Goal: Book appointment/travel/reservation

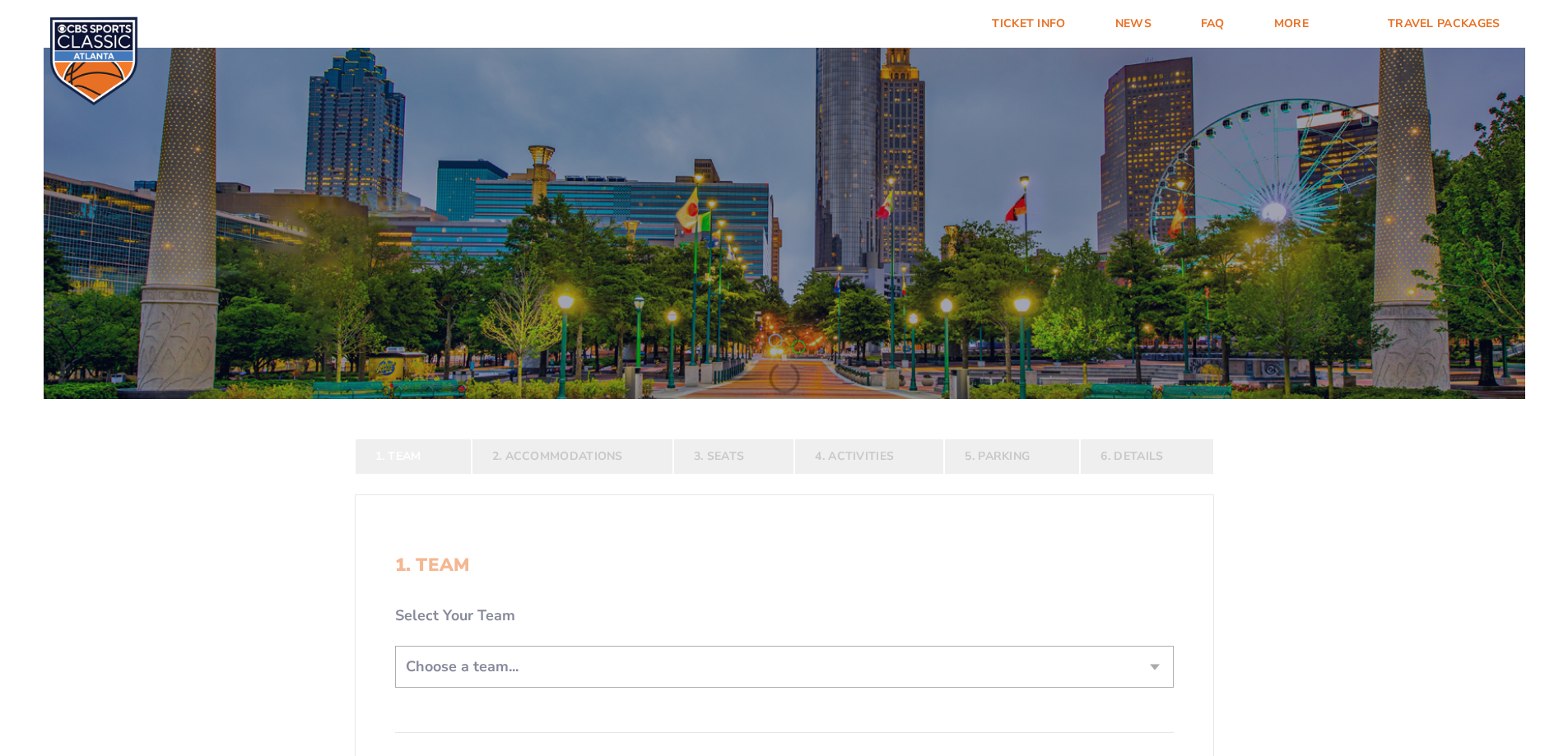
scroll to position [329, 0]
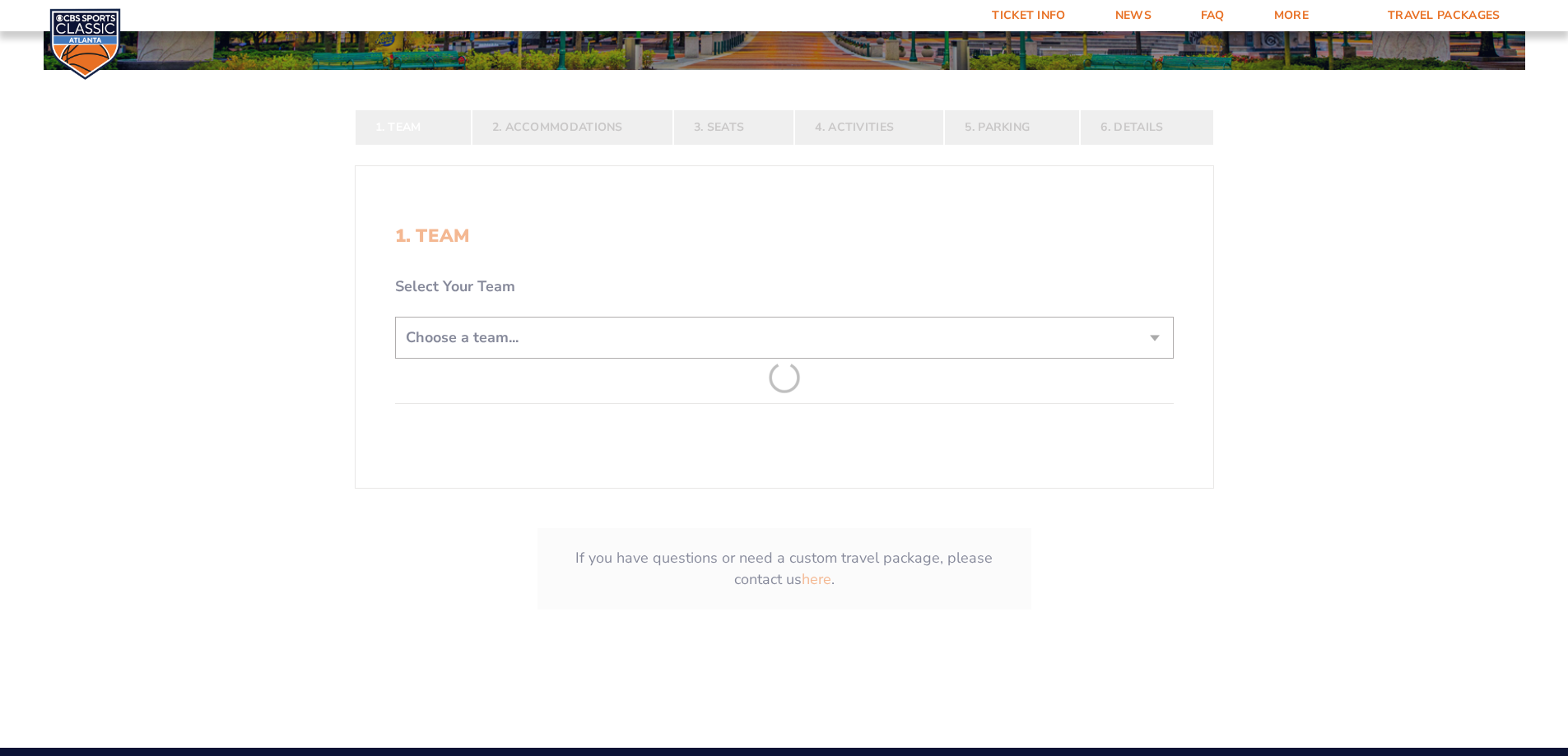
click at [1158, 341] on form "[US_STATE] [US_STATE] Travel Package [US_STATE][GEOGRAPHIC_DATA] [US_STATE] Sta…" at bounding box center [784, 179] width 1568 height 1018
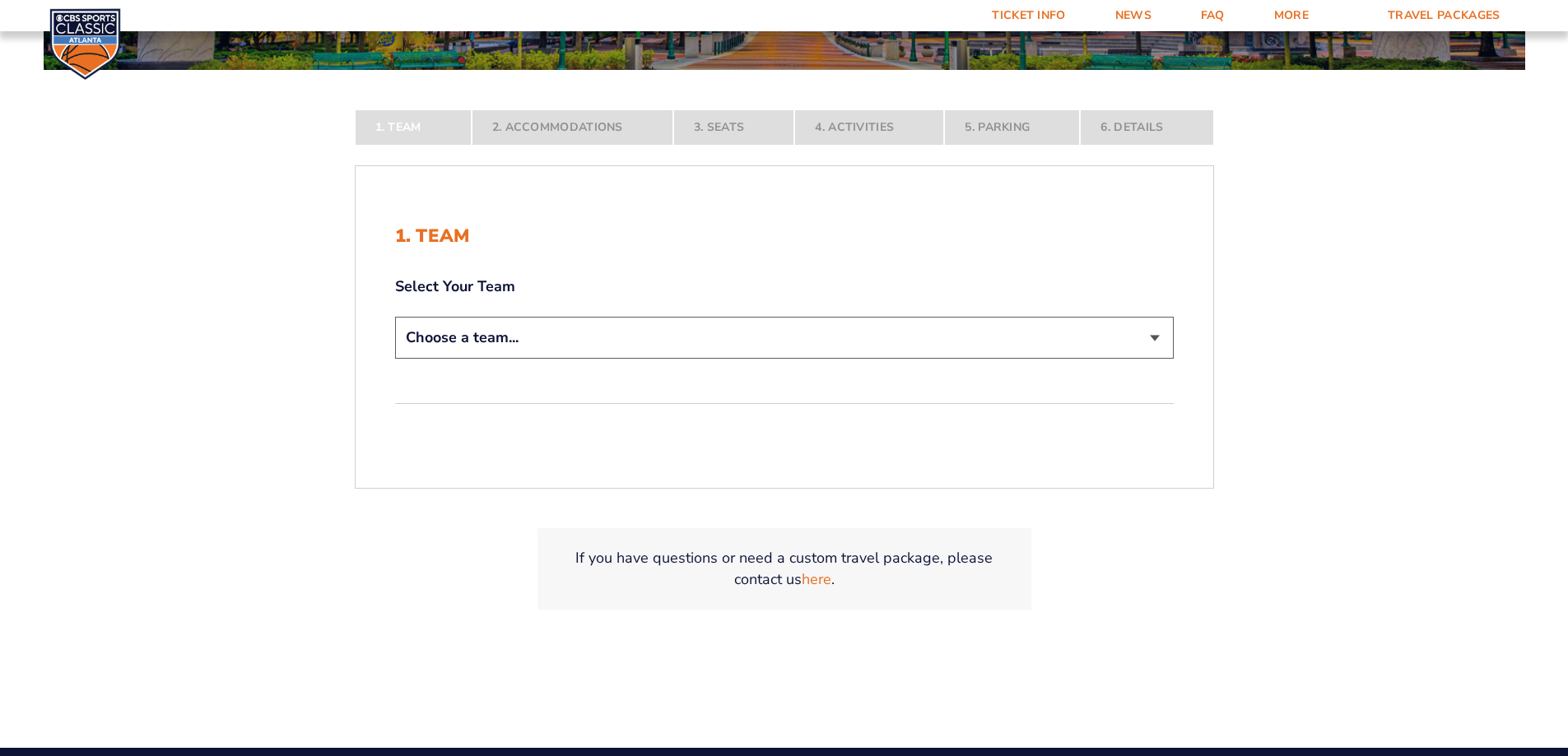
click at [1158, 341] on select "Choose a team... [US_STATE] Wildcats [US_STATE] State Buckeyes [US_STATE] Tar H…" at bounding box center [784, 338] width 778 height 42
select select "12756"
click at [395, 359] on select "Choose a team... [US_STATE] Wildcats [US_STATE] State Buckeyes [US_STATE] Tar H…" at bounding box center [784, 338] width 778 height 42
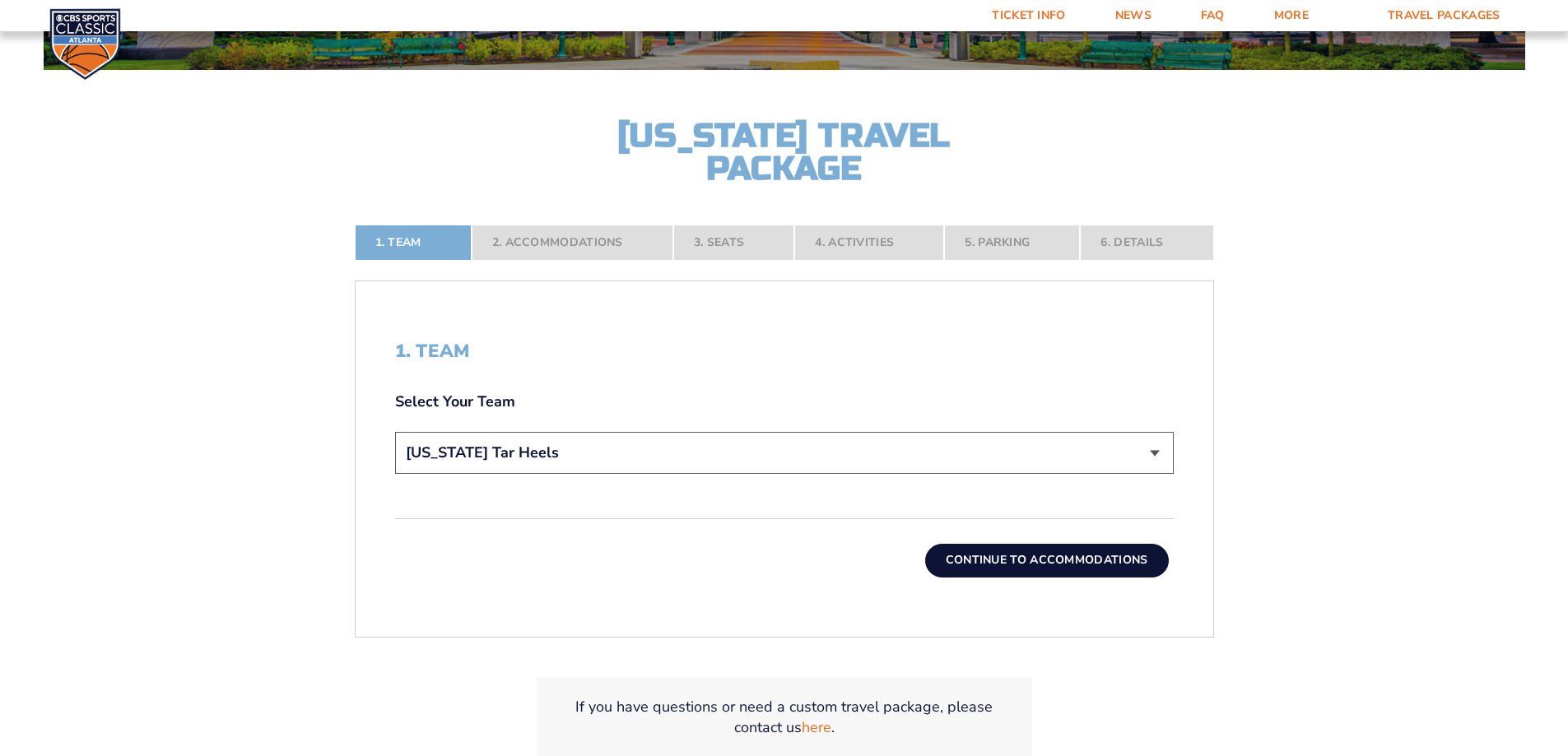
click at [1077, 567] on button "Continue To Accommodations" at bounding box center [1047, 560] width 244 height 33
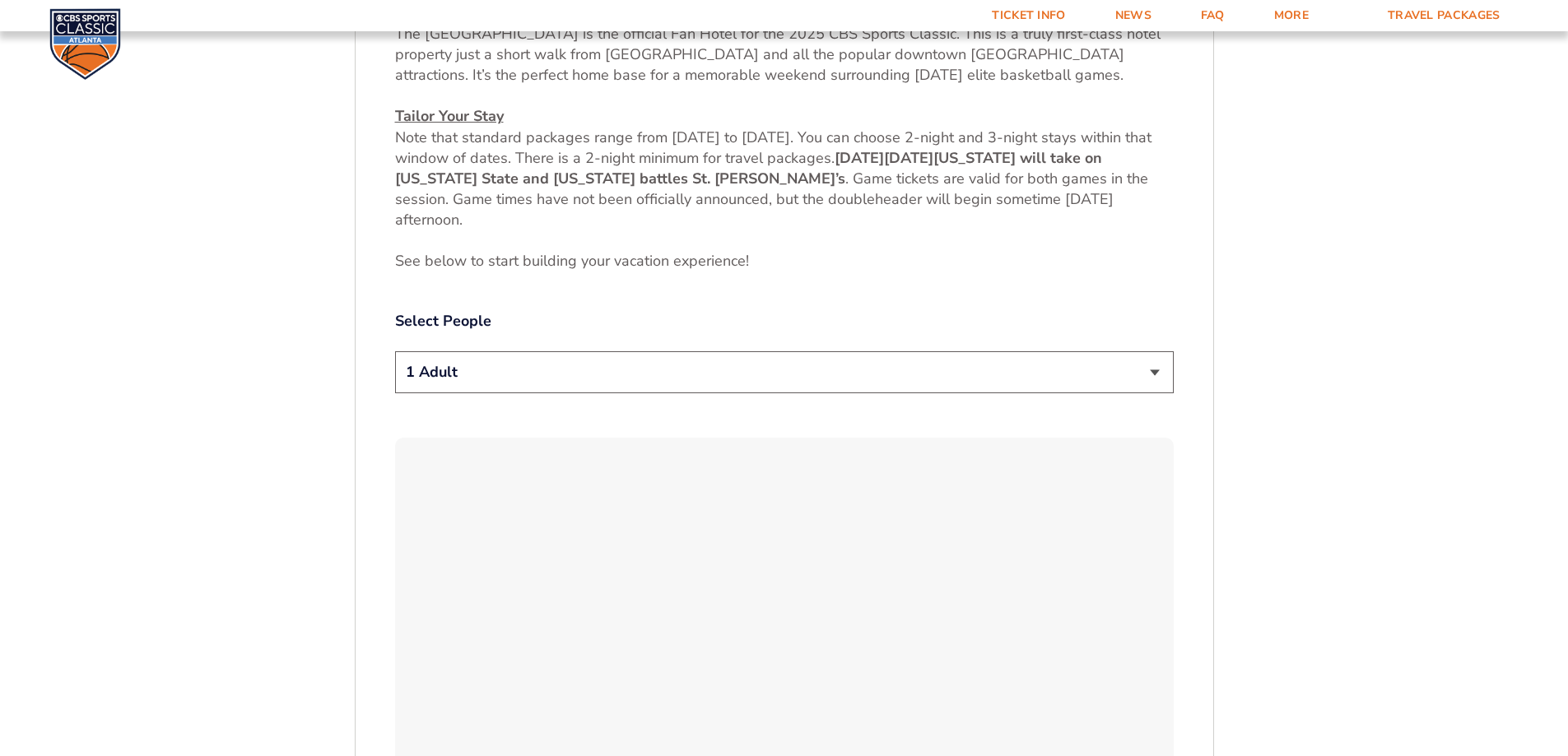
scroll to position [934, 0]
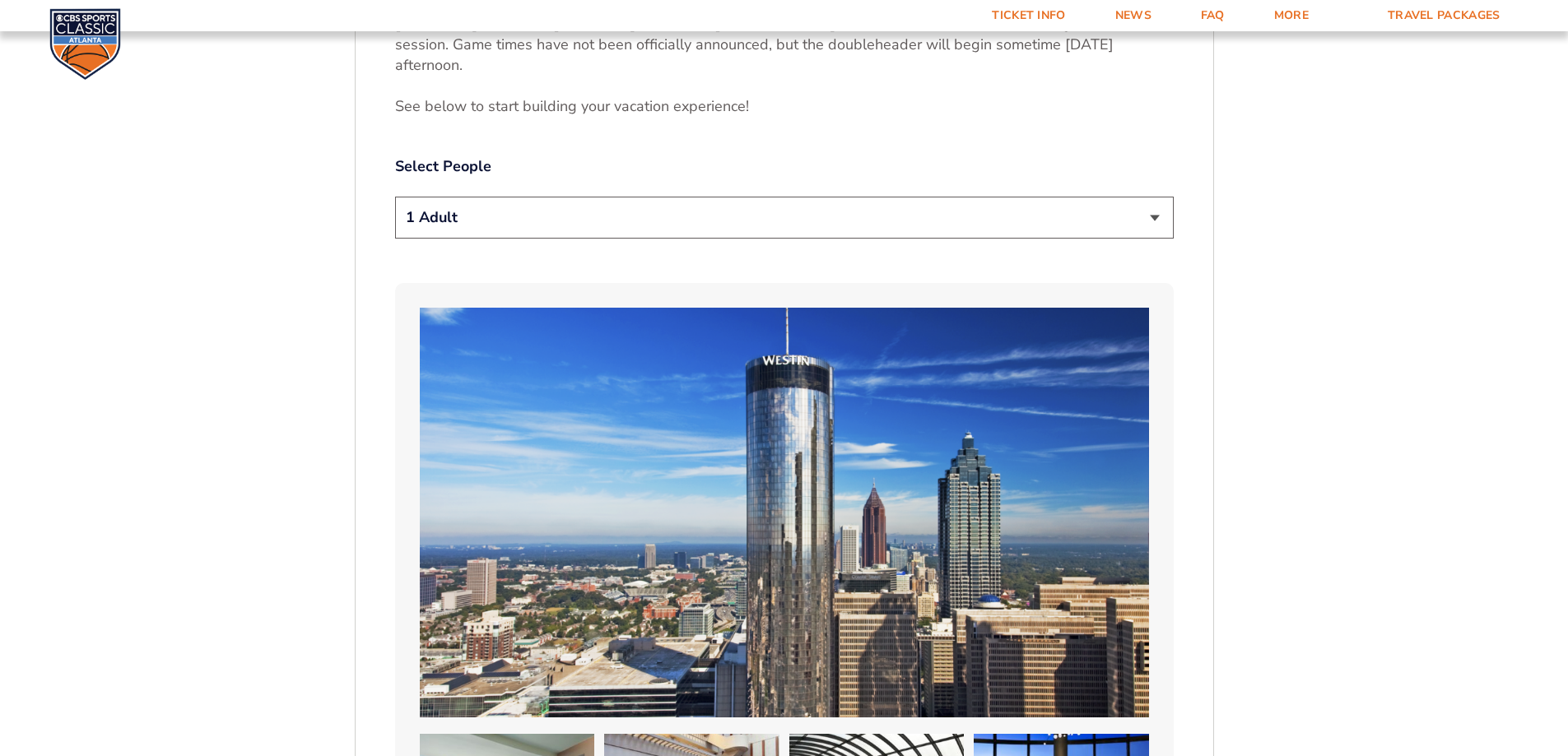
click at [1142, 219] on select "1 Adult 2 Adults 3 Adults 4 Adults 2 Adults + 1 Child 2 Adults + 2 Children 2 A…" at bounding box center [784, 218] width 778 height 42
select select "2 Adults"
click at [395, 196] on select "1 Adult 2 Adults 3 Adults 4 Adults 2 Adults + 1 Child 2 Adults + 2 Children 2 A…" at bounding box center [784, 218] width 778 height 42
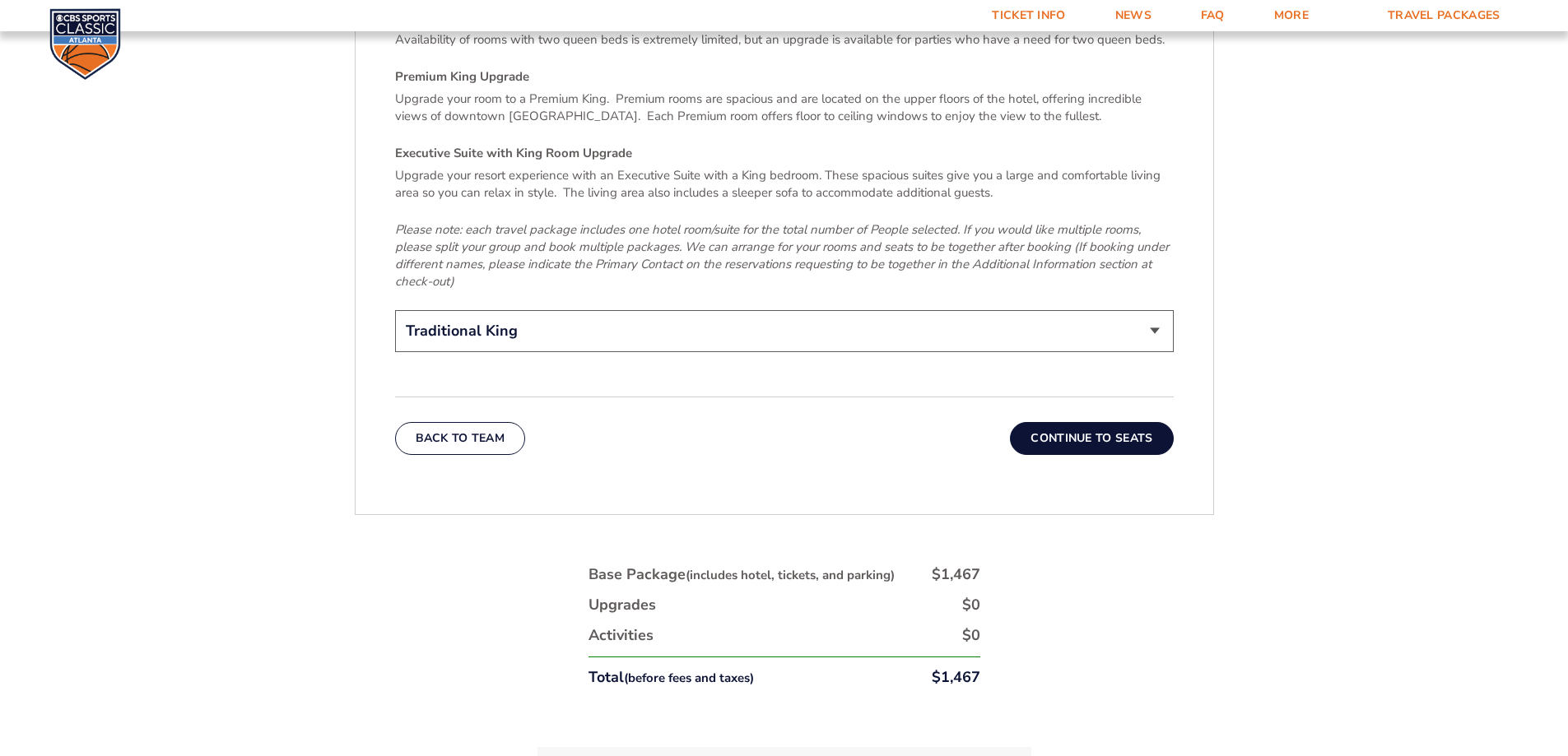
scroll to position [2663, 0]
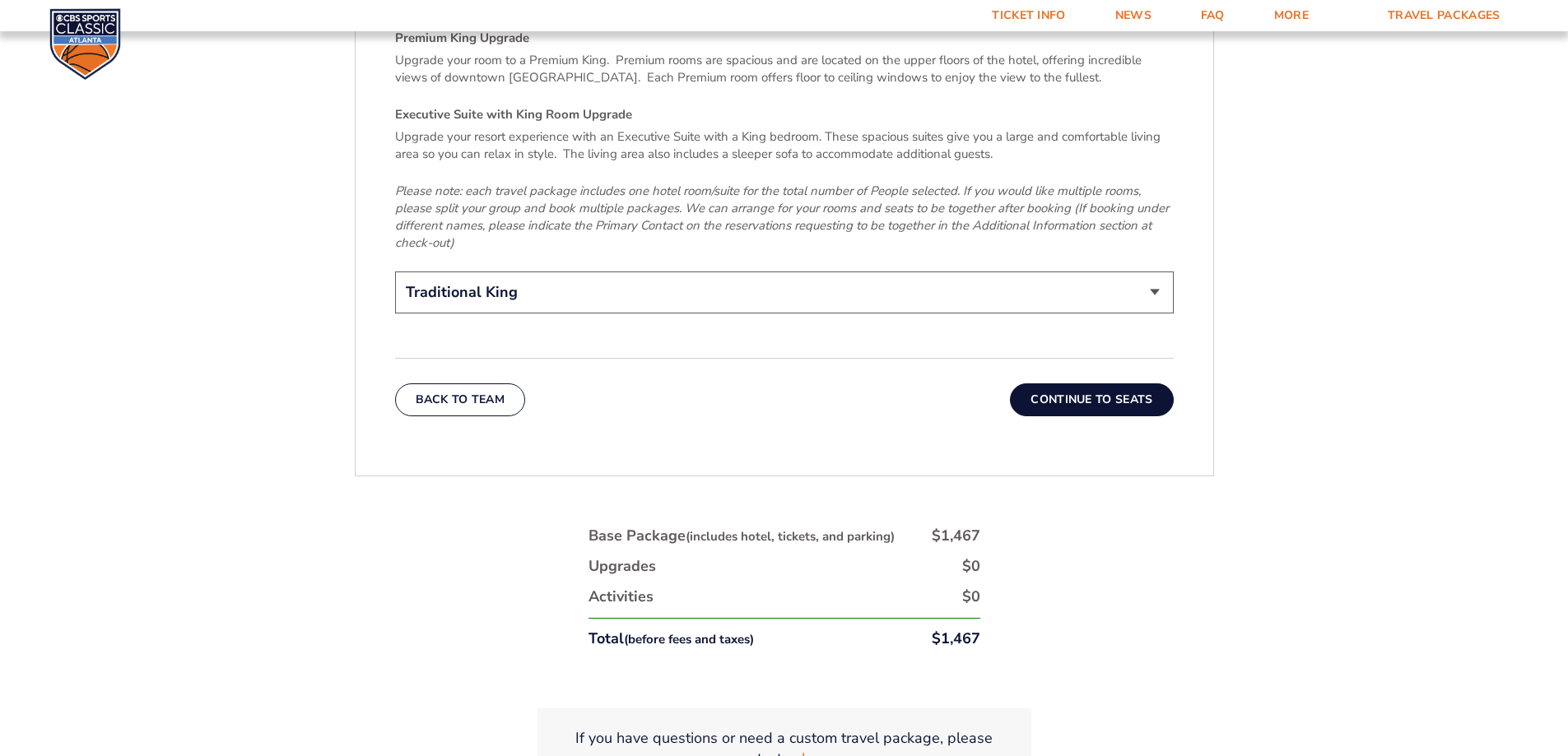
click at [1154, 274] on select "Traditional King Traditional with 2 Queen Beds Upgrade (+$45 per night) Premium…" at bounding box center [784, 293] width 778 height 42
select select "Traditional with 2 Queen Beds Upgrade"
click at [395, 272] on select "Traditional King Traditional with 2 Queen Beds Upgrade (+$45 per night) Premium…" at bounding box center [784, 293] width 778 height 42
click at [1134, 388] on button "Continue To Seats" at bounding box center [1091, 400] width 163 height 33
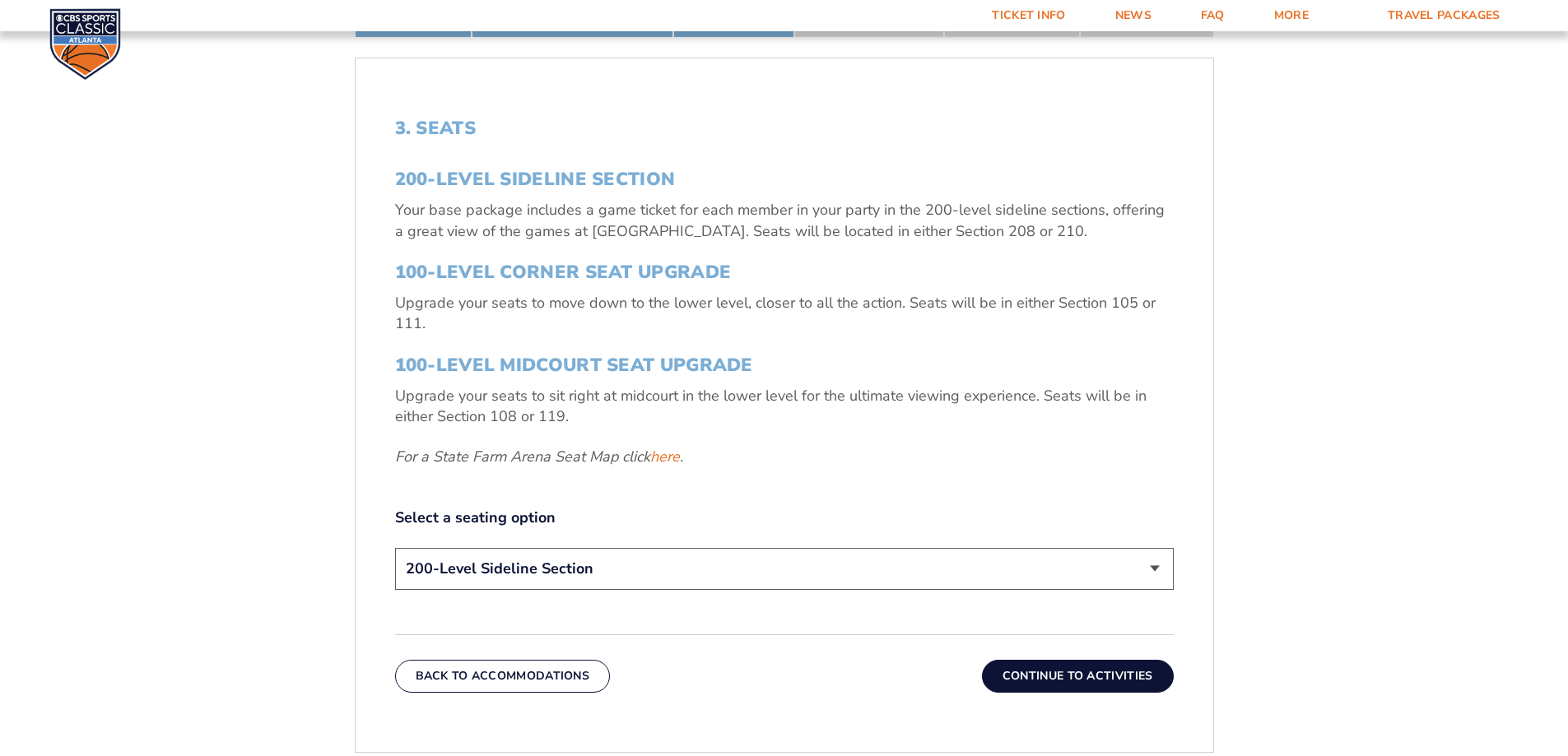
scroll to position [605, 0]
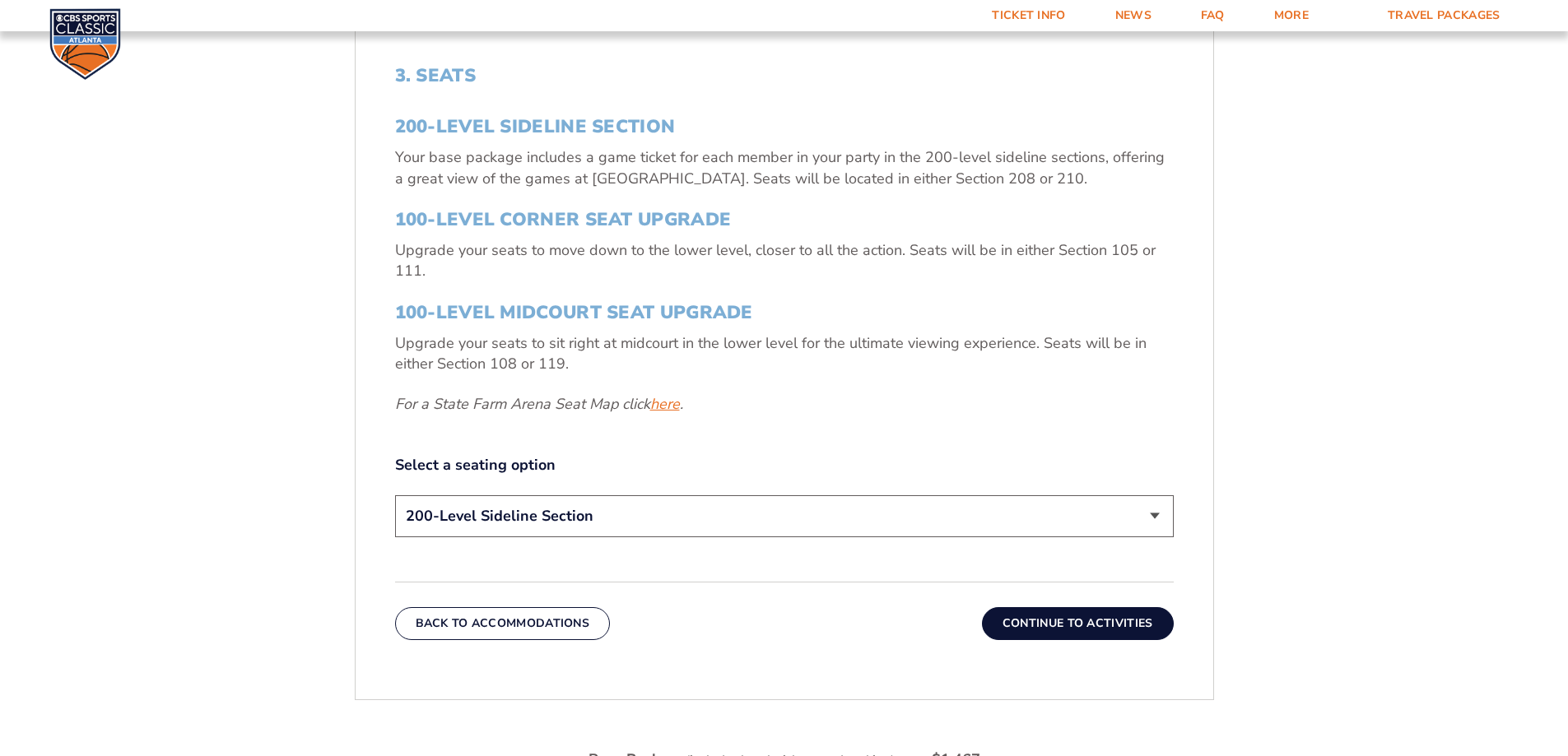
click at [663, 404] on link "here" at bounding box center [665, 404] width 30 height 20
drag, startPoint x: 169, startPoint y: 317, endPoint x: 189, endPoint y: 321, distance: 20.4
click at [169, 317] on form "[US_STATE] [US_STATE] Travel Package [US_STATE][GEOGRAPHIC_DATA] [US_STATE] Sta…" at bounding box center [784, 244] width 1568 height 1697
click at [179, 403] on form "[US_STATE] [US_STATE] Travel Package [US_STATE][GEOGRAPHIC_DATA] [US_STATE] Sta…" at bounding box center [784, 244] width 1568 height 1697
click at [897, 514] on select "200-Level Sideline Section 100-Level Corner Seat Upgrade (+$120 per person) 100…" at bounding box center [784, 516] width 778 height 42
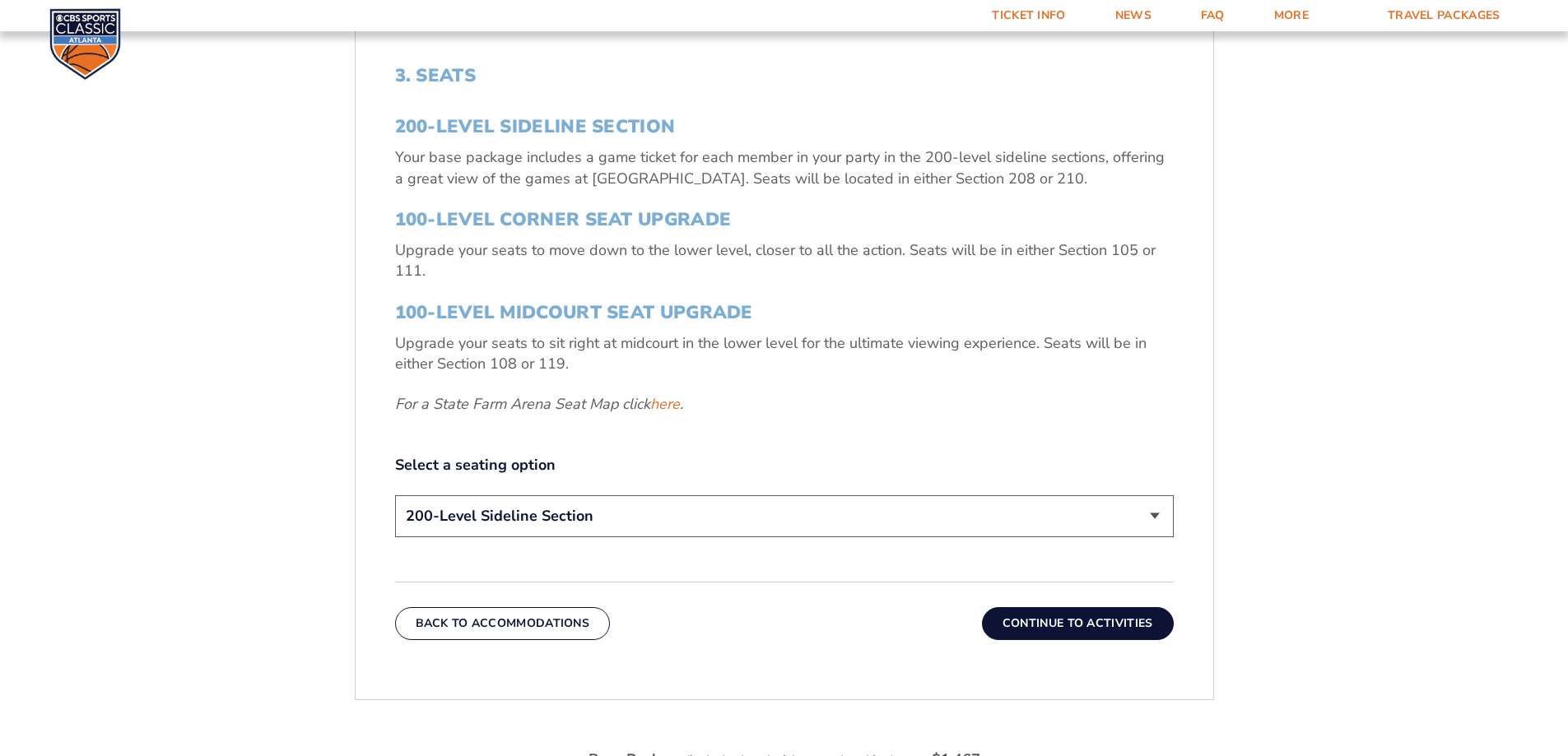
drag, startPoint x: 365, startPoint y: 513, endPoint x: 428, endPoint y: 507, distance: 63.3
click at [365, 513] on div "3. Seats 200-Level Sideline Section Your base package includes a game ticket fo…" at bounding box center [784, 352] width 857 height 654
click at [674, 518] on select "200-Level Sideline Section 100-Level Corner Seat Upgrade (+$120 per person) 100…" at bounding box center [784, 516] width 778 height 42
click at [162, 388] on form "[US_STATE] [US_STATE] Travel Package [US_STATE][GEOGRAPHIC_DATA] [US_STATE] Sta…" at bounding box center [784, 244] width 1568 height 1697
click at [640, 512] on select "200-Level Sideline Section 100-Level Corner Seat Upgrade (+$120 per person) 100…" at bounding box center [784, 516] width 778 height 42
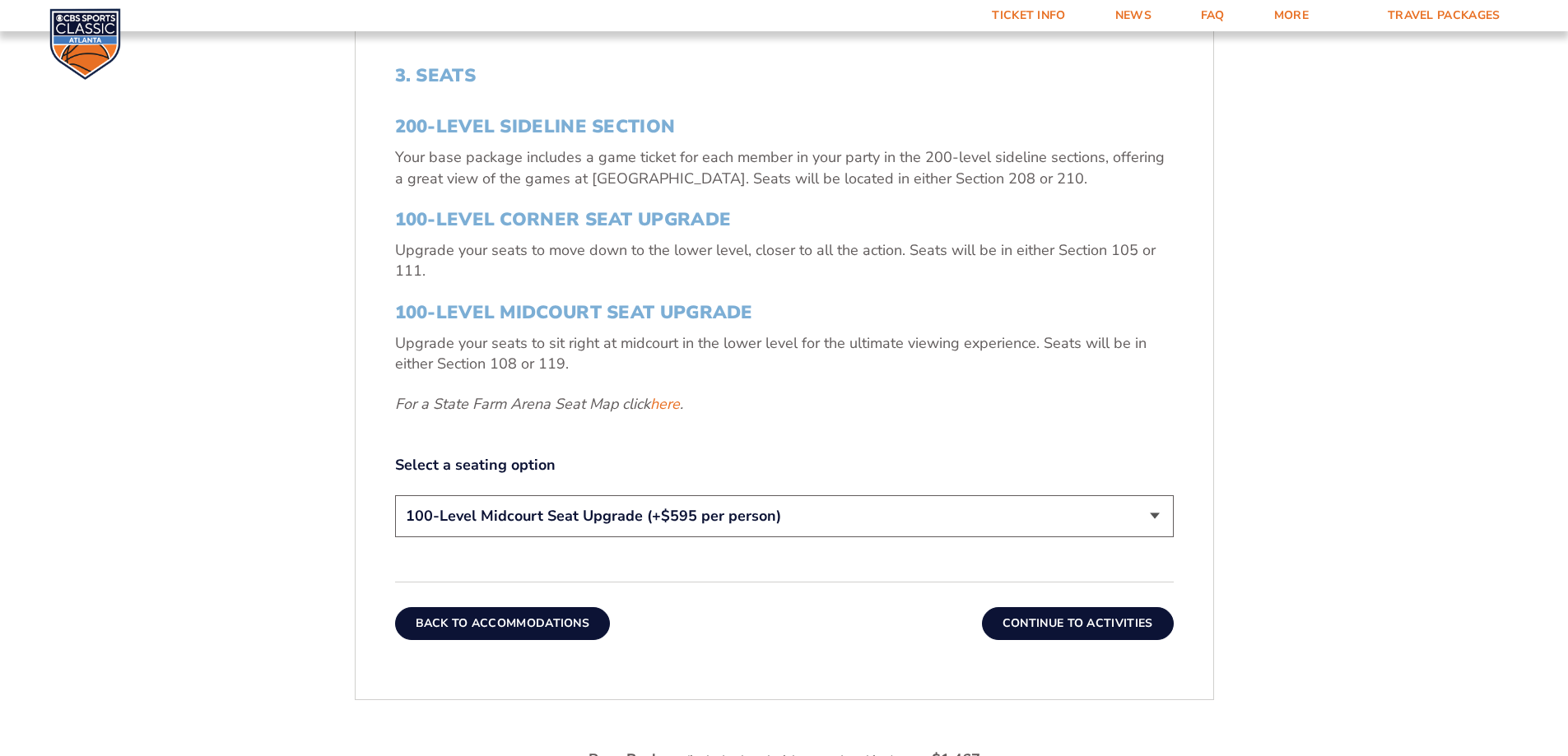
click at [395, 495] on select "200-Level Sideline Section 100-Level Corner Seat Upgrade (+$120 per person) 100…" at bounding box center [784, 516] width 778 height 42
click at [1052, 622] on button "Continue To Activities" at bounding box center [1078, 624] width 192 height 33
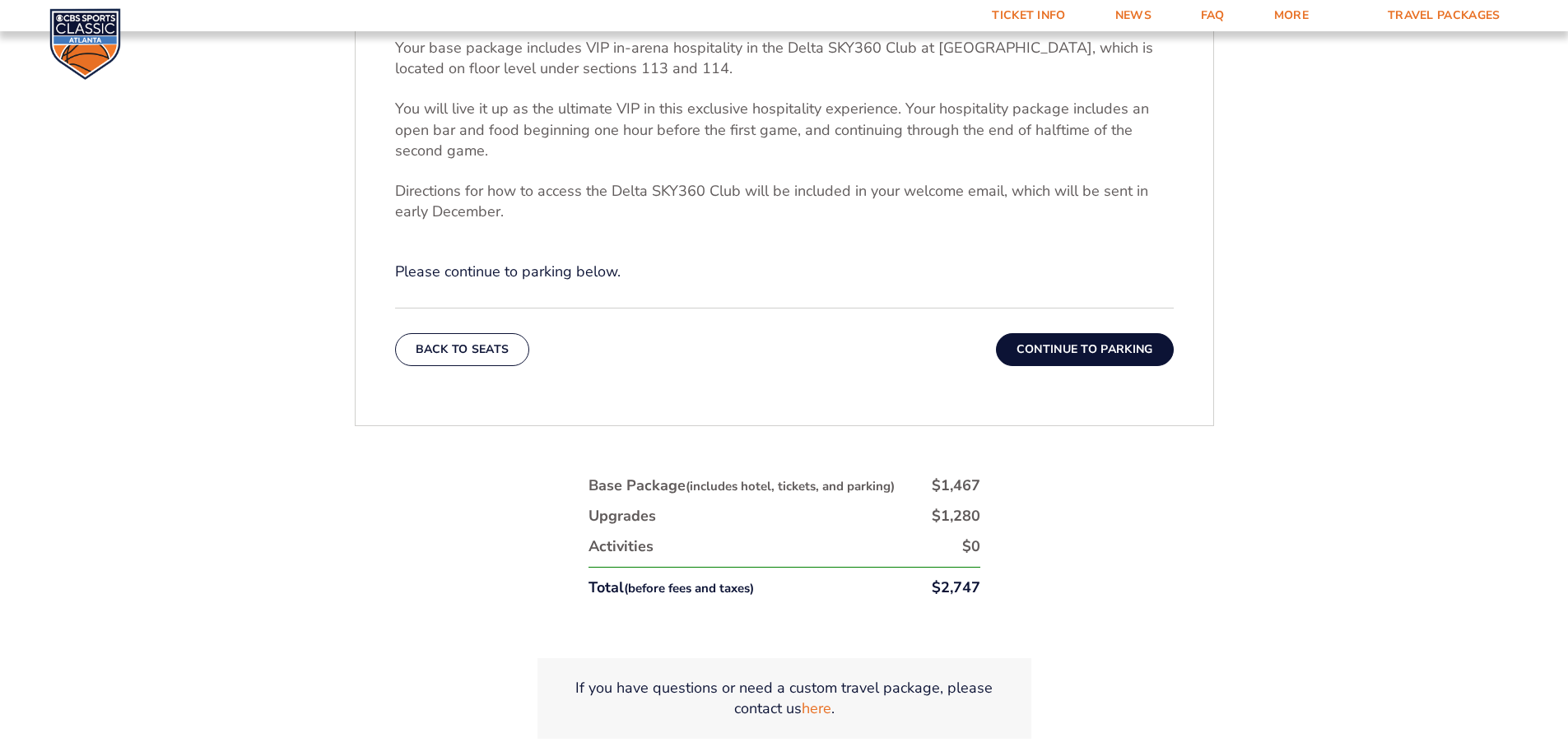
scroll to position [934, 0]
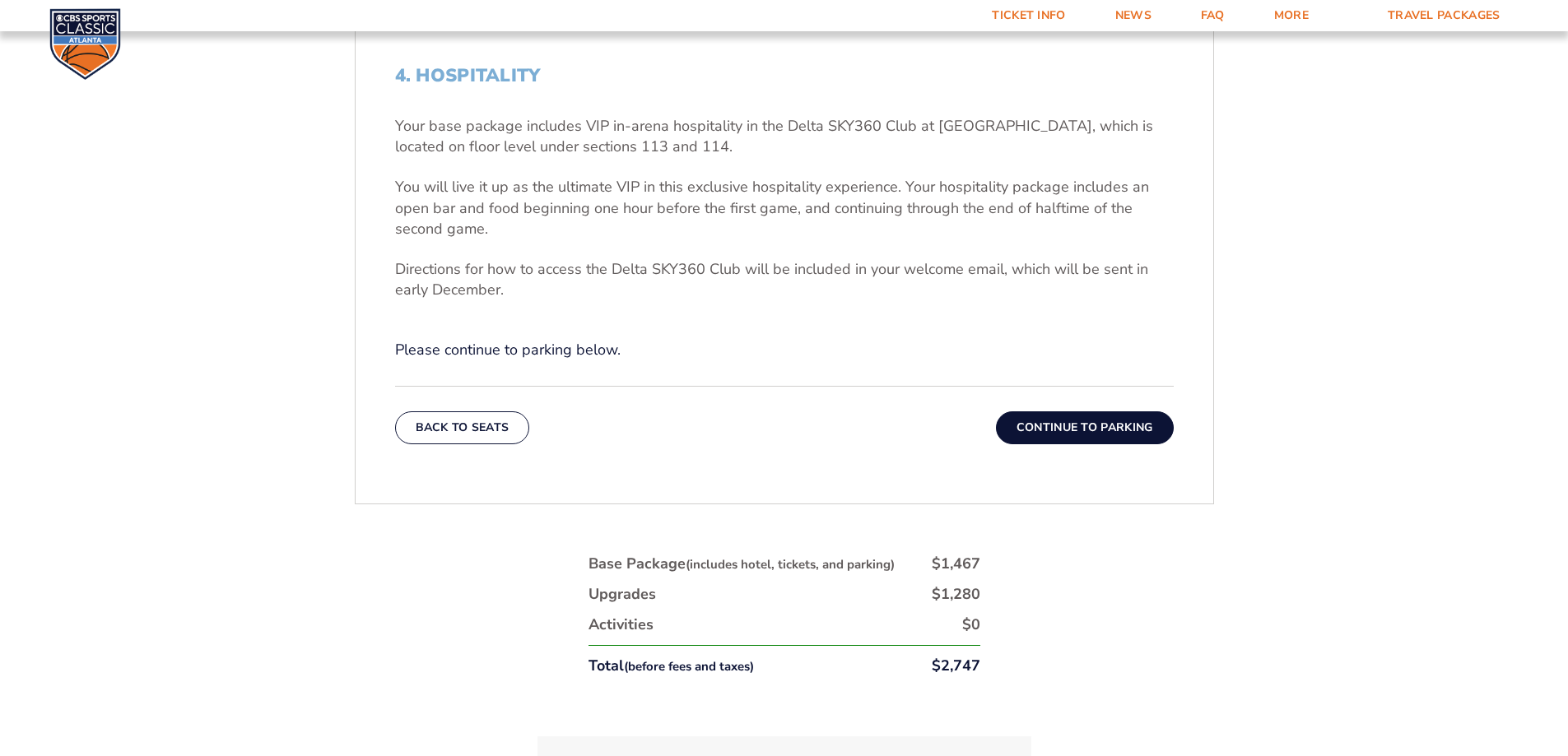
click at [1122, 428] on button "Continue To Parking" at bounding box center [1085, 428] width 178 height 33
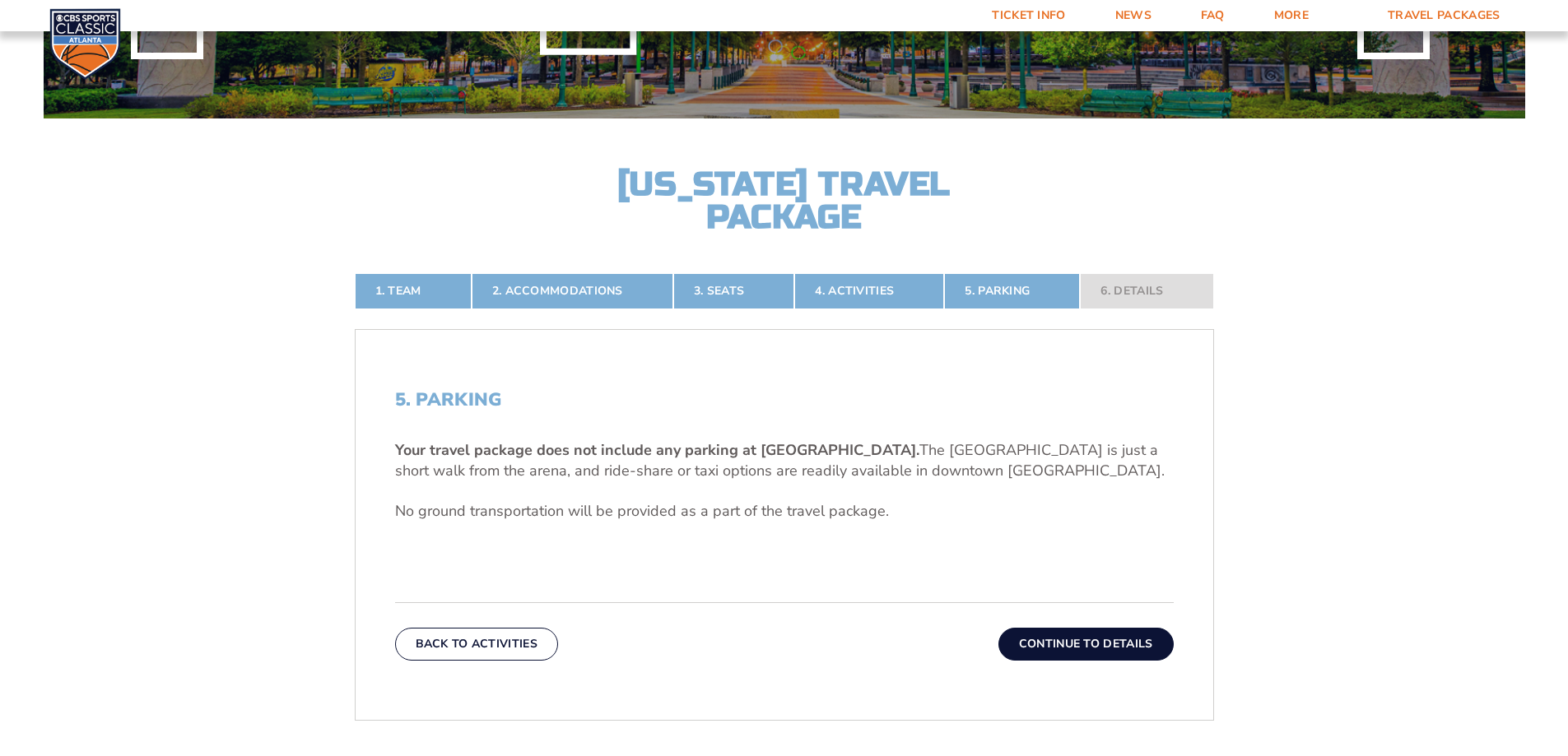
scroll to position [275, 0]
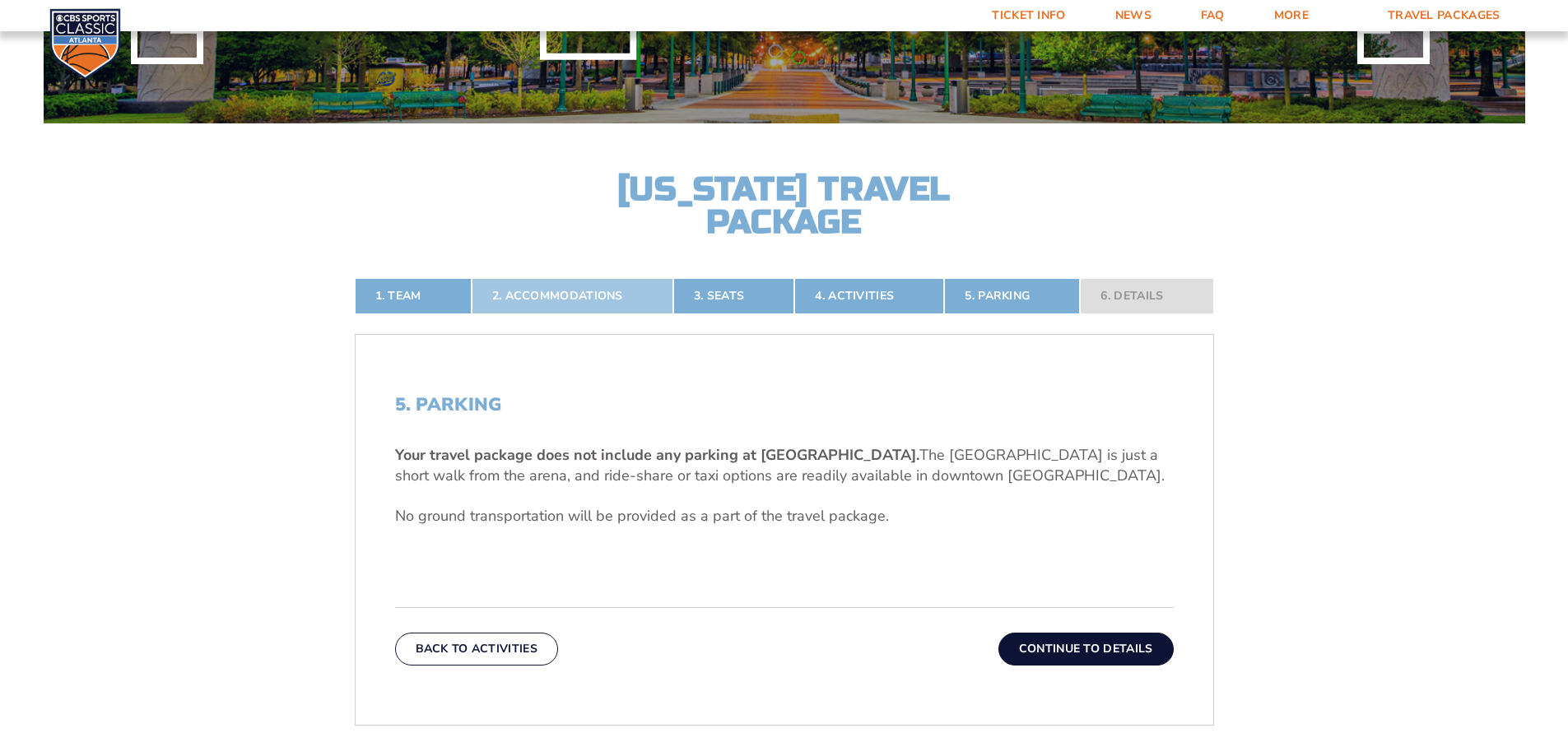
click at [557, 292] on link "2. Accommodations" at bounding box center [572, 297] width 201 height 37
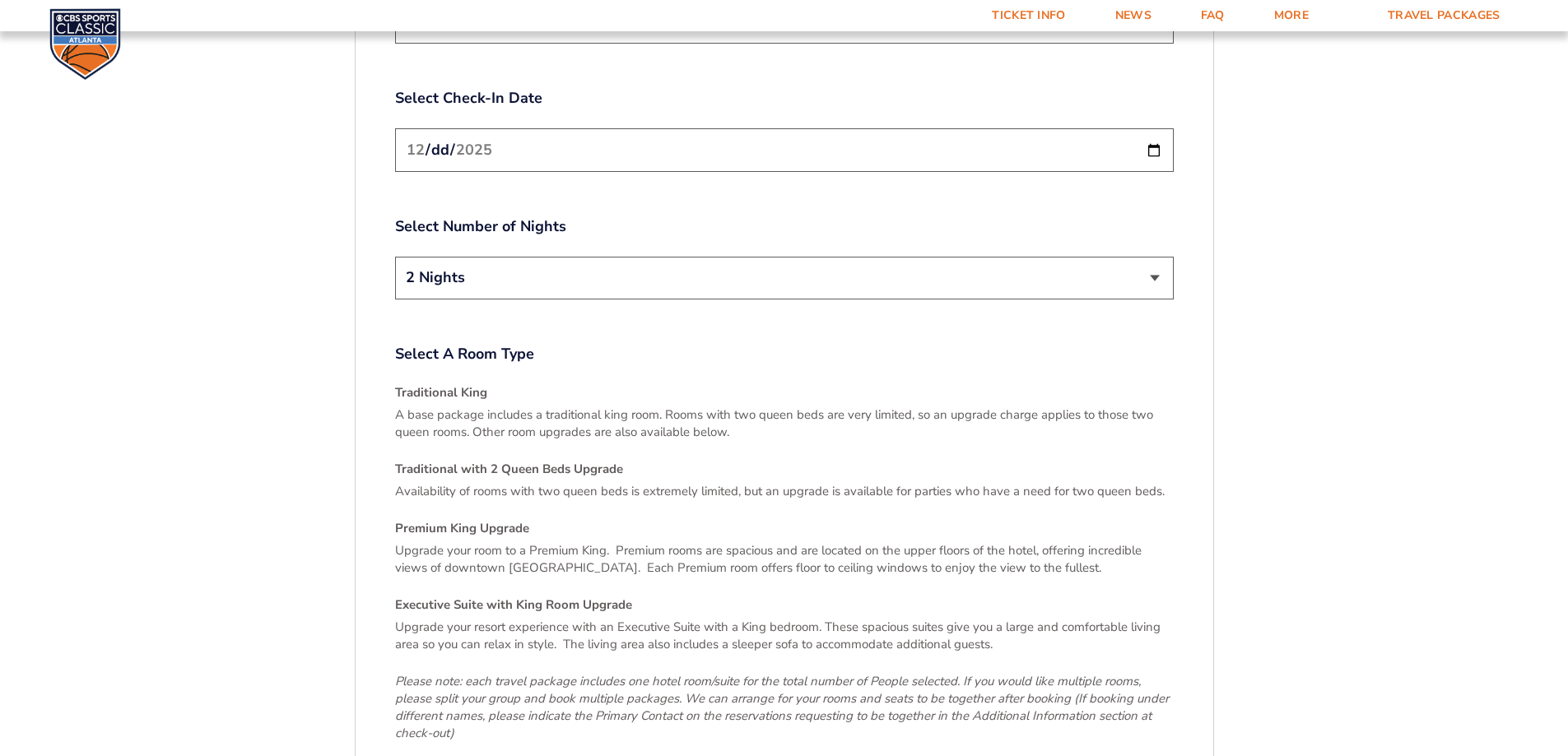
scroll to position [2169, 0]
click at [737, 135] on input "[DATE]" at bounding box center [784, 153] width 778 height 43
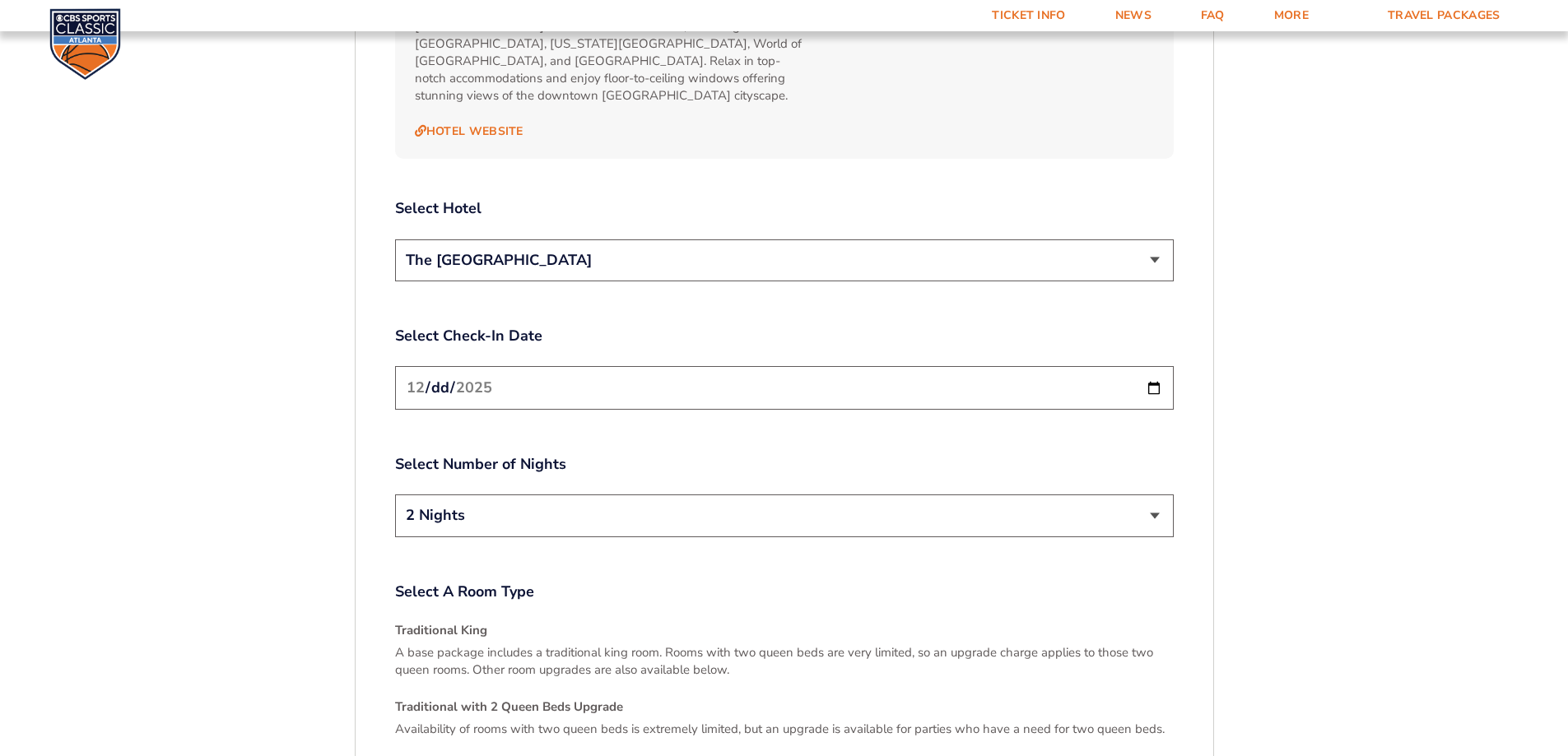
scroll to position [1921, 0]
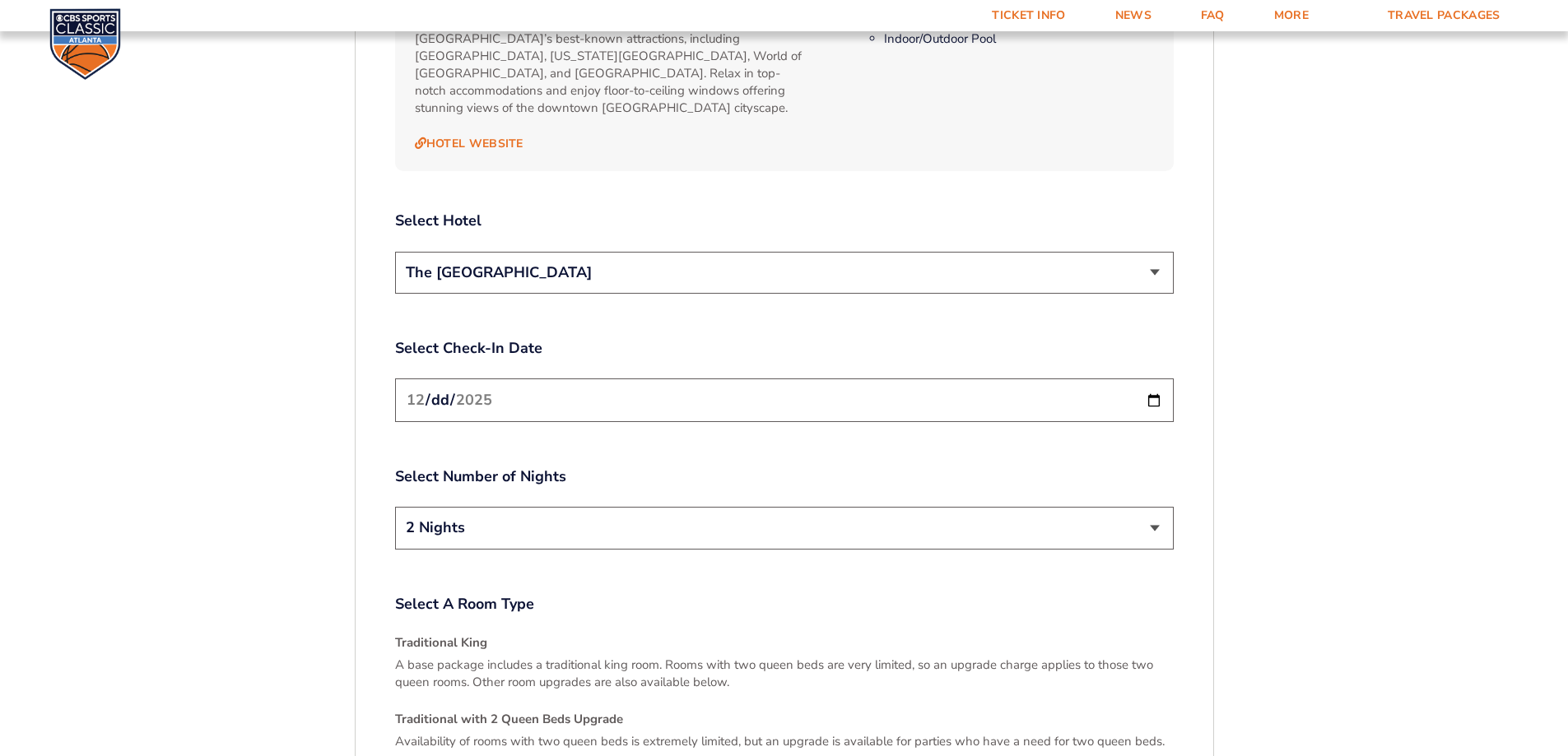
click at [1130, 256] on select "The [GEOGRAPHIC_DATA]" at bounding box center [784, 274] width 778 height 42
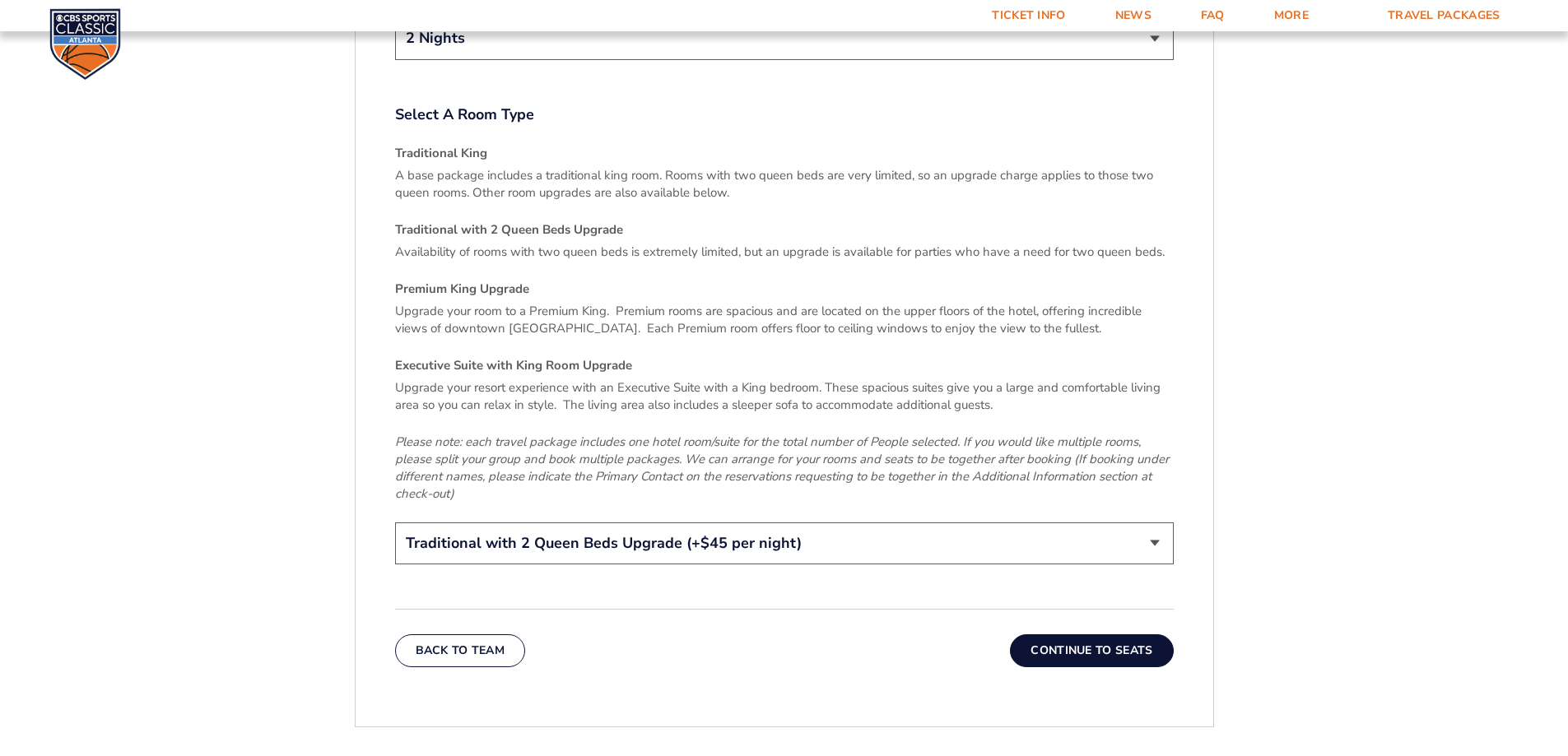
scroll to position [2415, 0]
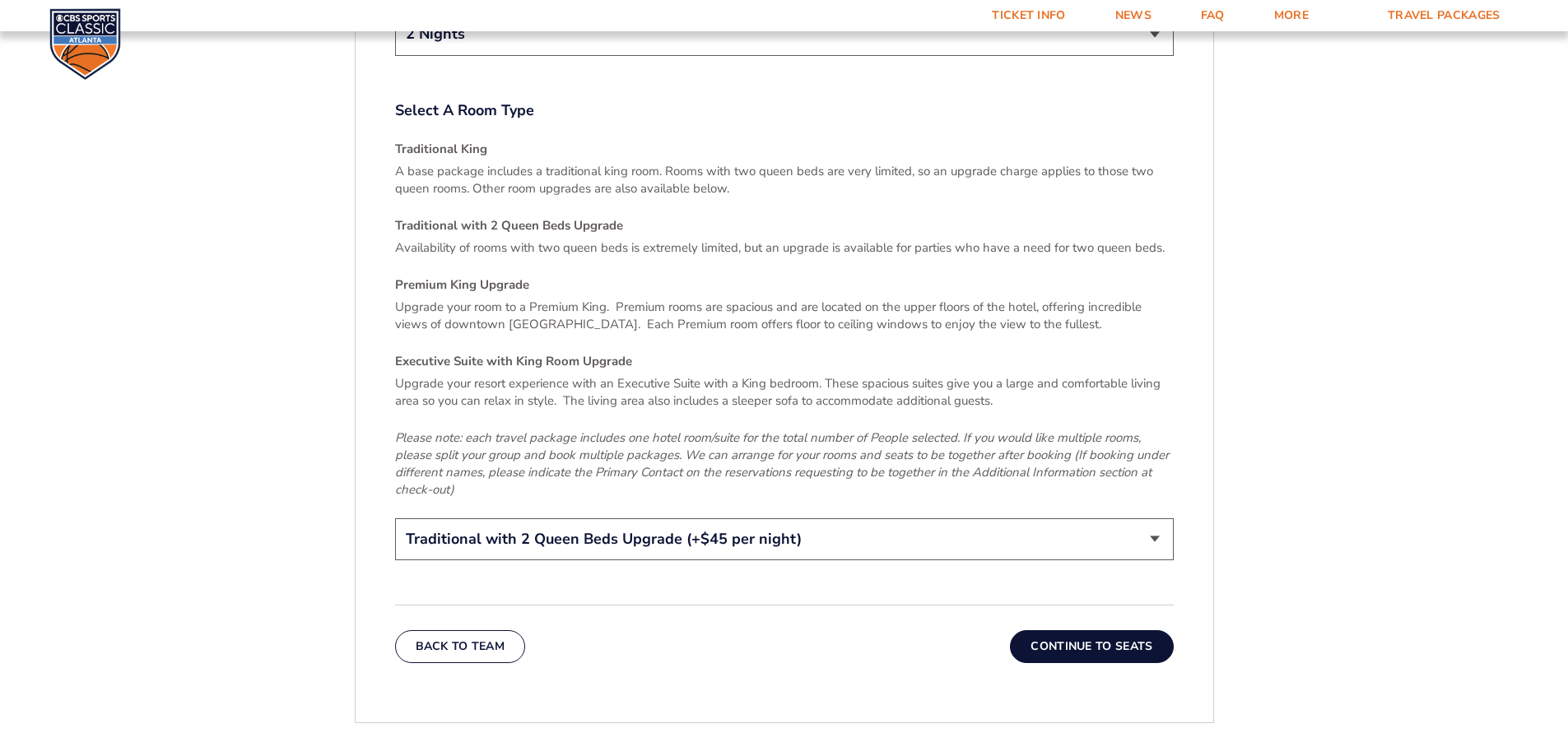
click at [1088, 631] on button "Continue To Seats" at bounding box center [1091, 647] width 163 height 33
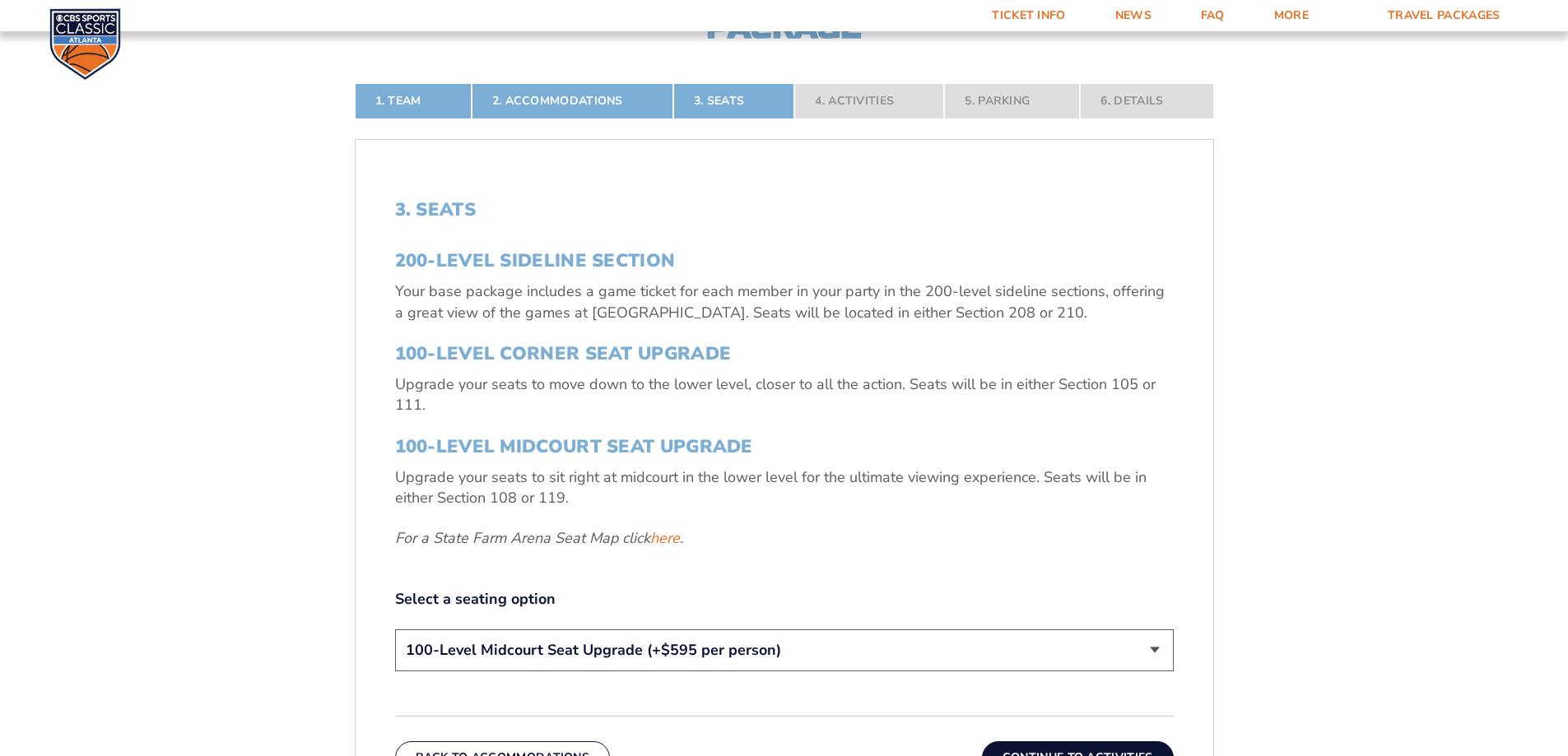
scroll to position [769, 0]
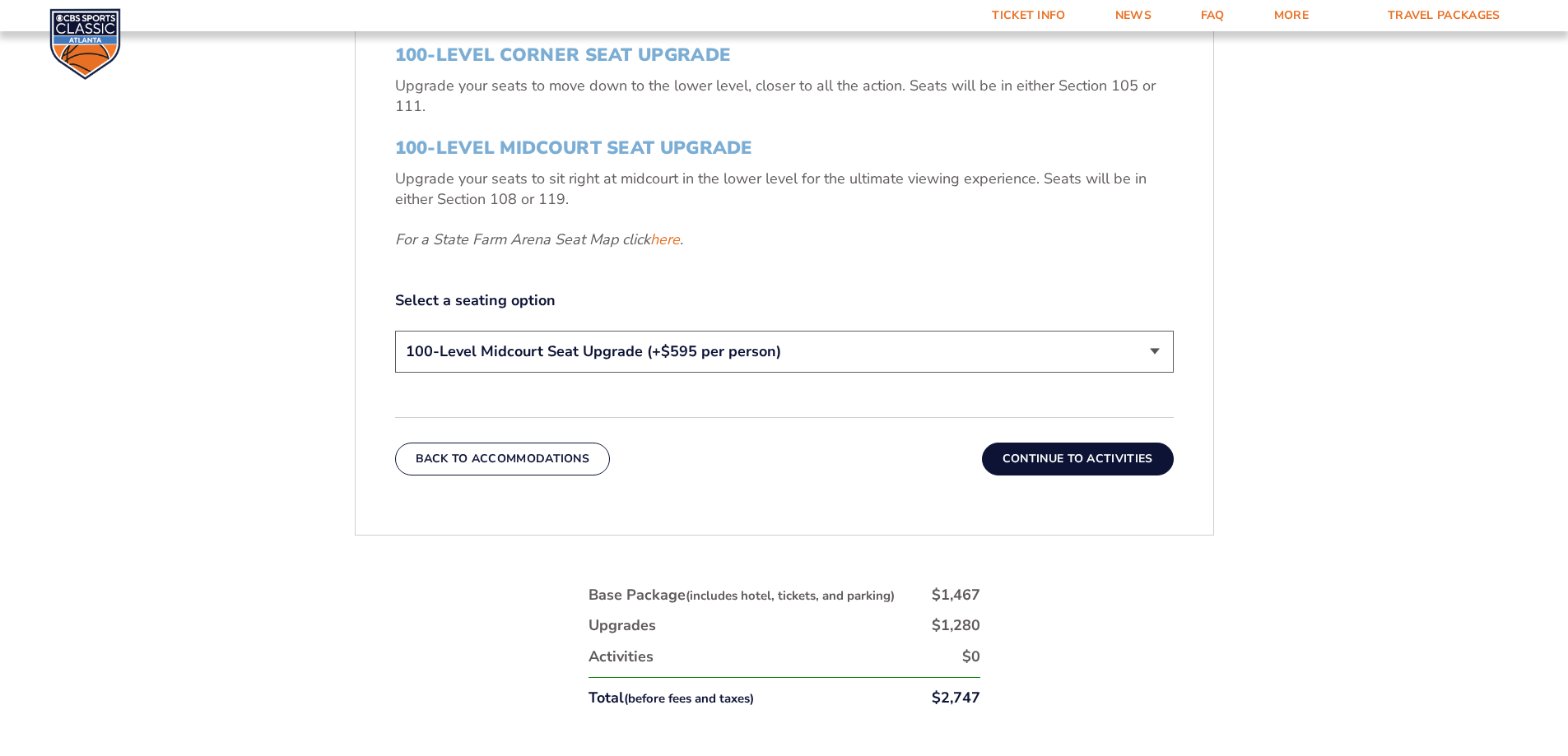
click at [1154, 353] on select "200-Level Sideline Section 100-Level Corner Seat Upgrade (+$120 per person) 100…" at bounding box center [784, 352] width 778 height 42
click at [395, 331] on select "200-Level Sideline Section 100-Level Corner Seat Upgrade (+$120 per person) 100…" at bounding box center [784, 352] width 778 height 42
click at [1159, 348] on select "200-Level Sideline Section 100-Level Corner Seat Upgrade (+$120 per person) 100…" at bounding box center [784, 352] width 778 height 42
click at [395, 331] on select "200-Level Sideline Section 100-Level Corner Seat Upgrade (+$120 per person) 100…" at bounding box center [784, 352] width 778 height 42
click at [1112, 454] on button "Continue To Activities" at bounding box center [1078, 459] width 192 height 33
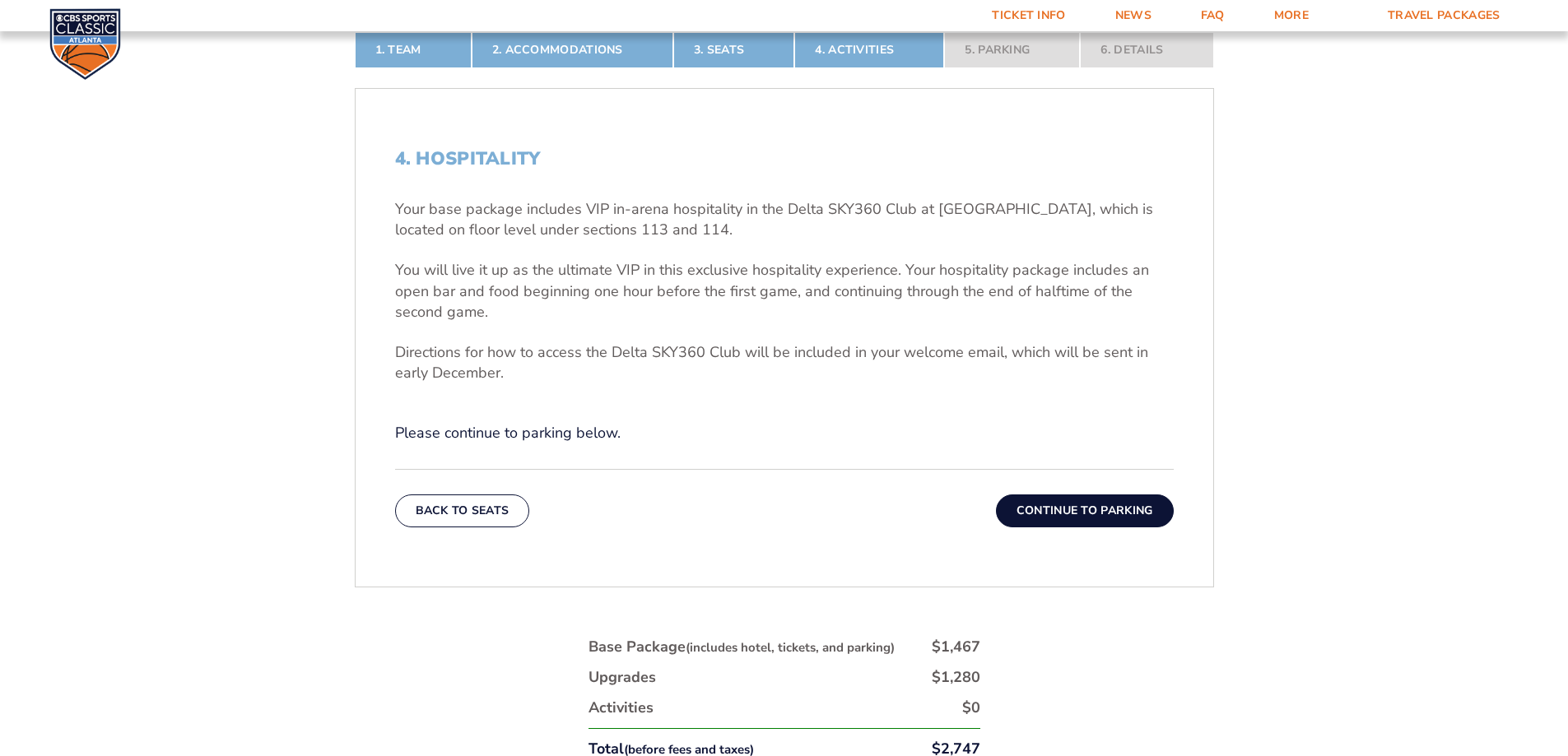
scroll to position [523, 0]
click at [1117, 504] on button "Continue To Parking" at bounding box center [1085, 510] width 178 height 33
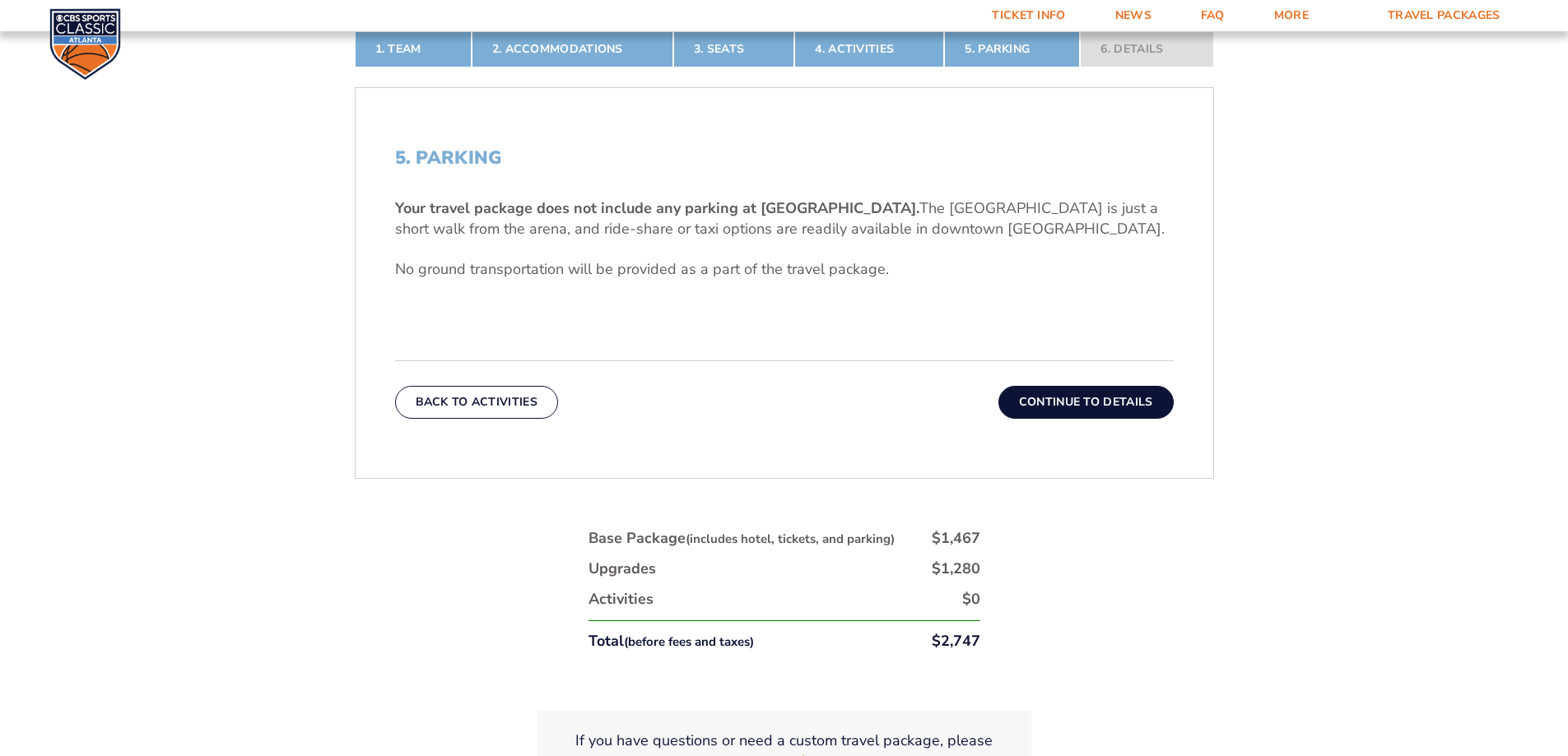
click at [1135, 399] on button "Continue To Details" at bounding box center [1086, 403] width 175 height 33
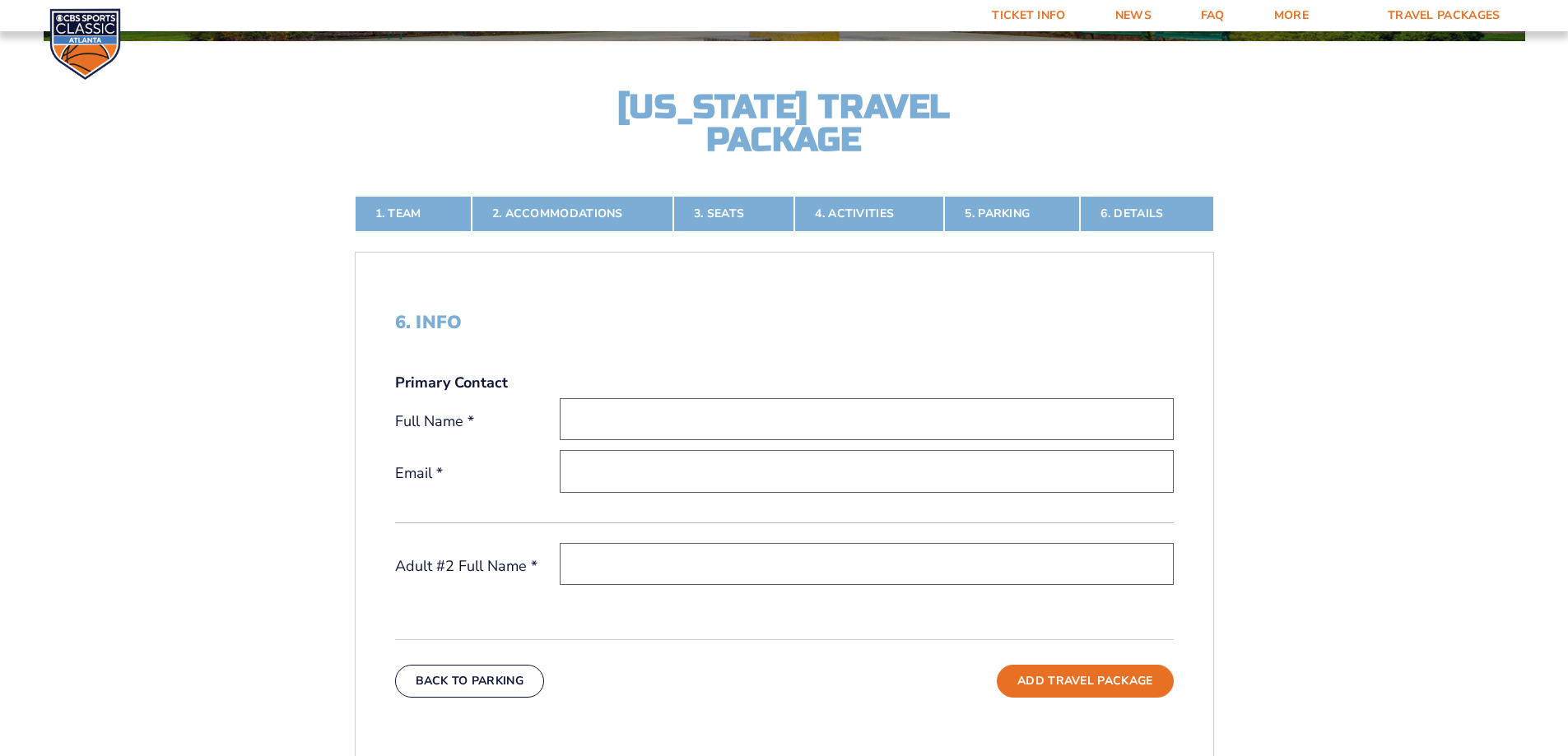
scroll to position [769, 0]
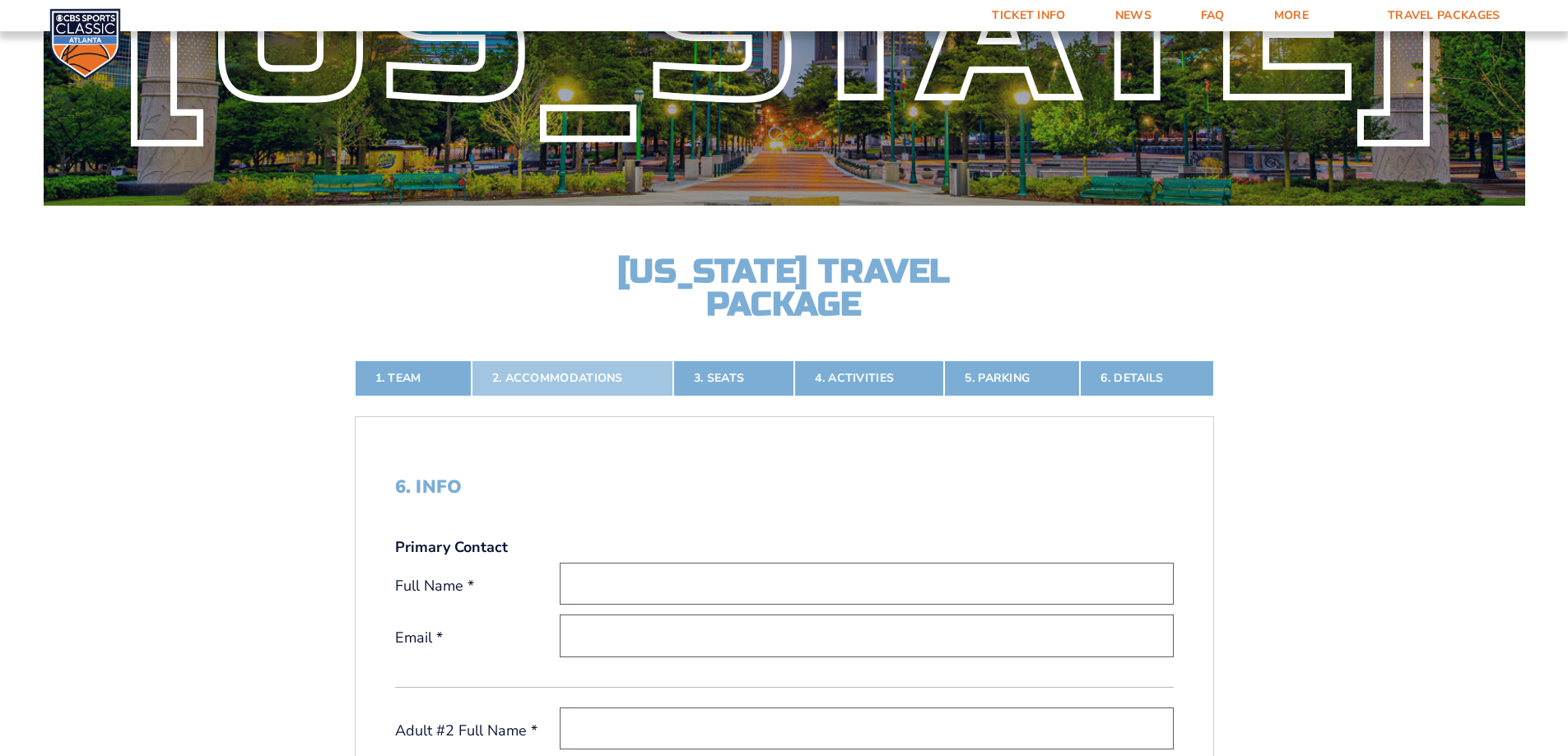
click at [546, 364] on link "2. Accommodations" at bounding box center [572, 378] width 201 height 37
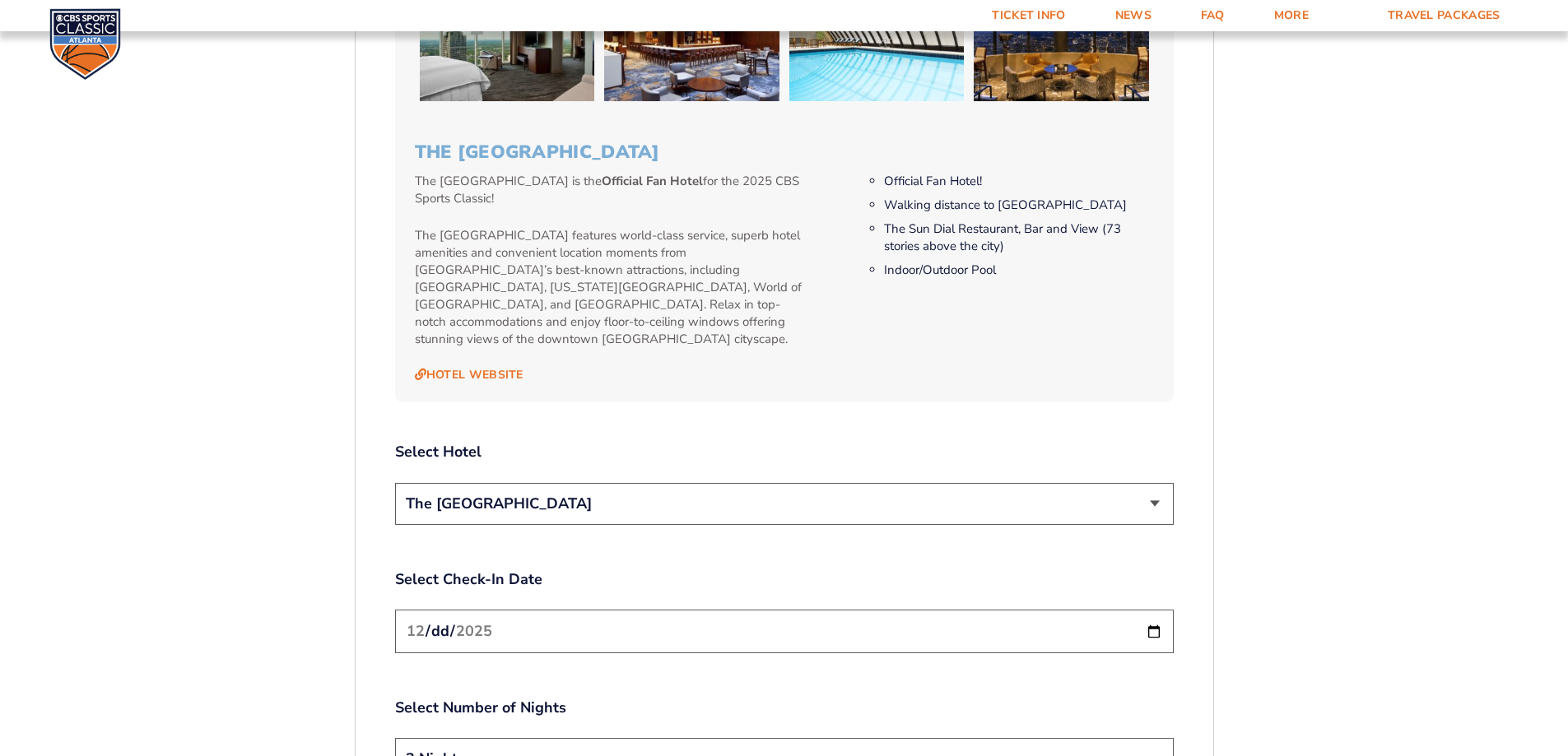
scroll to position [2004, 0]
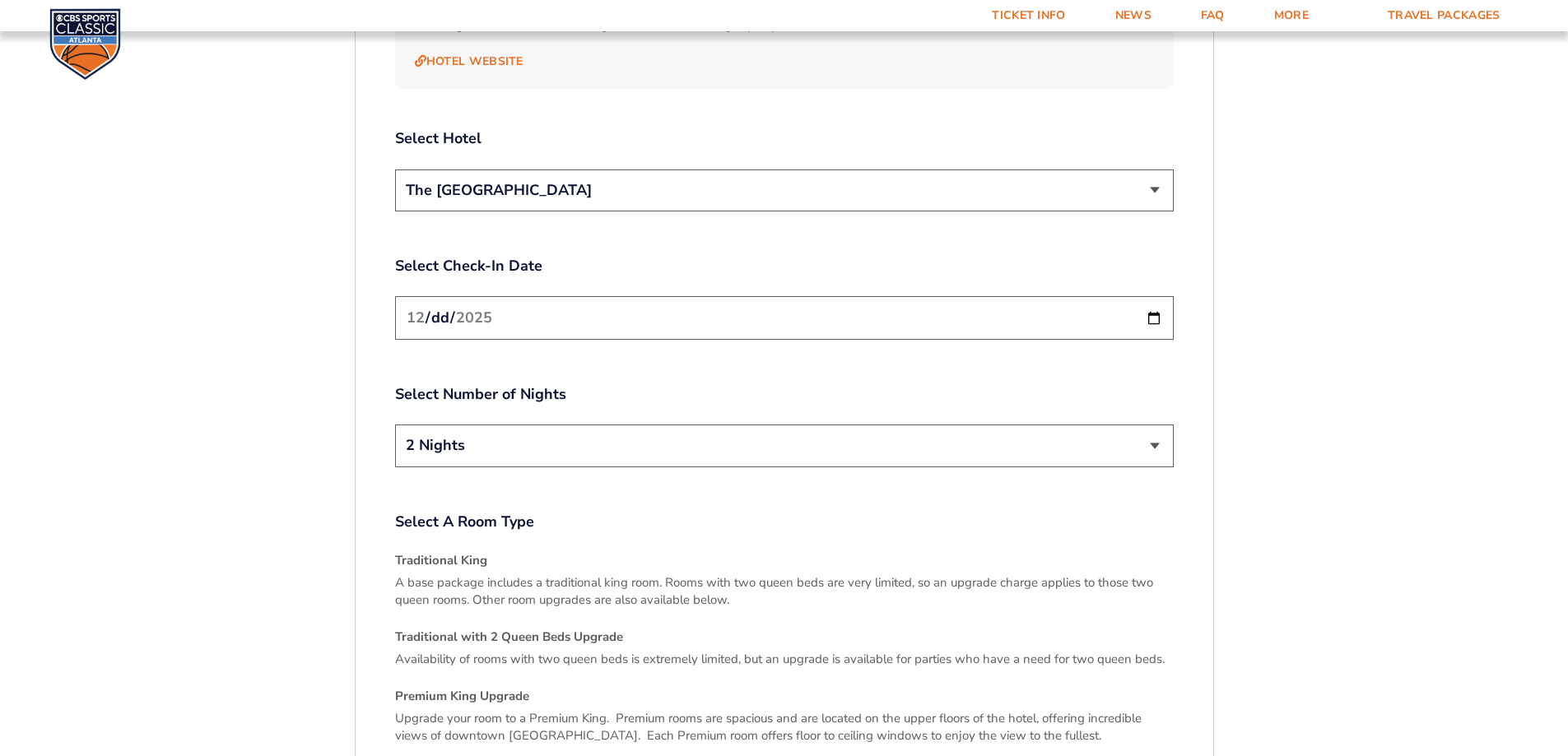
click at [1154, 300] on input "[DATE]" at bounding box center [784, 318] width 778 height 43
click at [1135, 405] on div "Select Number of Nights 2 Nights 3 Nights" at bounding box center [784, 428] width 778 height 88
click at [1146, 425] on select "2 Nights 3 Nights" at bounding box center [784, 446] width 778 height 42
click at [395, 425] on select "2 Nights 3 Nights" at bounding box center [784, 446] width 778 height 42
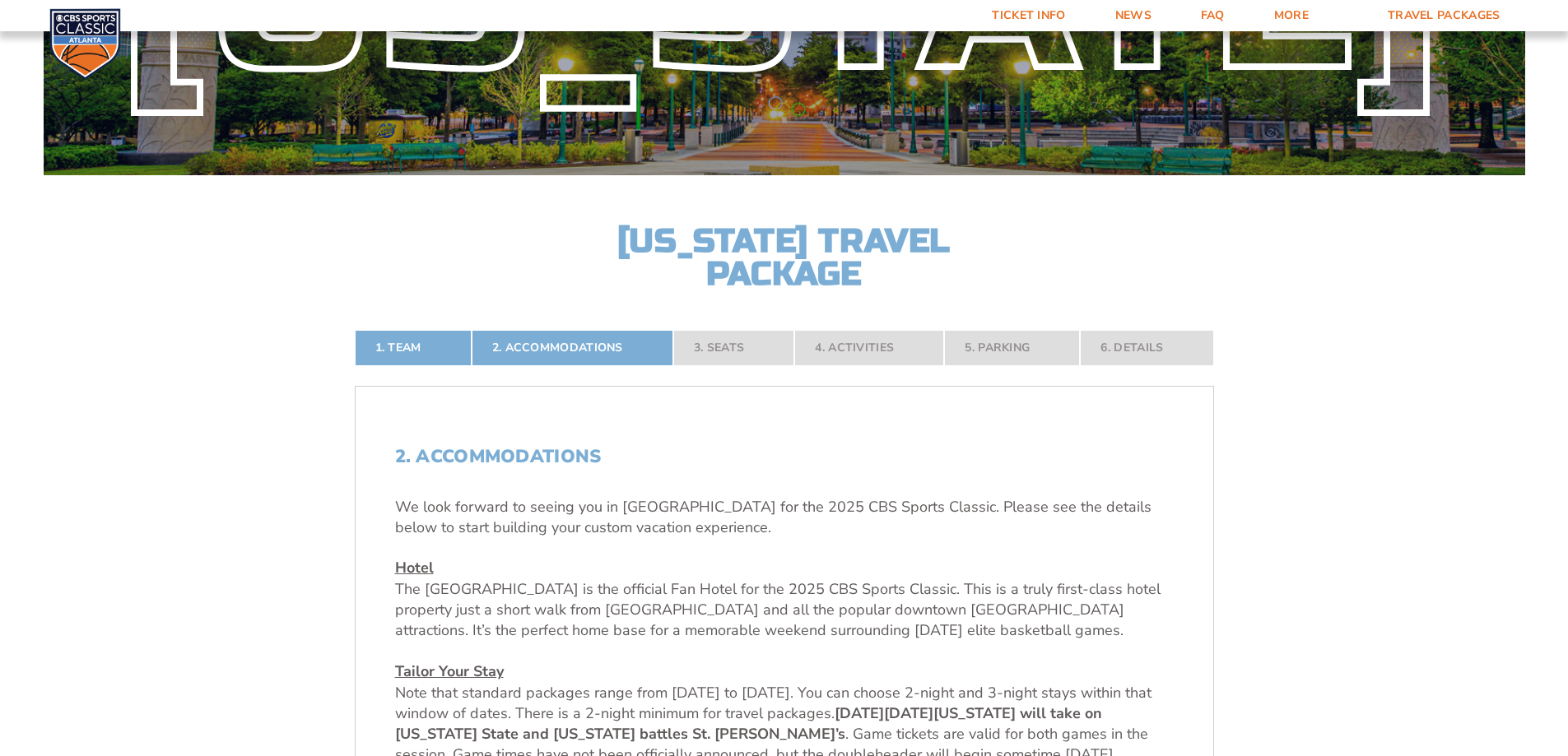
scroll to position [194, 0]
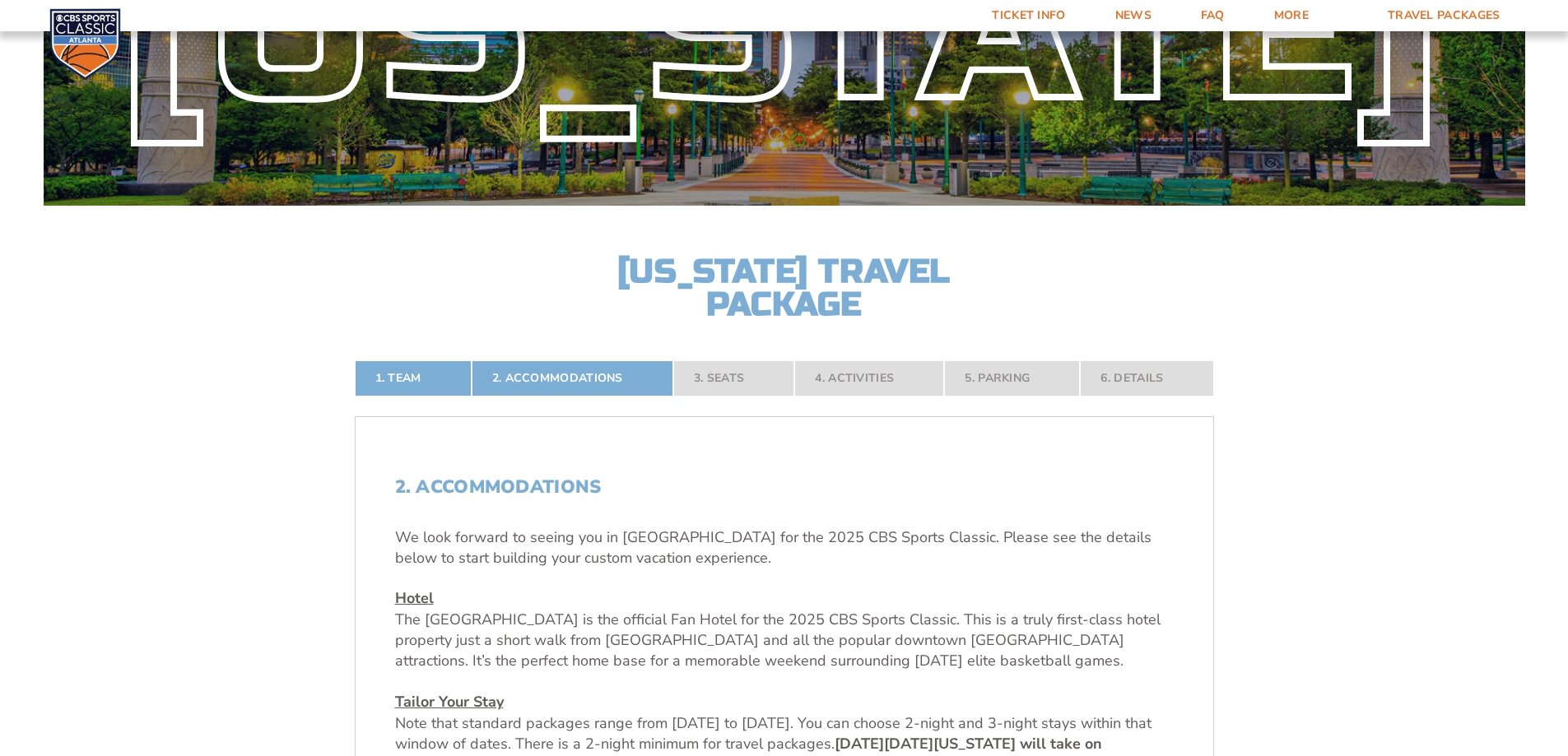
click at [1039, 379] on nav "1. Team 2. Accommodations 3. Seats 4. Activities 5. Parking 6. Details" at bounding box center [784, 378] width 859 height 37
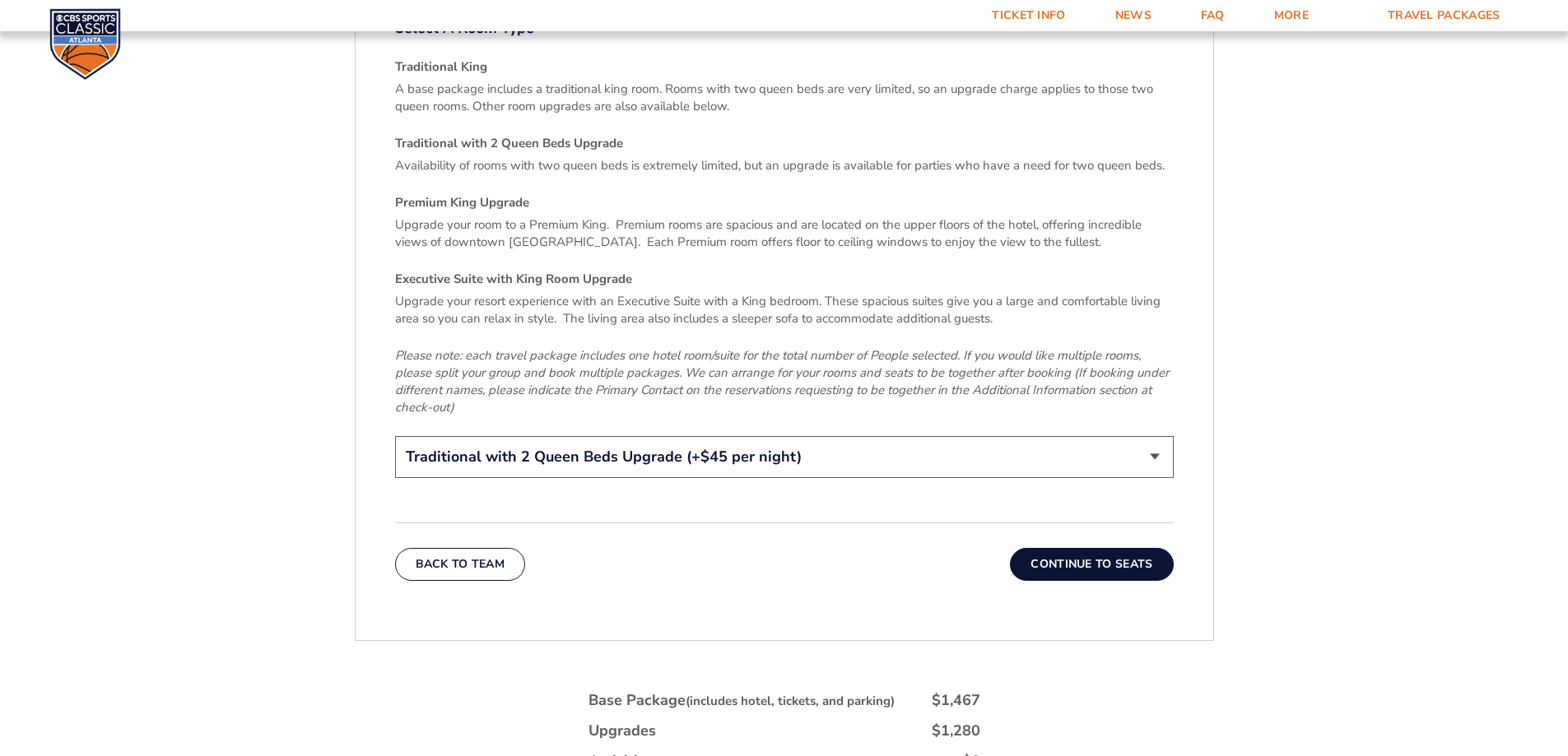
click at [1126, 548] on button "Continue To Seats" at bounding box center [1091, 564] width 163 height 33
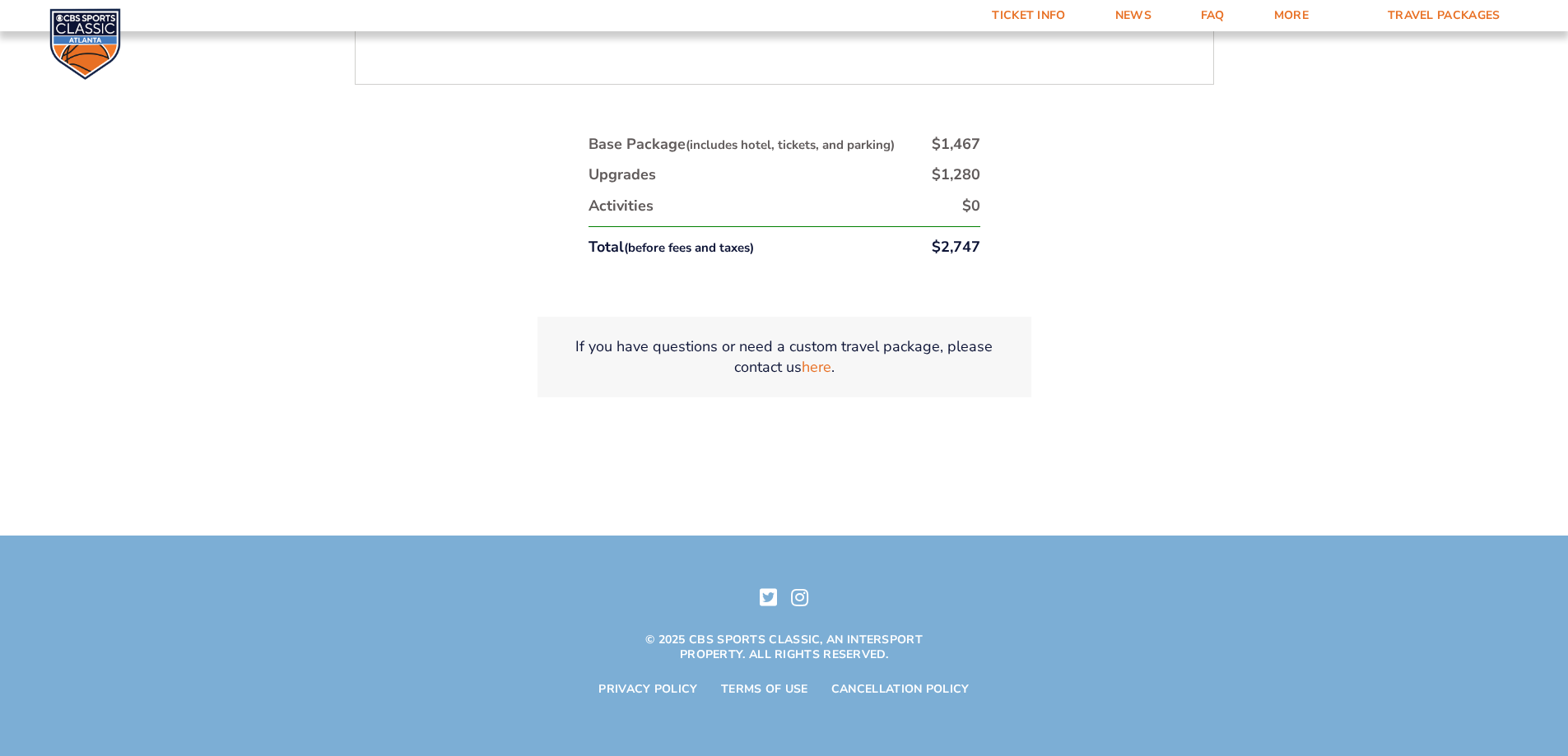
scroll to position [809, 0]
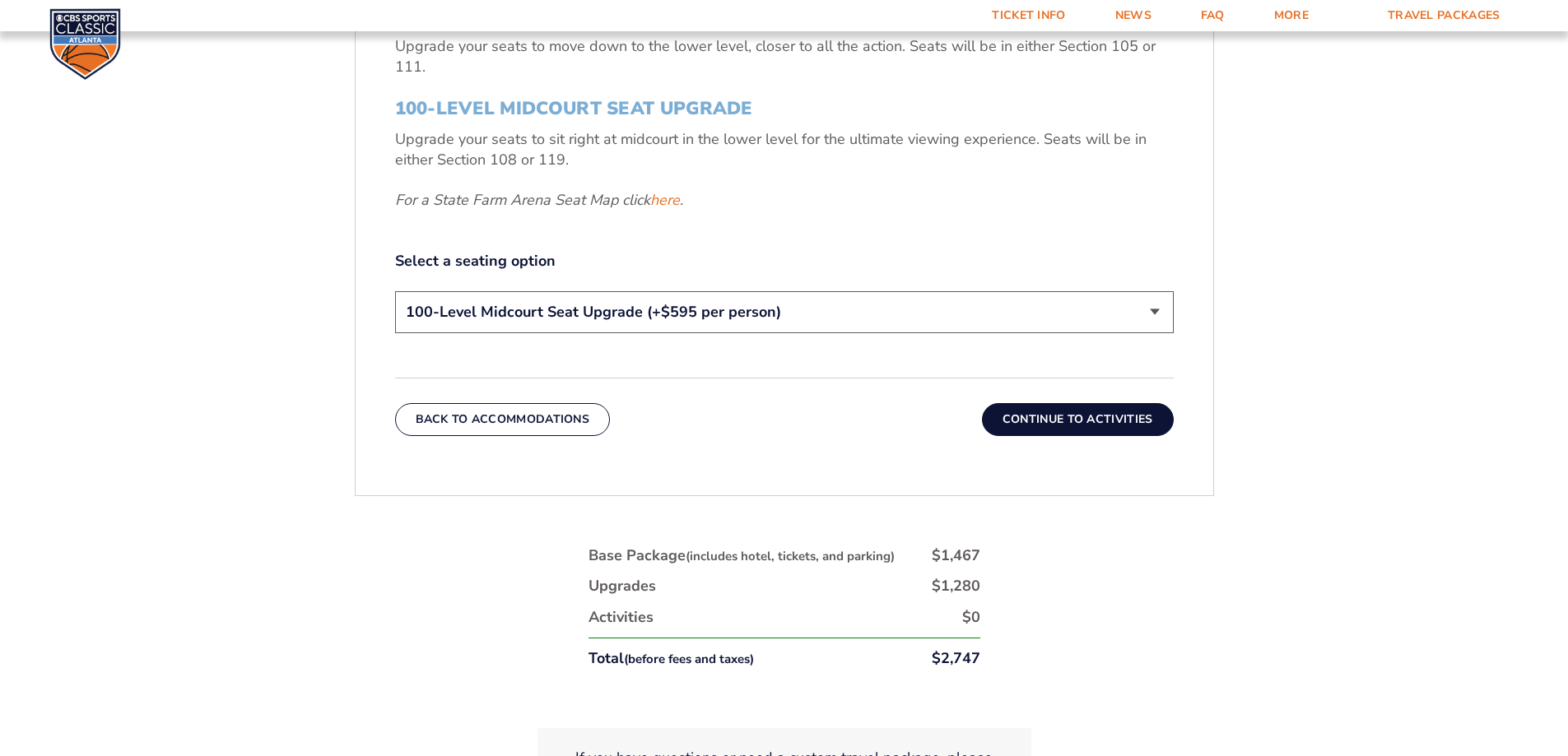
click at [1122, 410] on button "Continue To Activities" at bounding box center [1078, 420] width 192 height 33
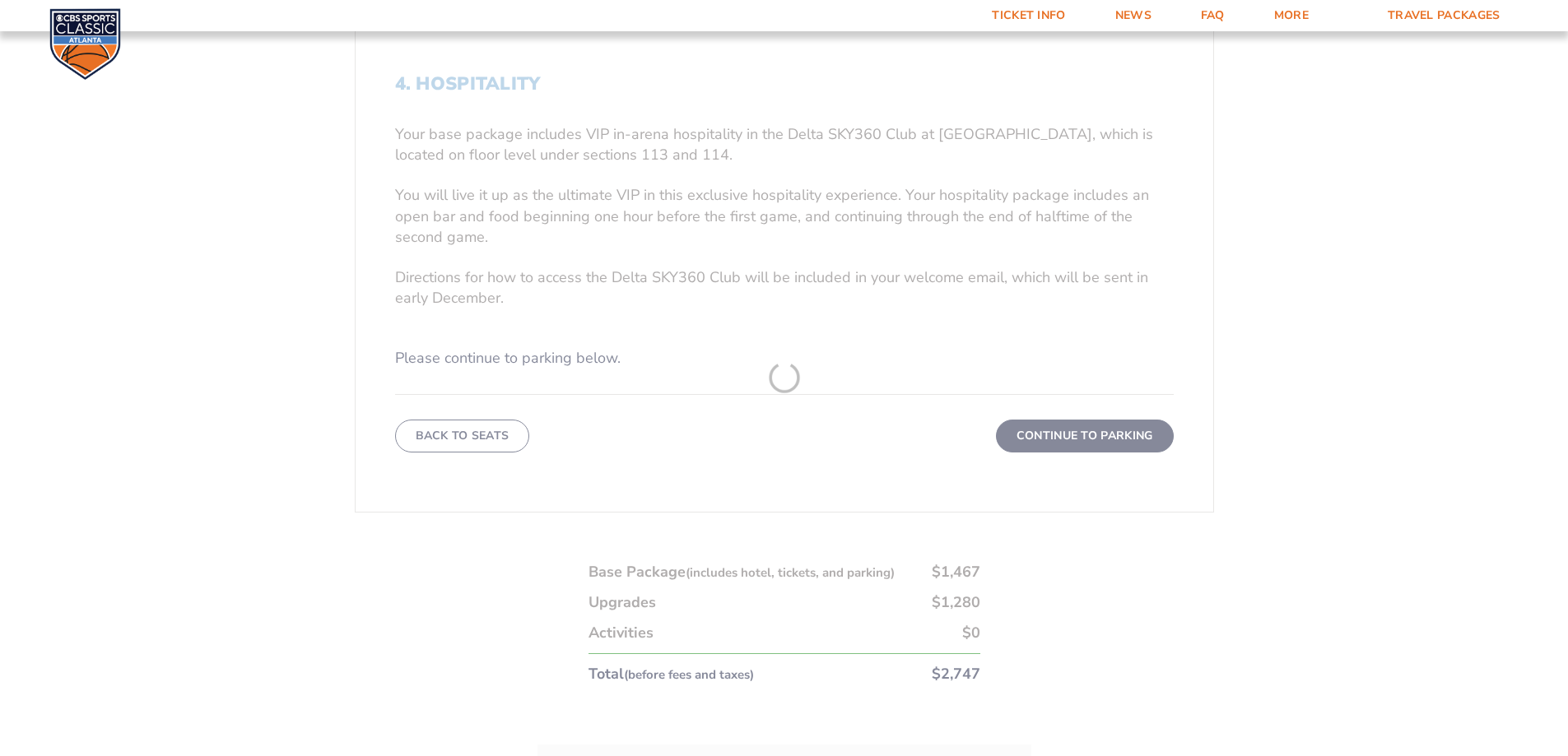
scroll to position [605, 0]
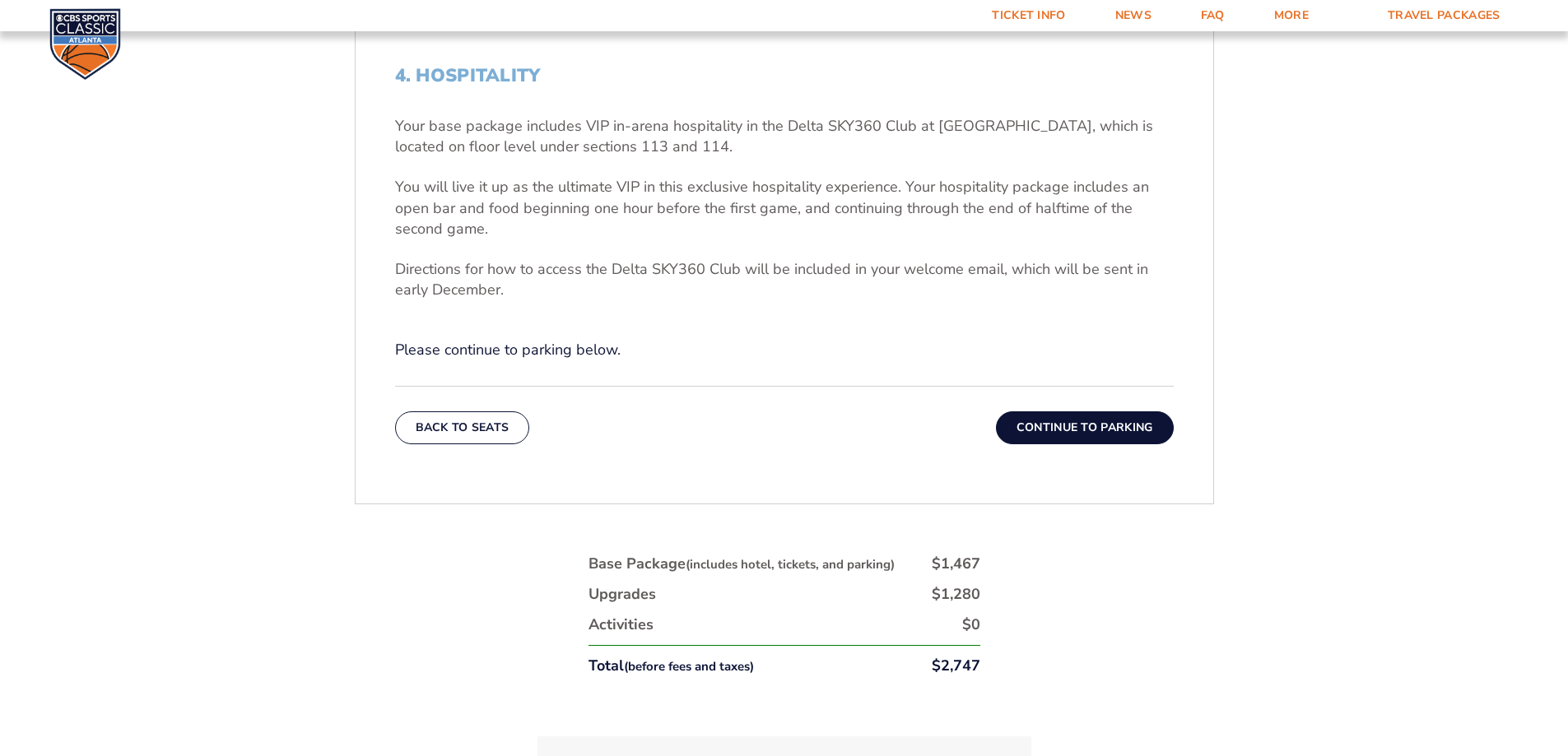
click at [1119, 423] on button "Continue To Parking" at bounding box center [1085, 428] width 178 height 33
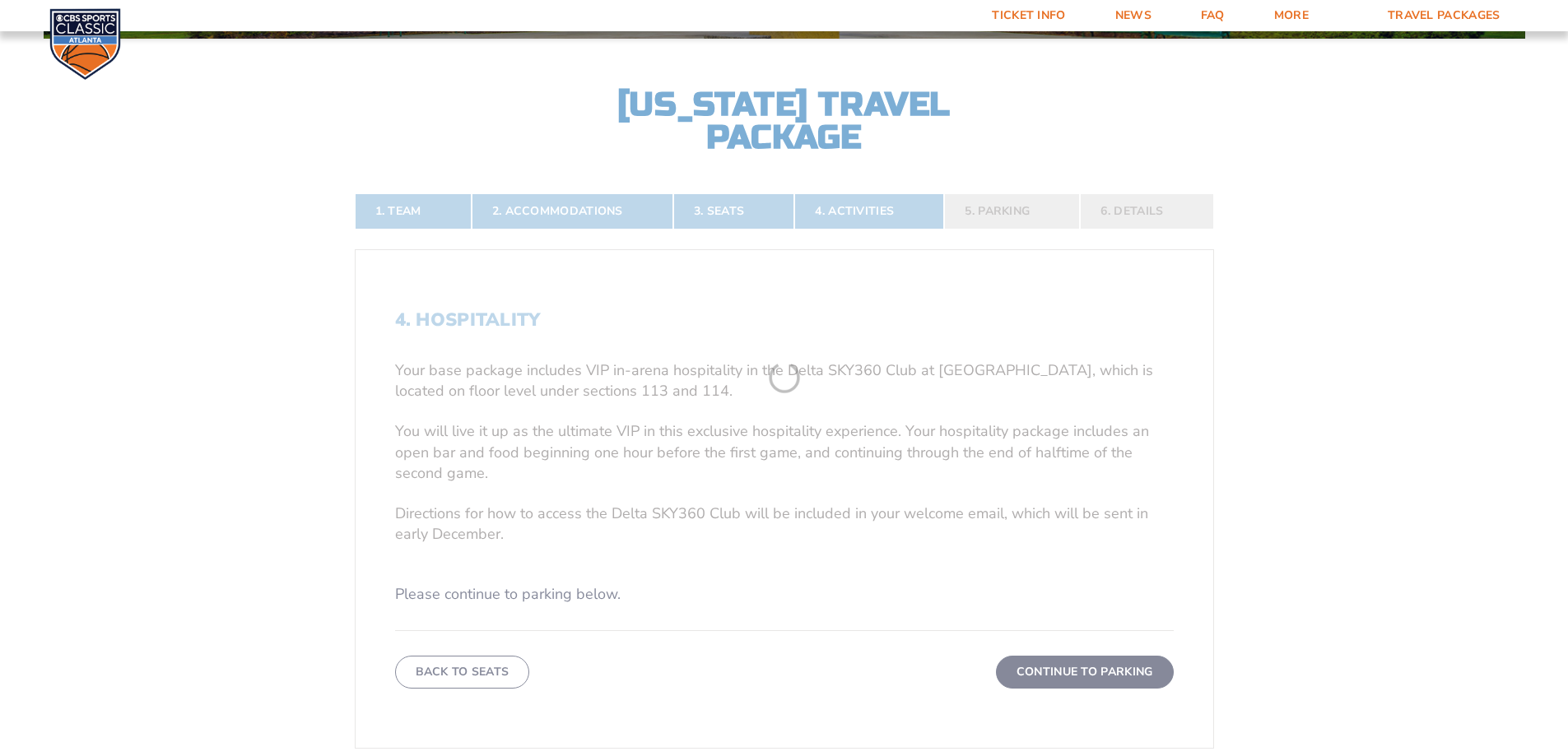
scroll to position [358, 0]
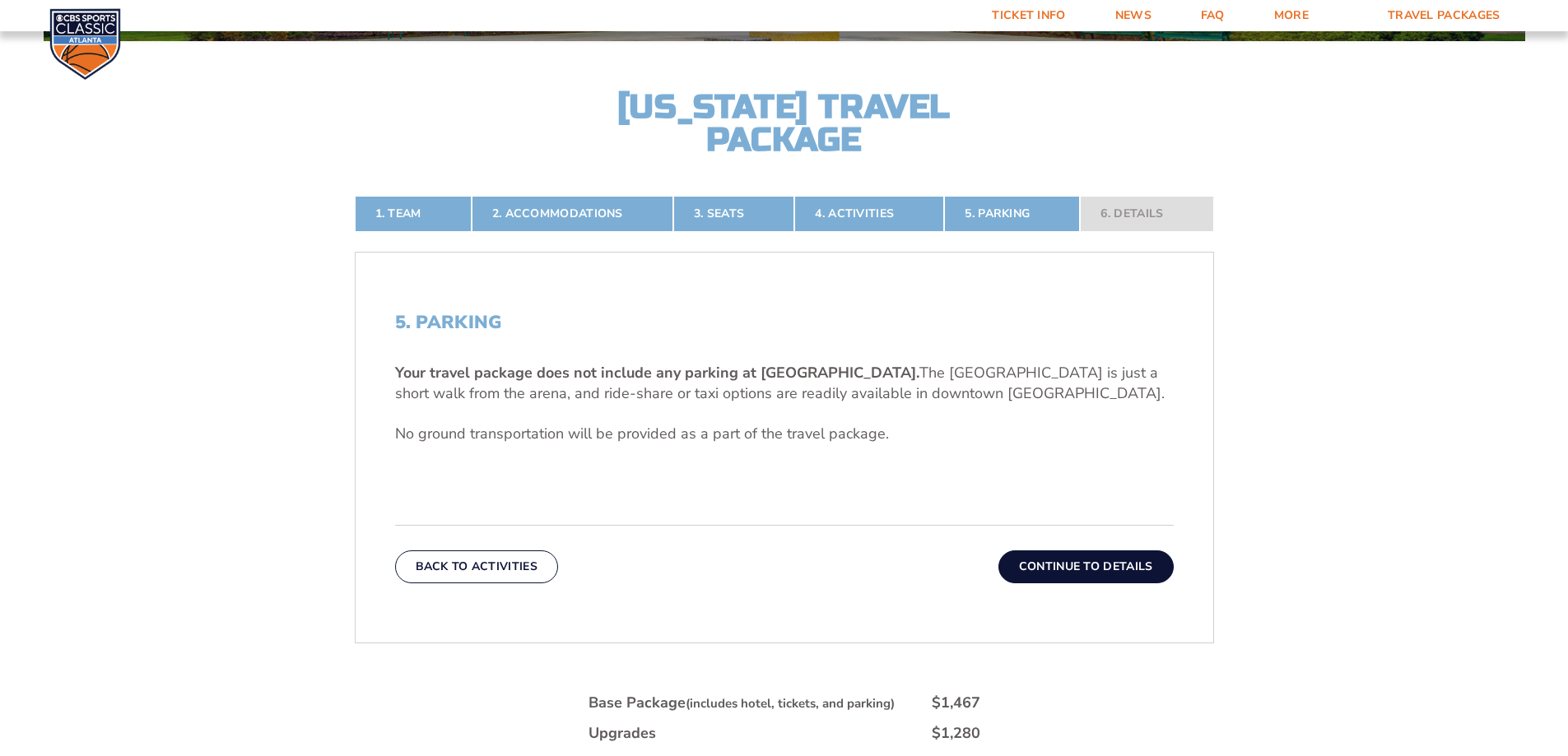
click at [1116, 568] on button "Continue To Details" at bounding box center [1086, 567] width 175 height 33
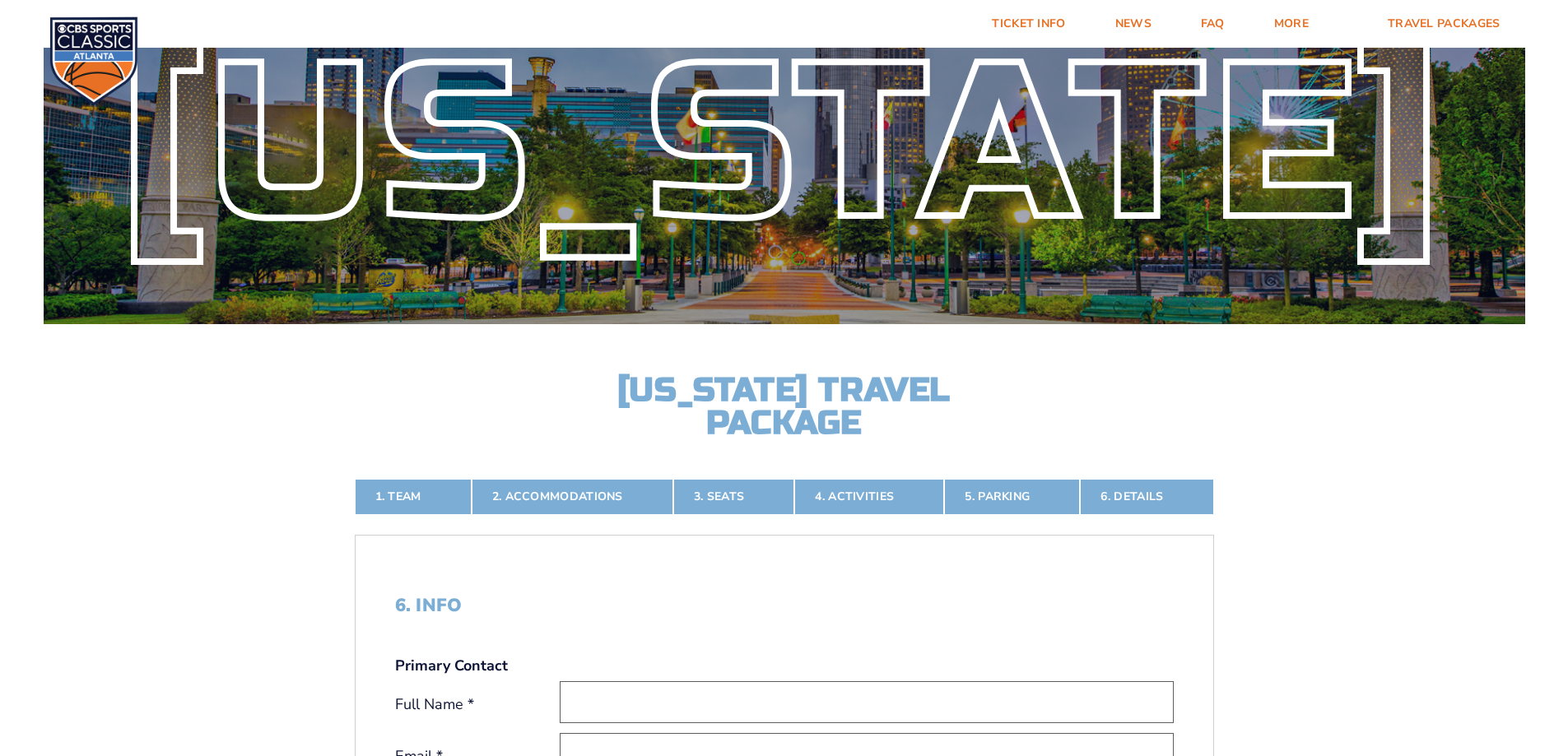
scroll to position [165, 0]
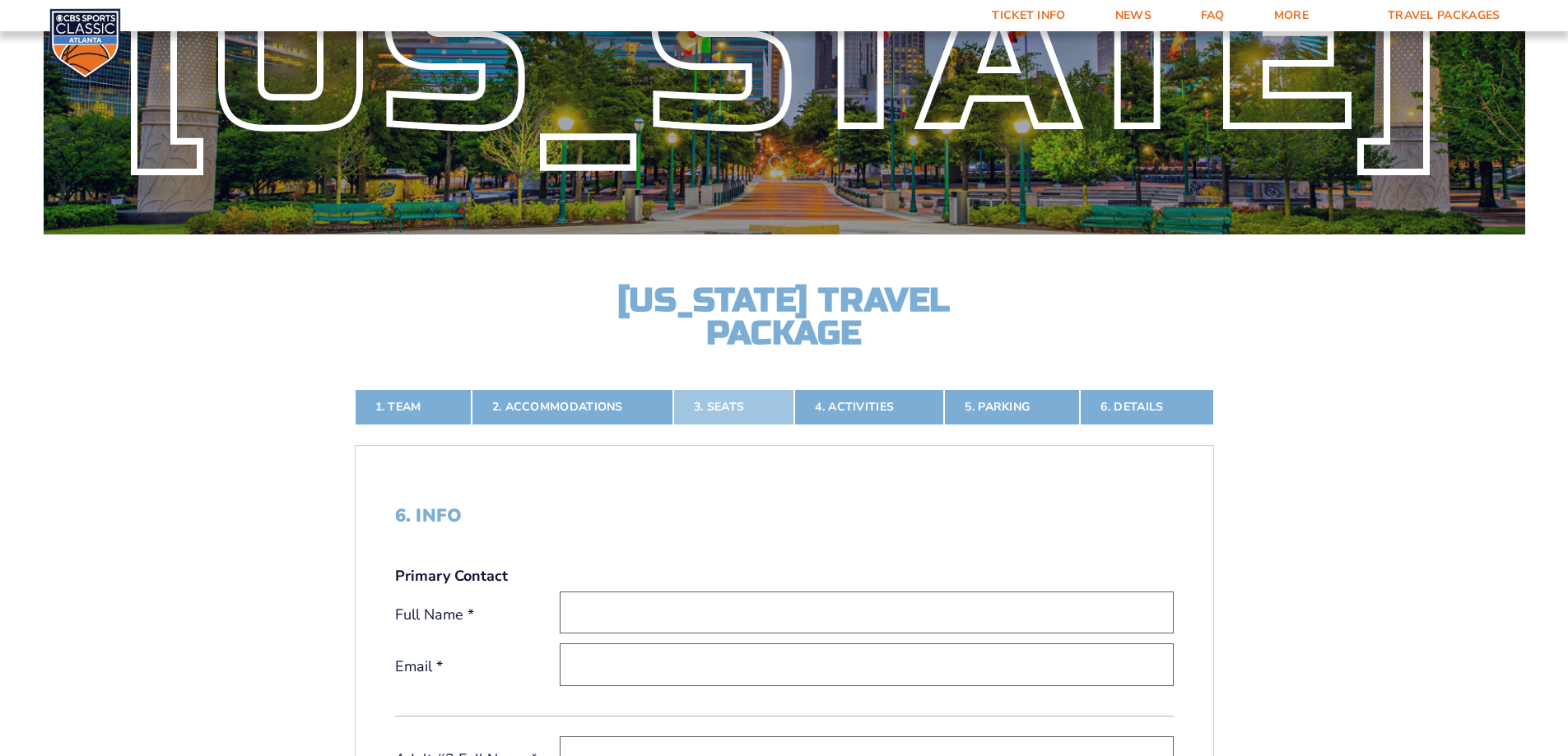
click at [728, 404] on link "3. Seats" at bounding box center [734, 407] width 121 height 37
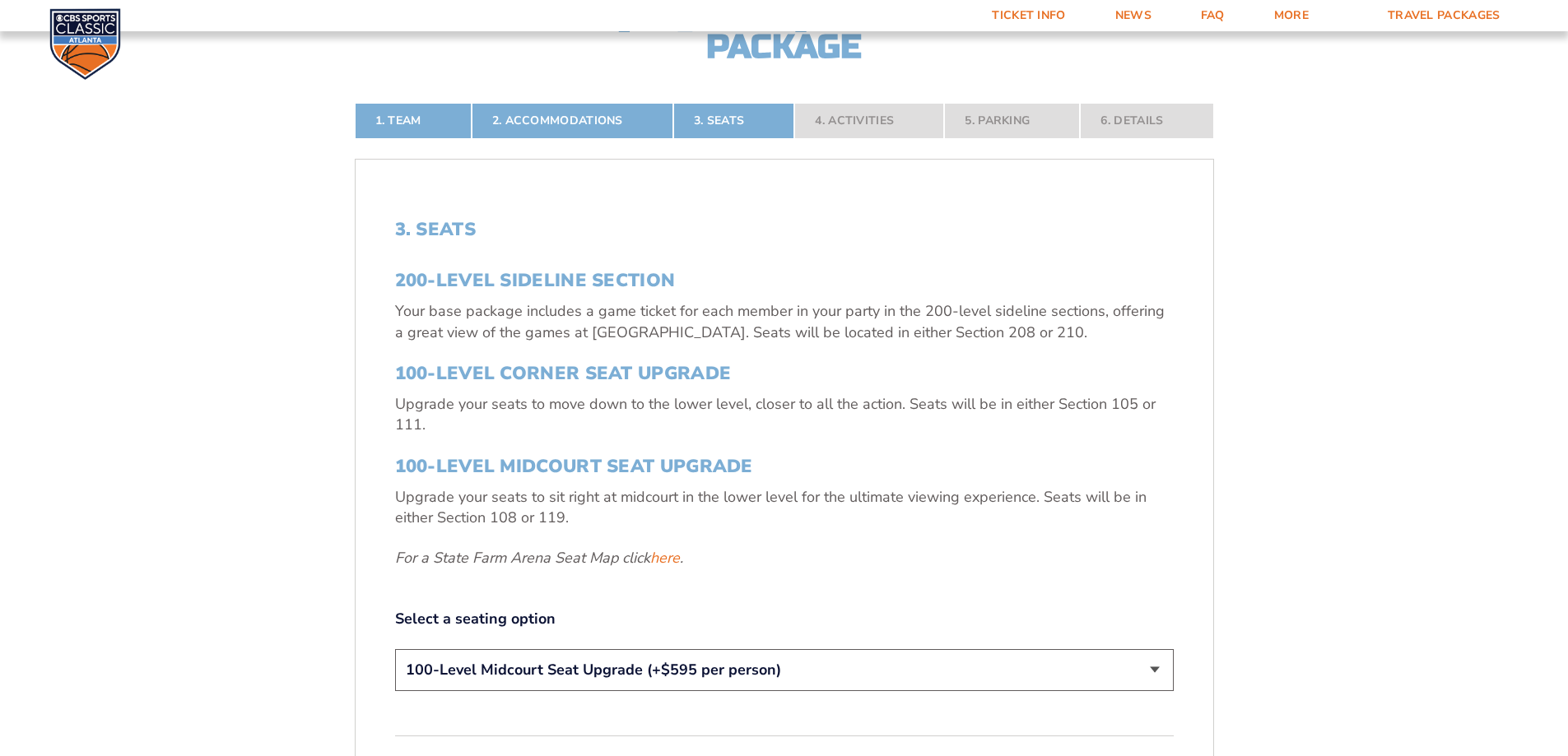
scroll to position [605, 0]
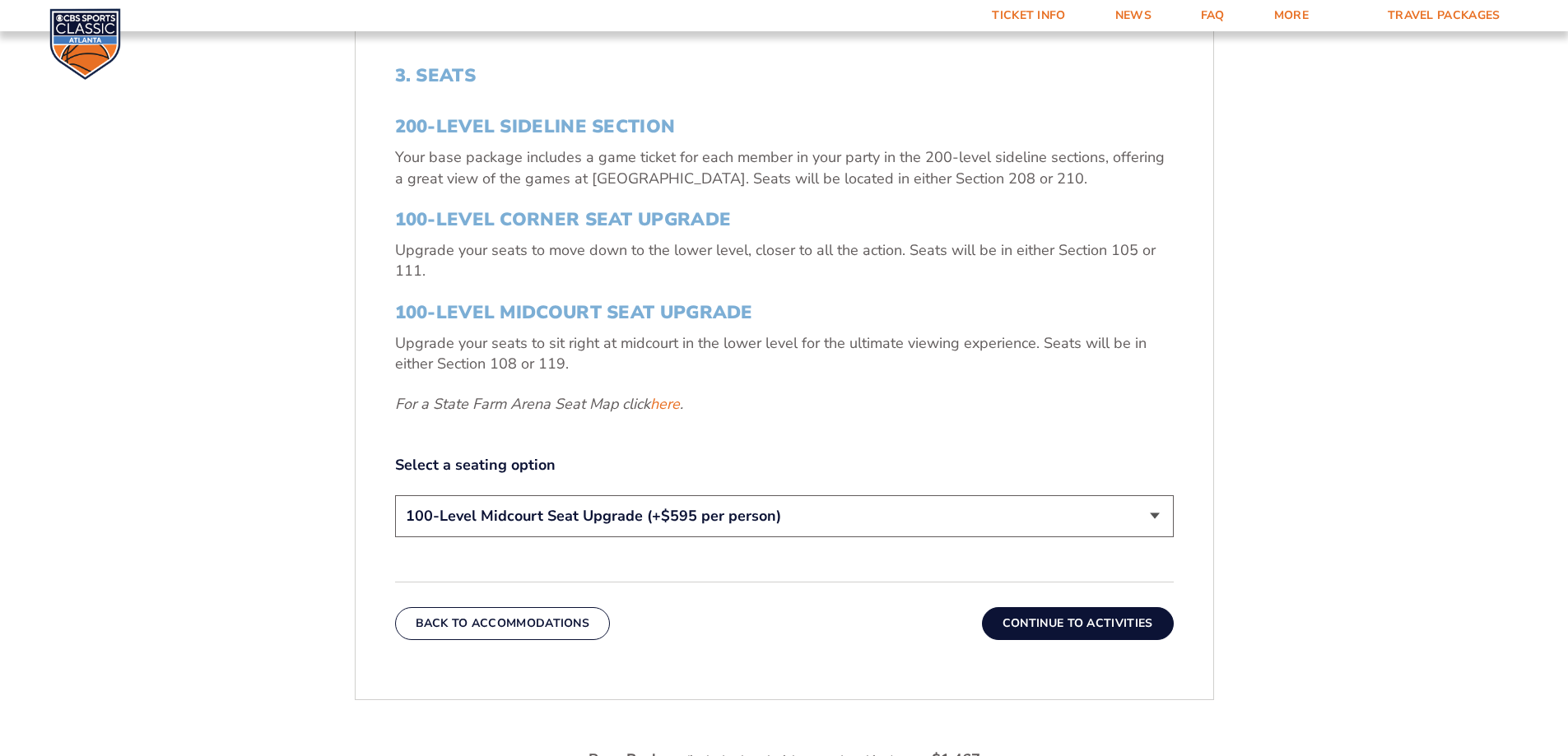
click at [1132, 518] on select "200-Level Sideline Section 100-Level Corner Seat Upgrade (+$120 per person) 100…" at bounding box center [784, 516] width 778 height 42
select select "100-Level Corner Seat Upgrade"
click at [395, 495] on select "200-Level Sideline Section 100-Level Corner Seat Upgrade (+$120 per person) 100…" at bounding box center [784, 516] width 778 height 42
click at [1062, 622] on button "Continue To Activities" at bounding box center [1078, 624] width 192 height 33
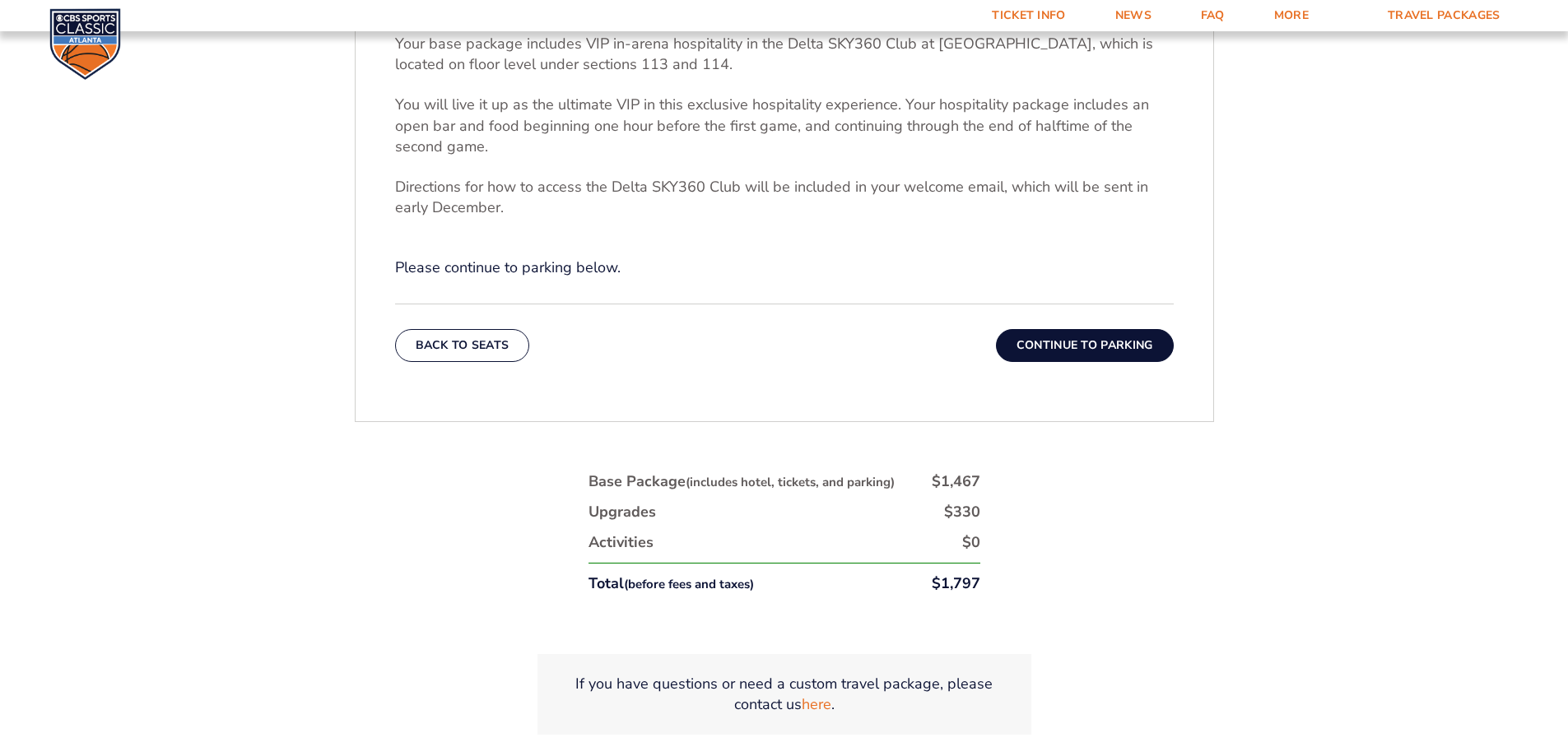
scroll to position [852, 0]
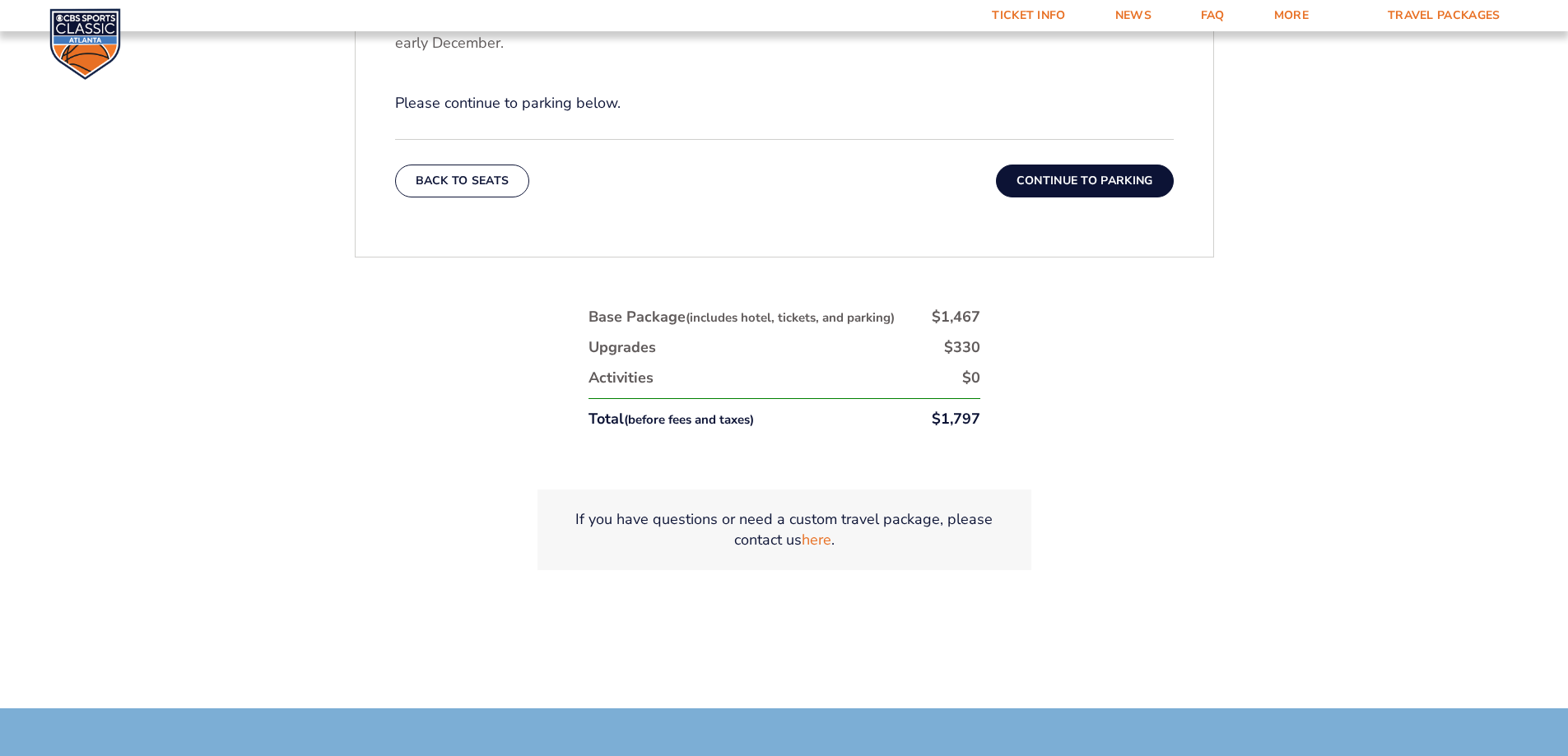
click at [1125, 182] on button "Continue To Parking" at bounding box center [1085, 181] width 178 height 33
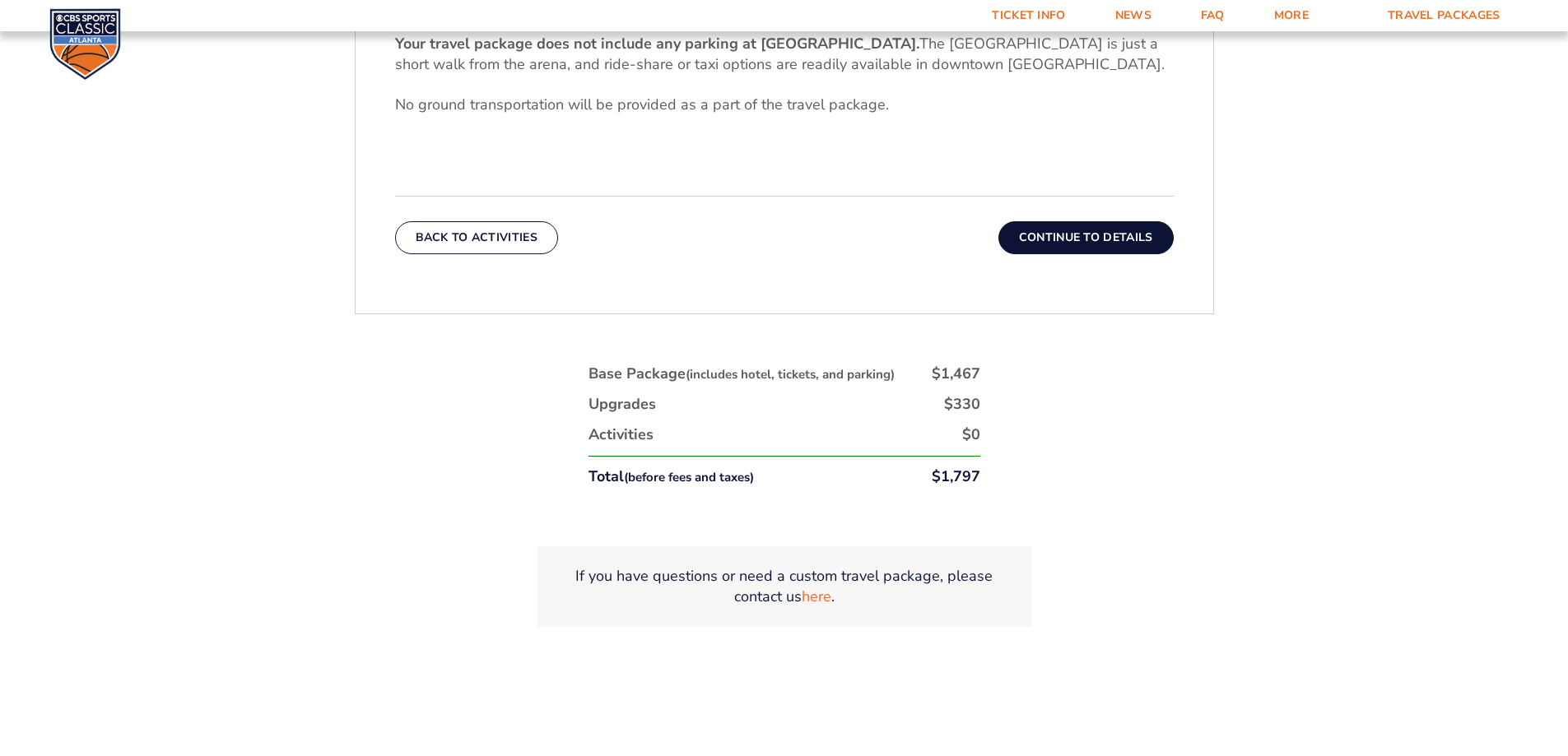
click at [1061, 240] on button "Continue To Details" at bounding box center [1086, 238] width 175 height 33
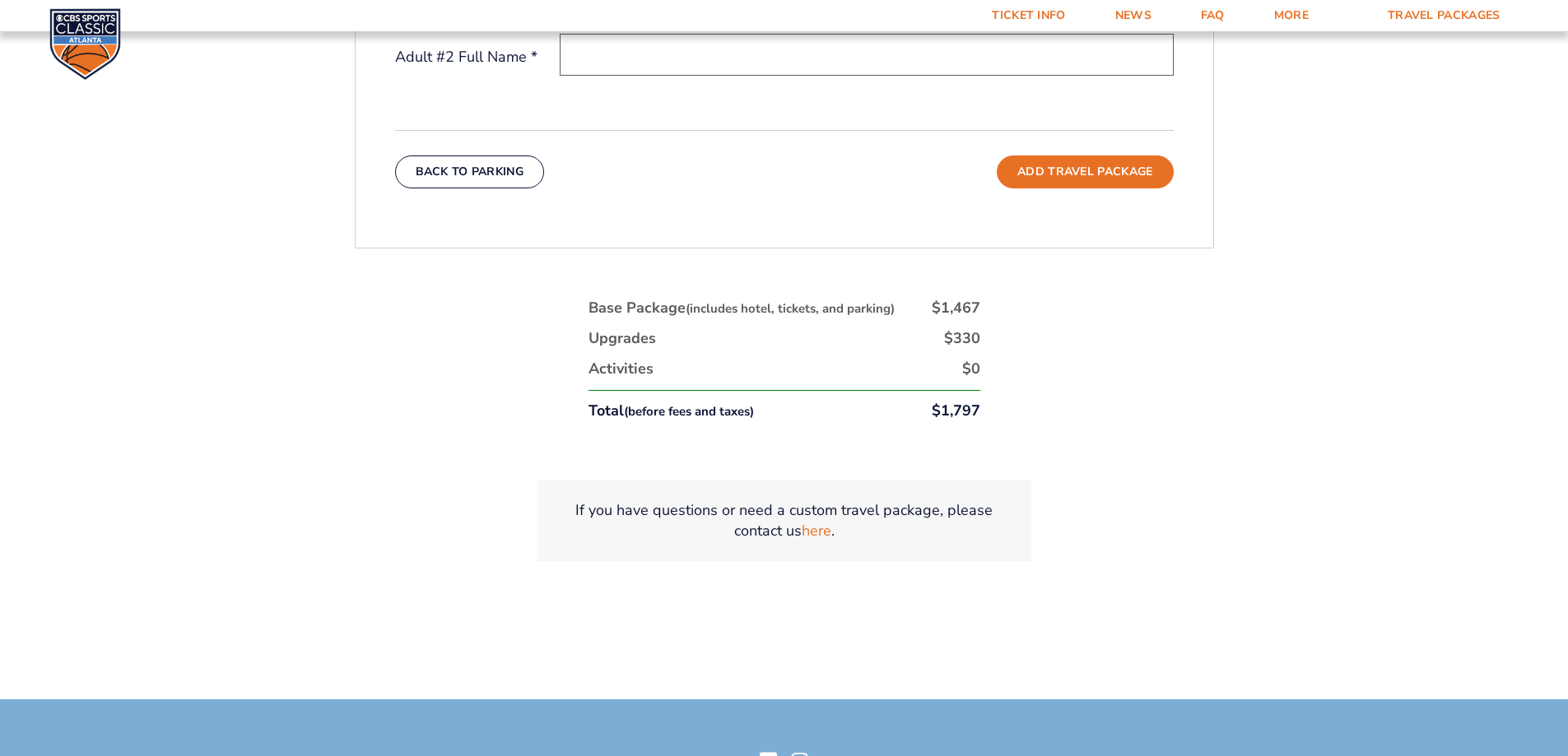
scroll to position [867, 0]
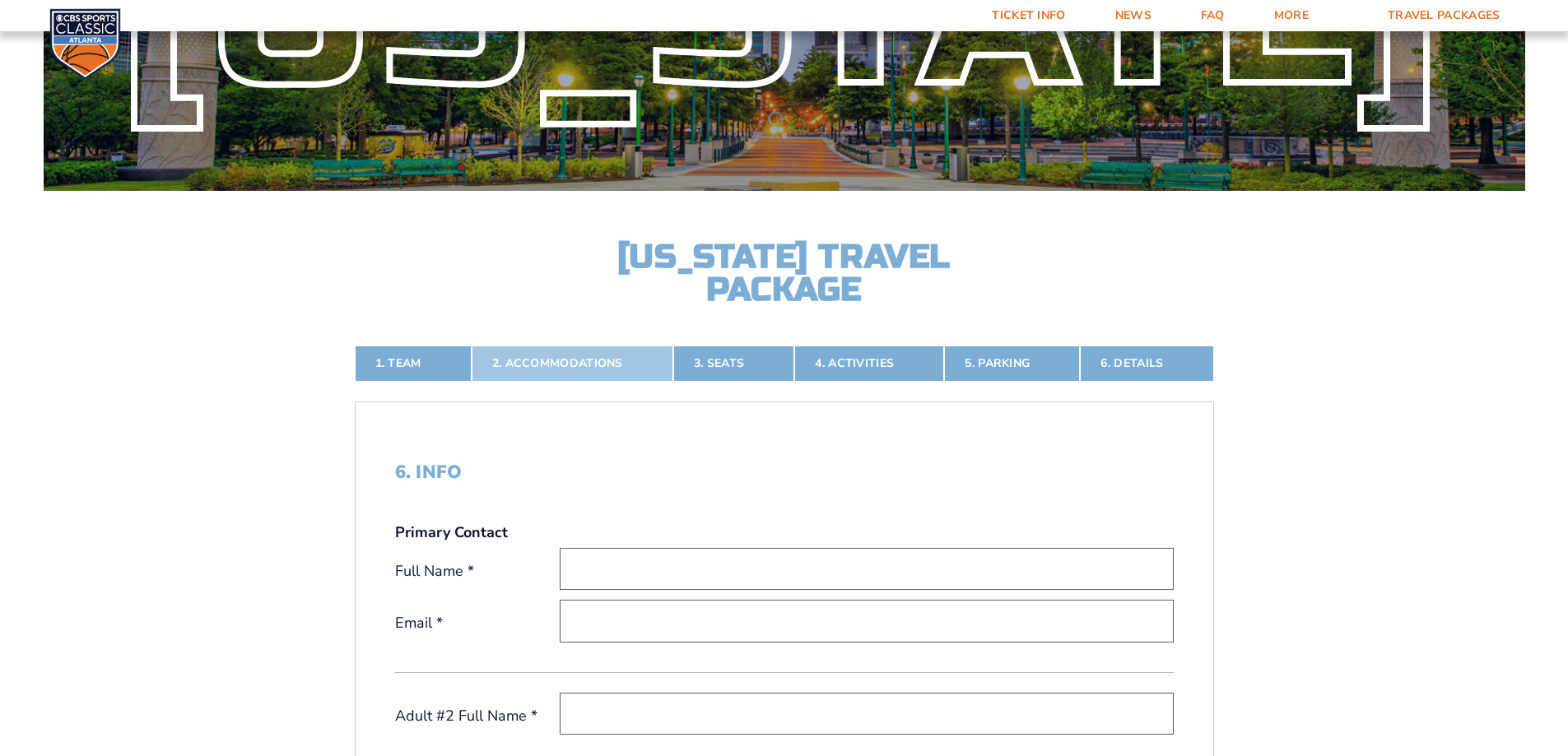
click at [552, 353] on link "2. Accommodations" at bounding box center [572, 364] width 201 height 37
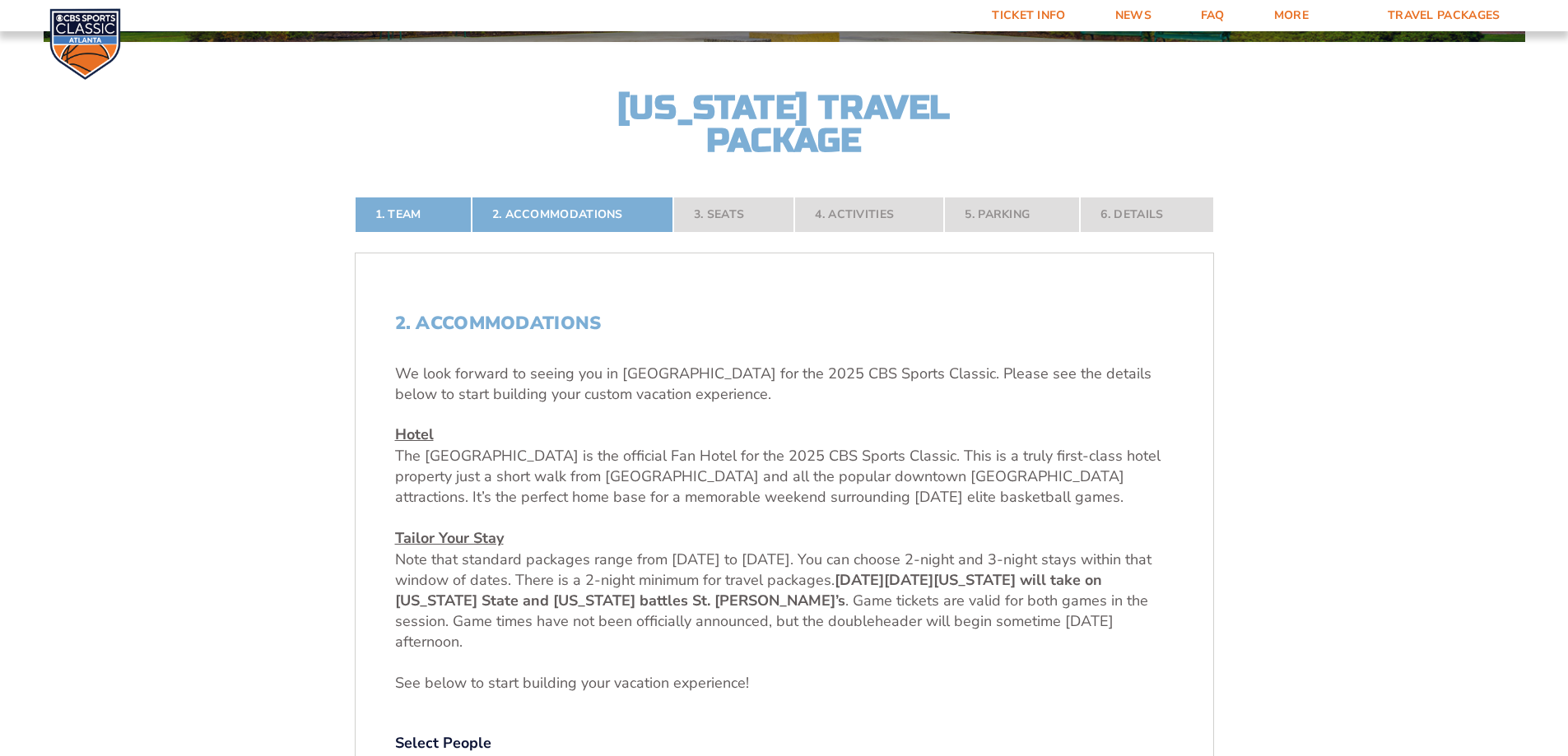
scroll to position [358, 0]
click at [720, 203] on nav "1. Team 2. Accommodations 3. Seats 4. Activities 5. Parking 6. Details" at bounding box center [784, 214] width 859 height 37
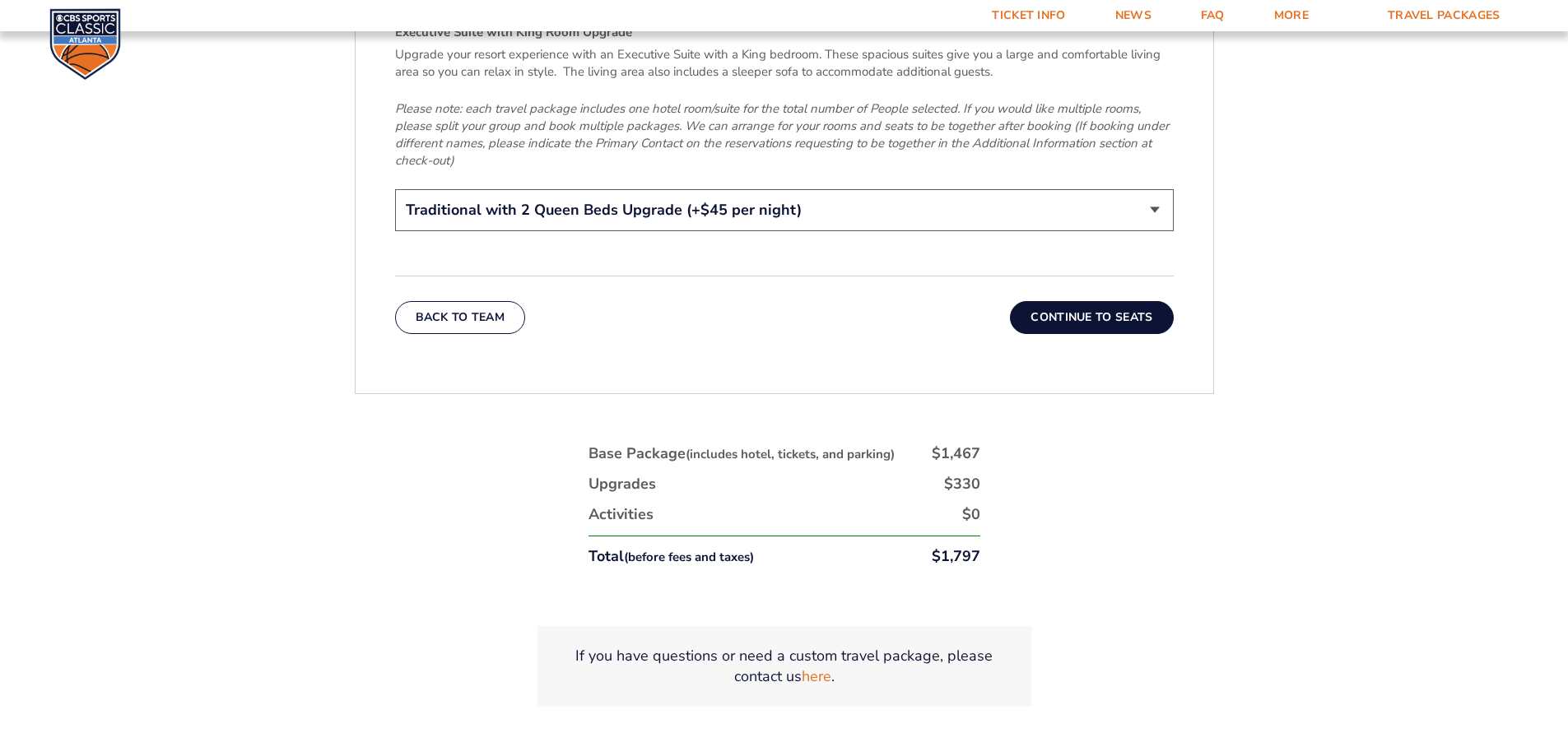
click at [1109, 301] on button "Continue To Seats" at bounding box center [1091, 318] width 163 height 33
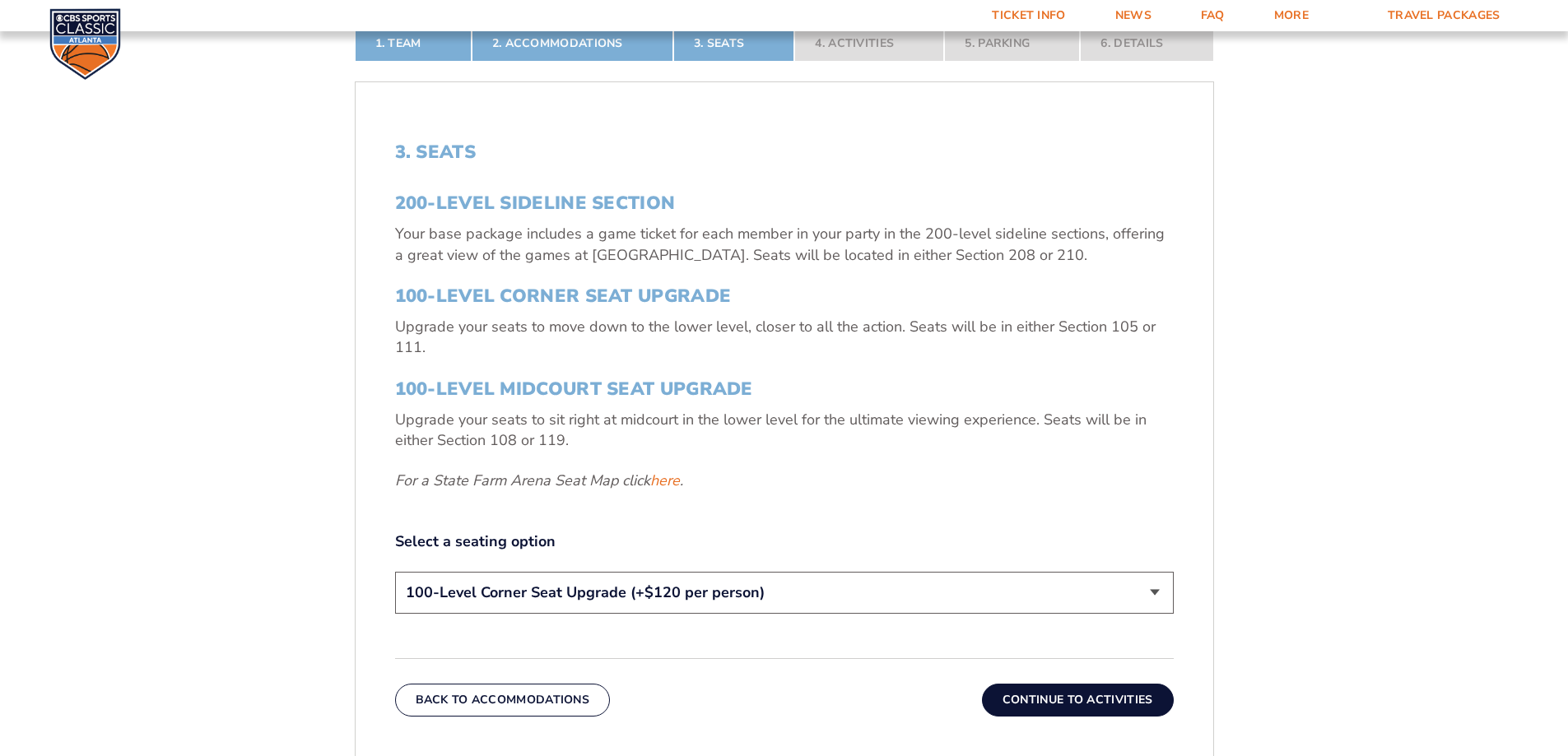
scroll to position [523, 0]
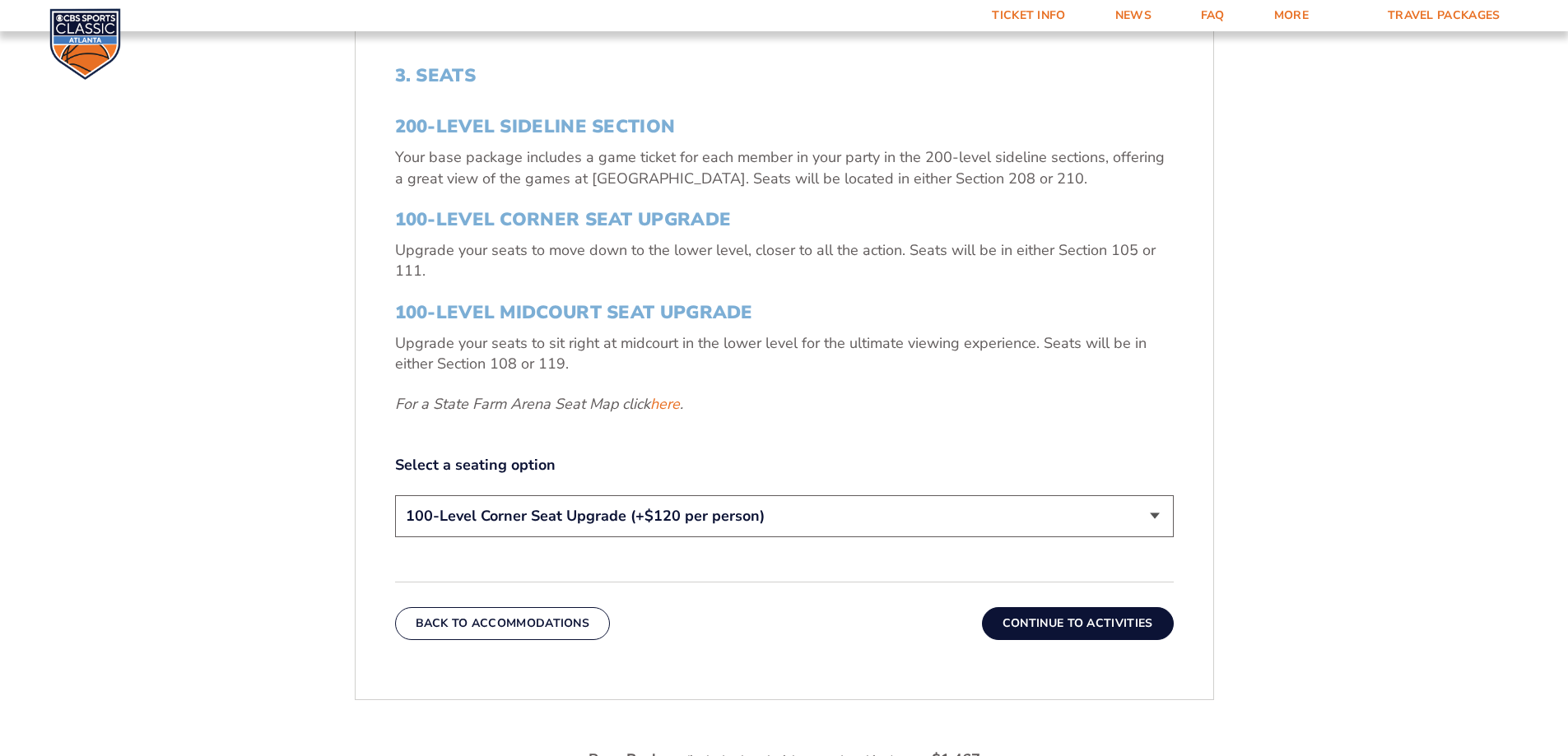
click at [1072, 620] on button "Continue To Activities" at bounding box center [1078, 624] width 192 height 33
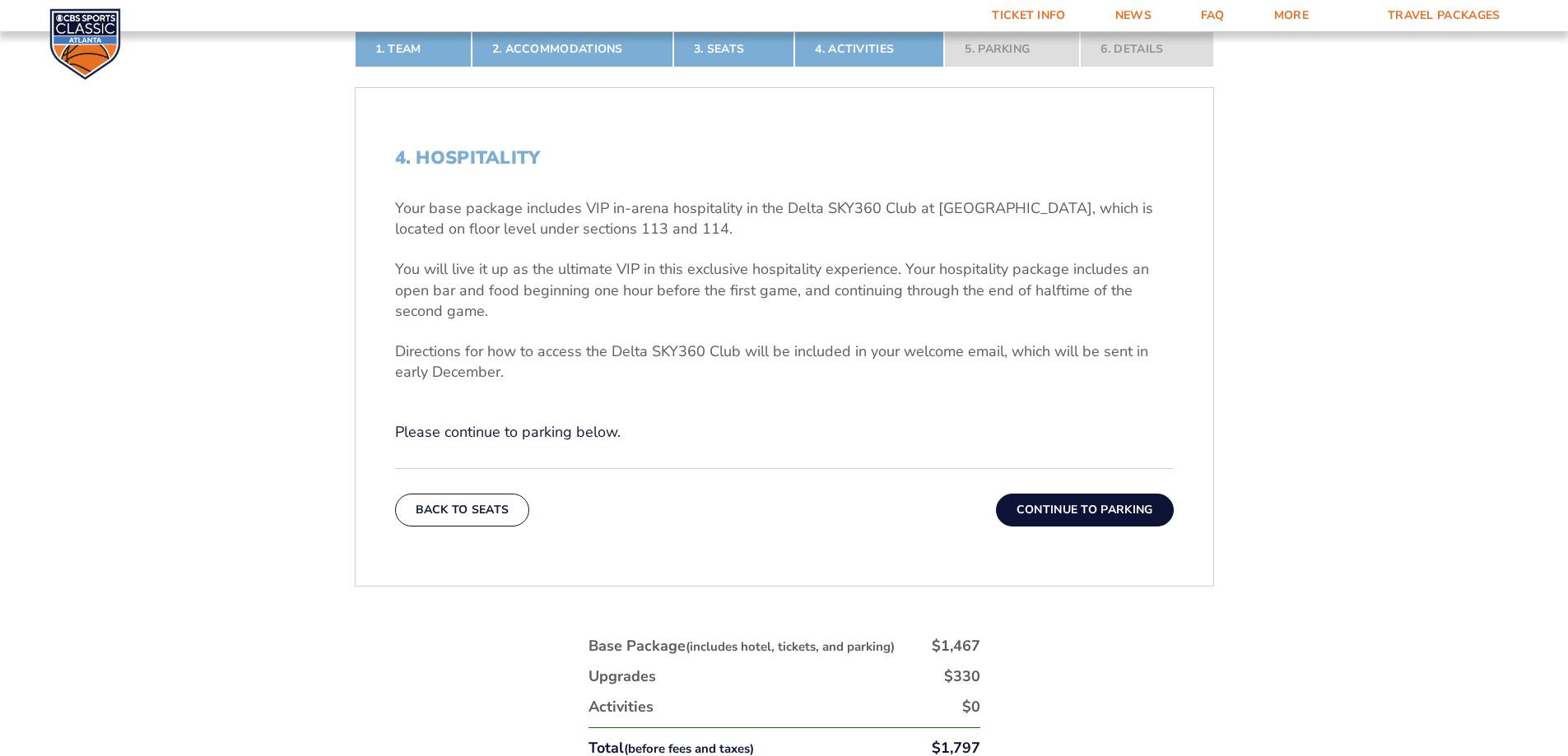
click at [1101, 507] on button "Continue To Parking" at bounding box center [1085, 510] width 178 height 33
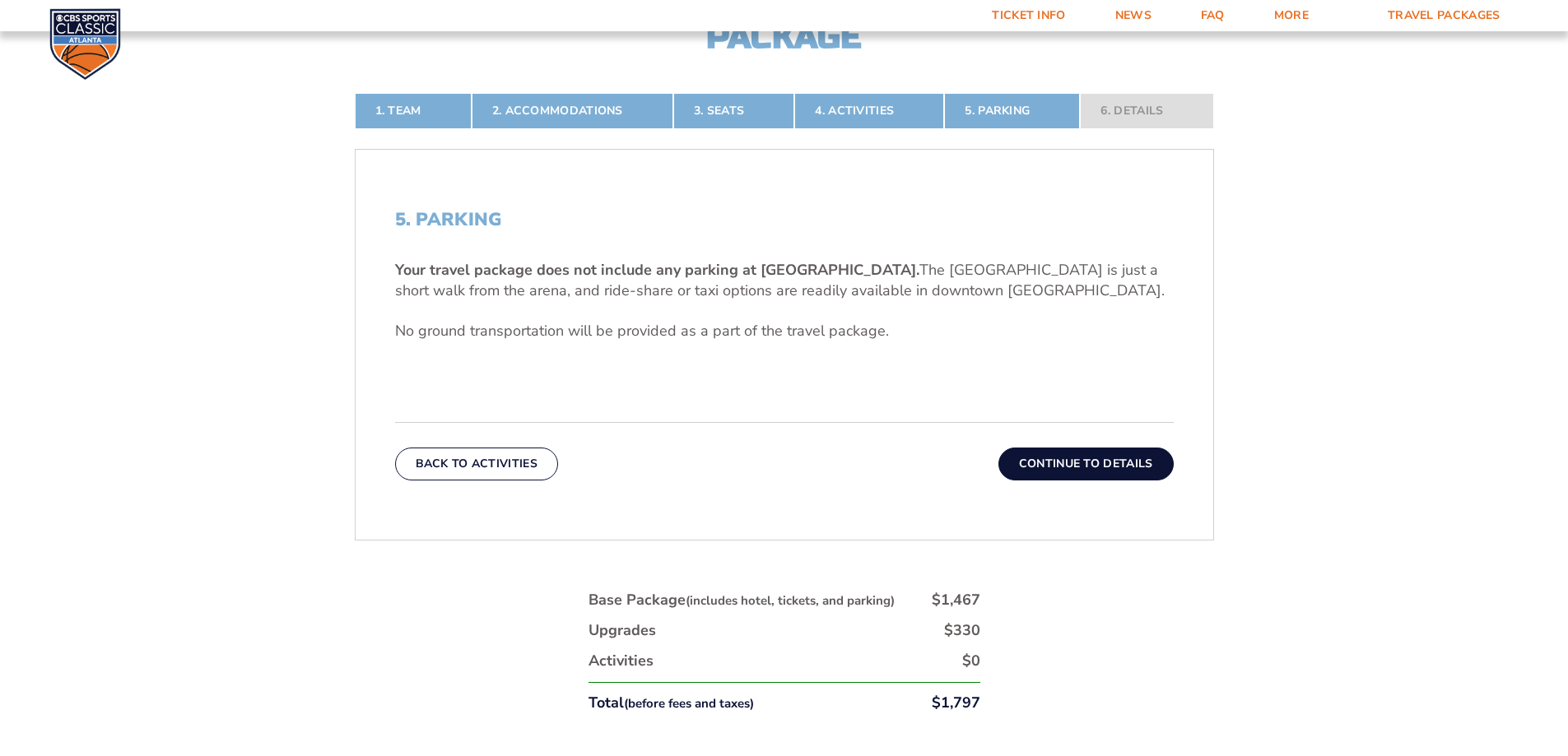
scroll to position [688, 0]
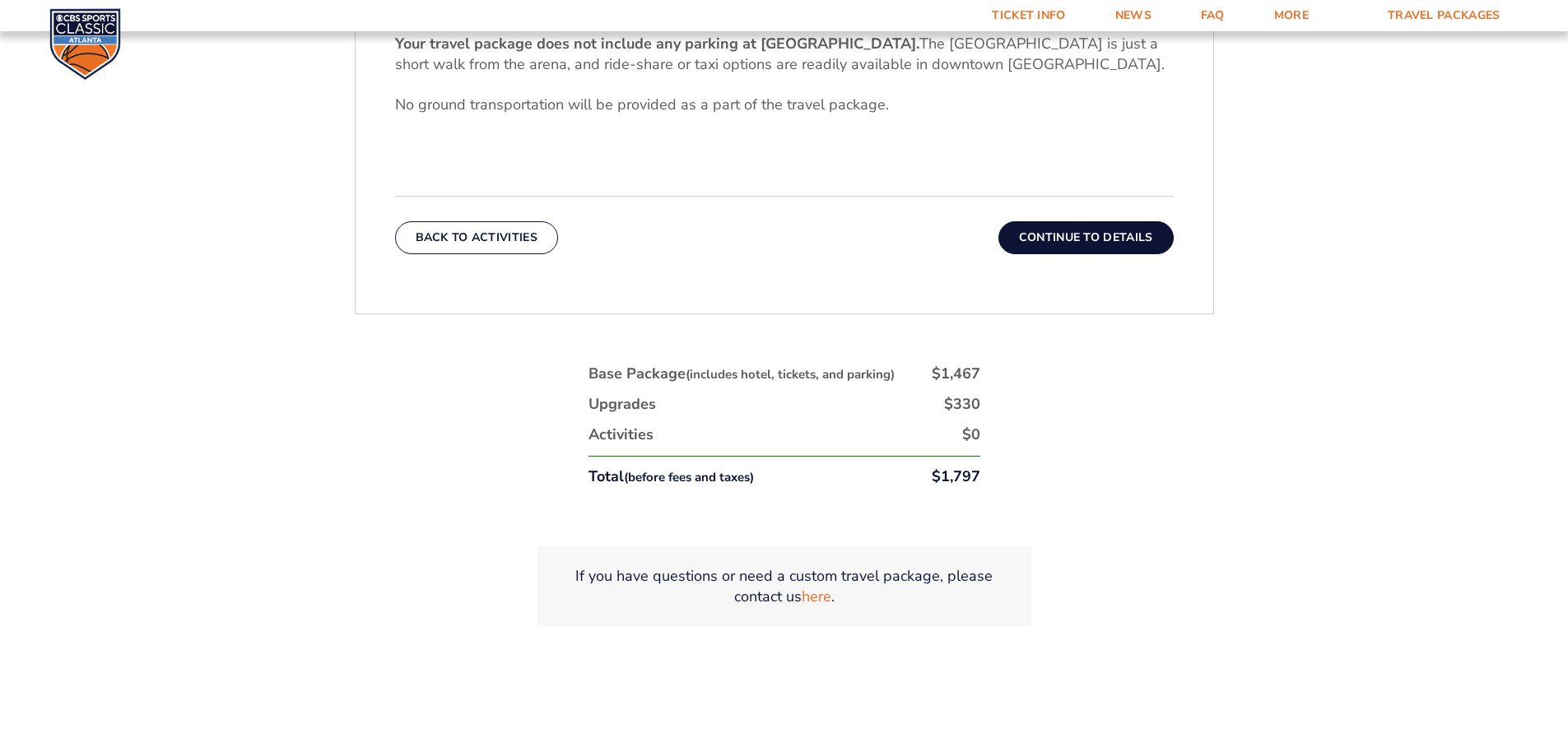
click at [1108, 241] on button "Continue To Details" at bounding box center [1086, 238] width 175 height 33
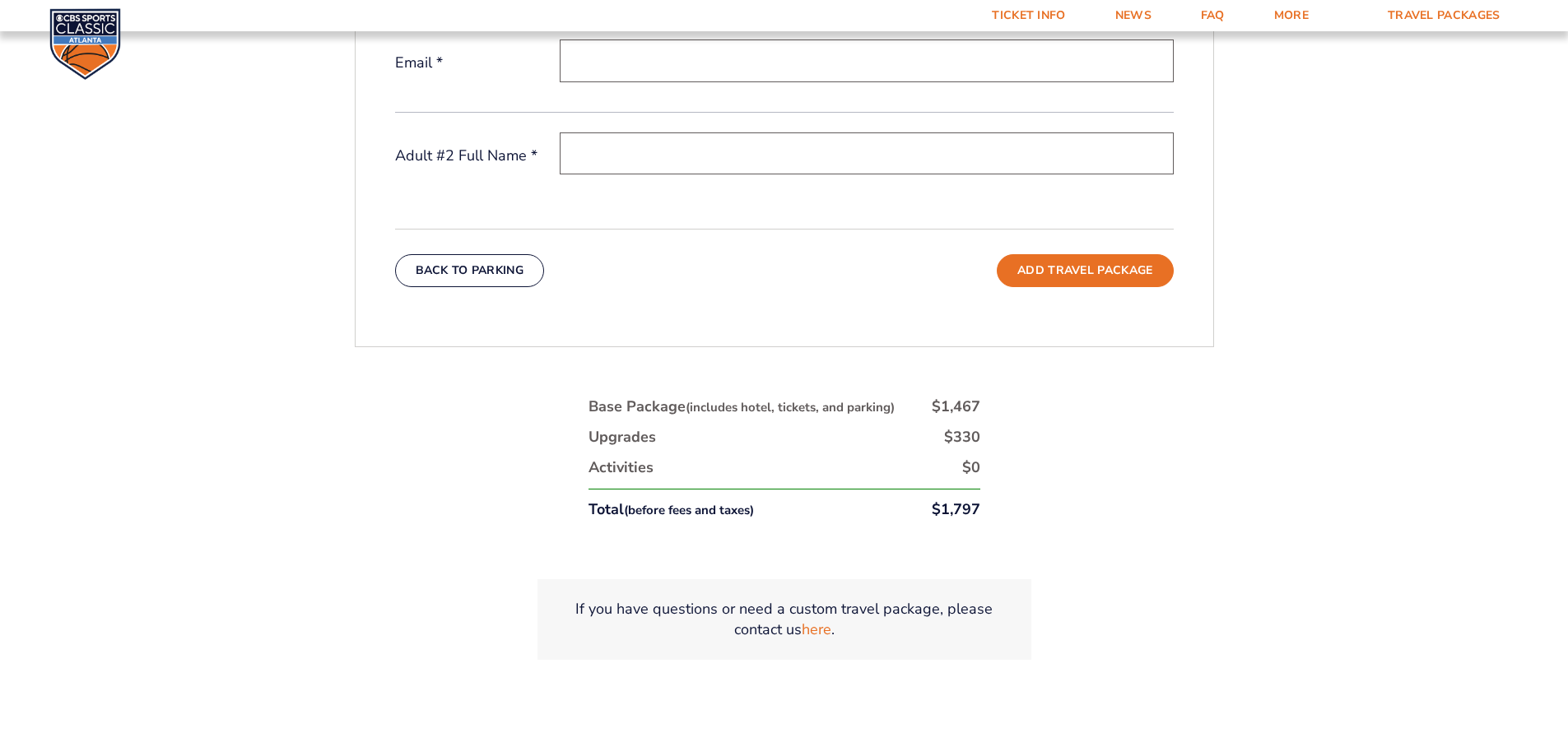
scroll to position [769, 0]
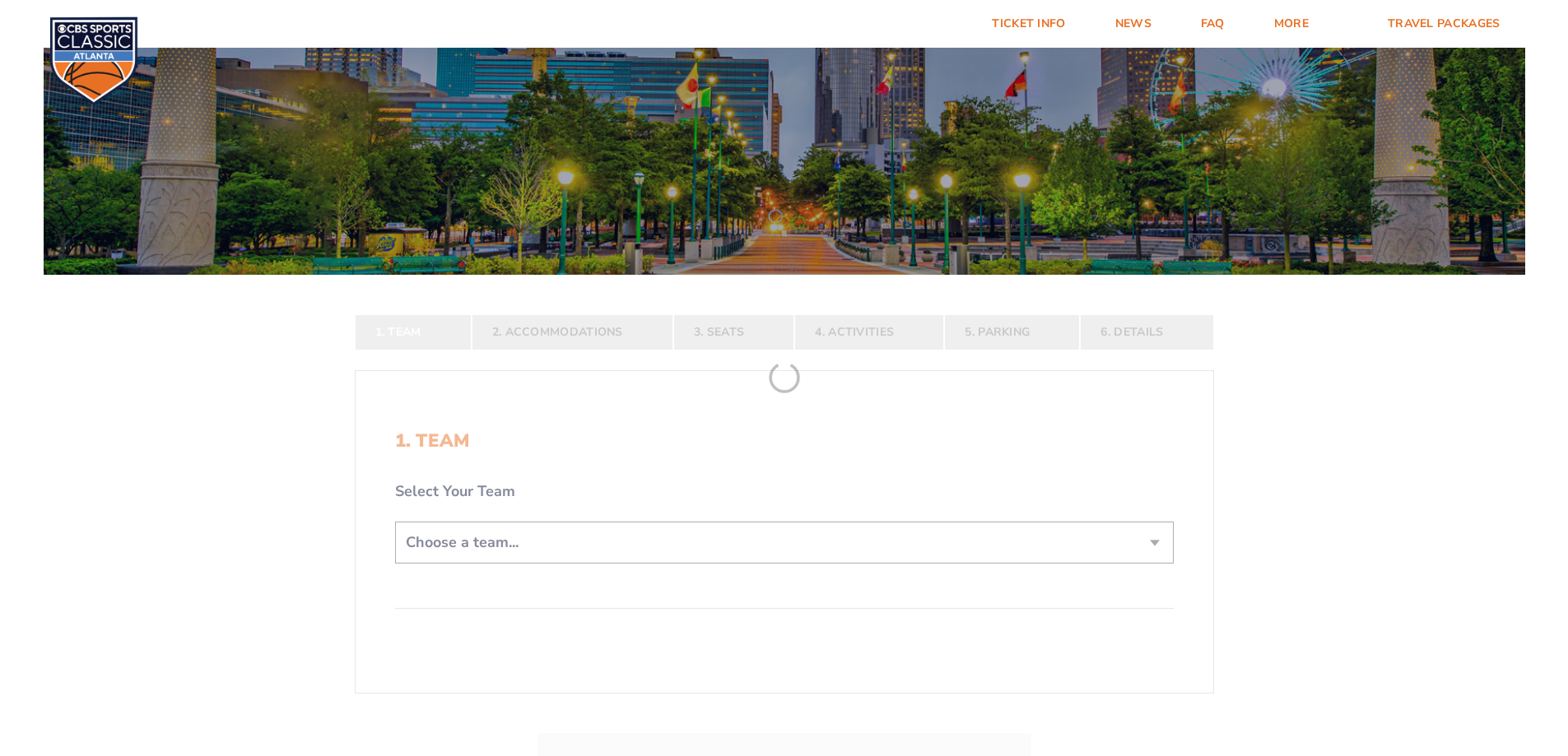
scroll to position [411, 0]
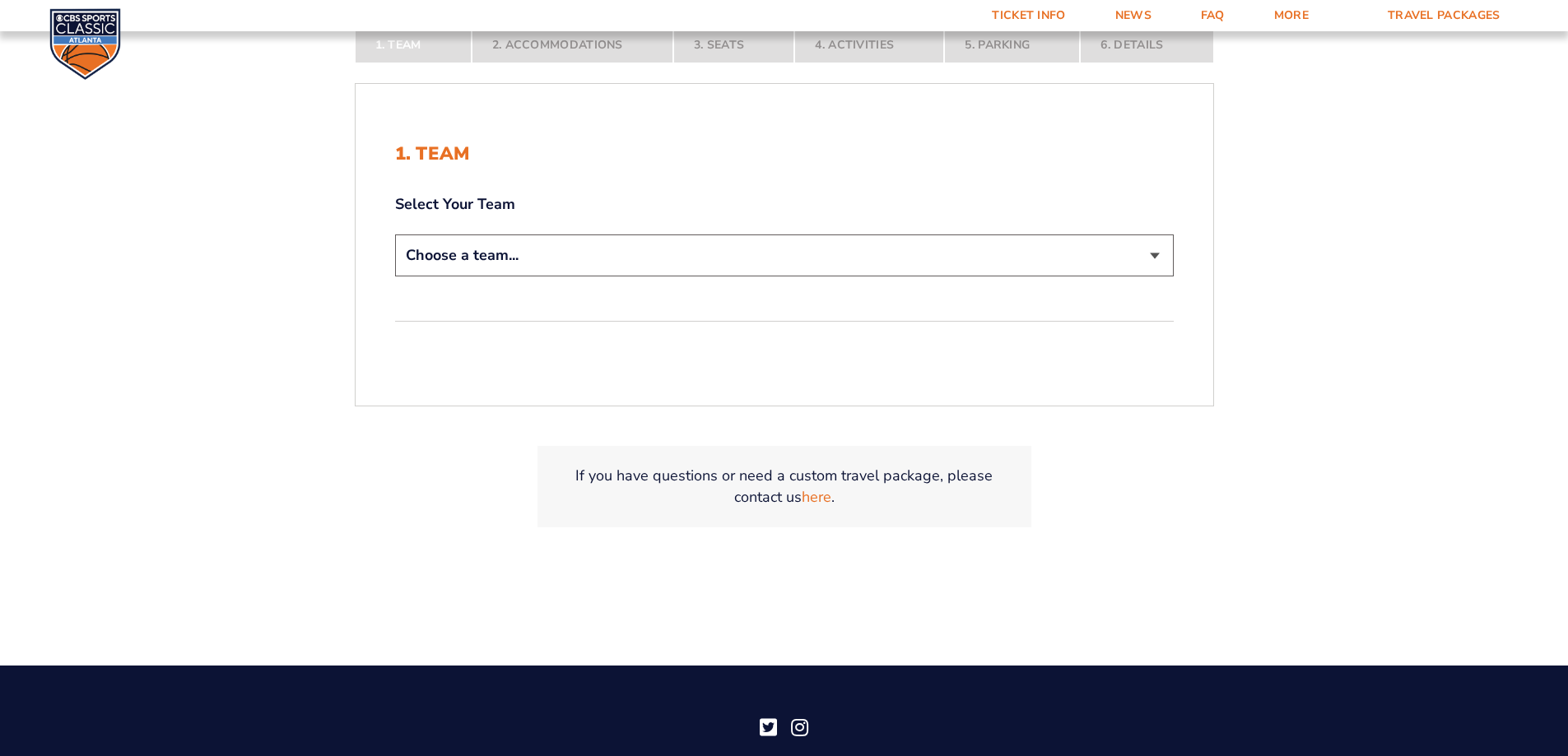
click at [1136, 262] on select "Choose a team... [US_STATE] Wildcats [US_STATE] State Buckeyes [US_STATE] Tar H…" at bounding box center [784, 256] width 778 height 42
select select "12756"
click at [395, 235] on select "Choose a team... [US_STATE] Wildcats [US_STATE] State Buckeyes [US_STATE] Tar H…" at bounding box center [784, 256] width 778 height 42
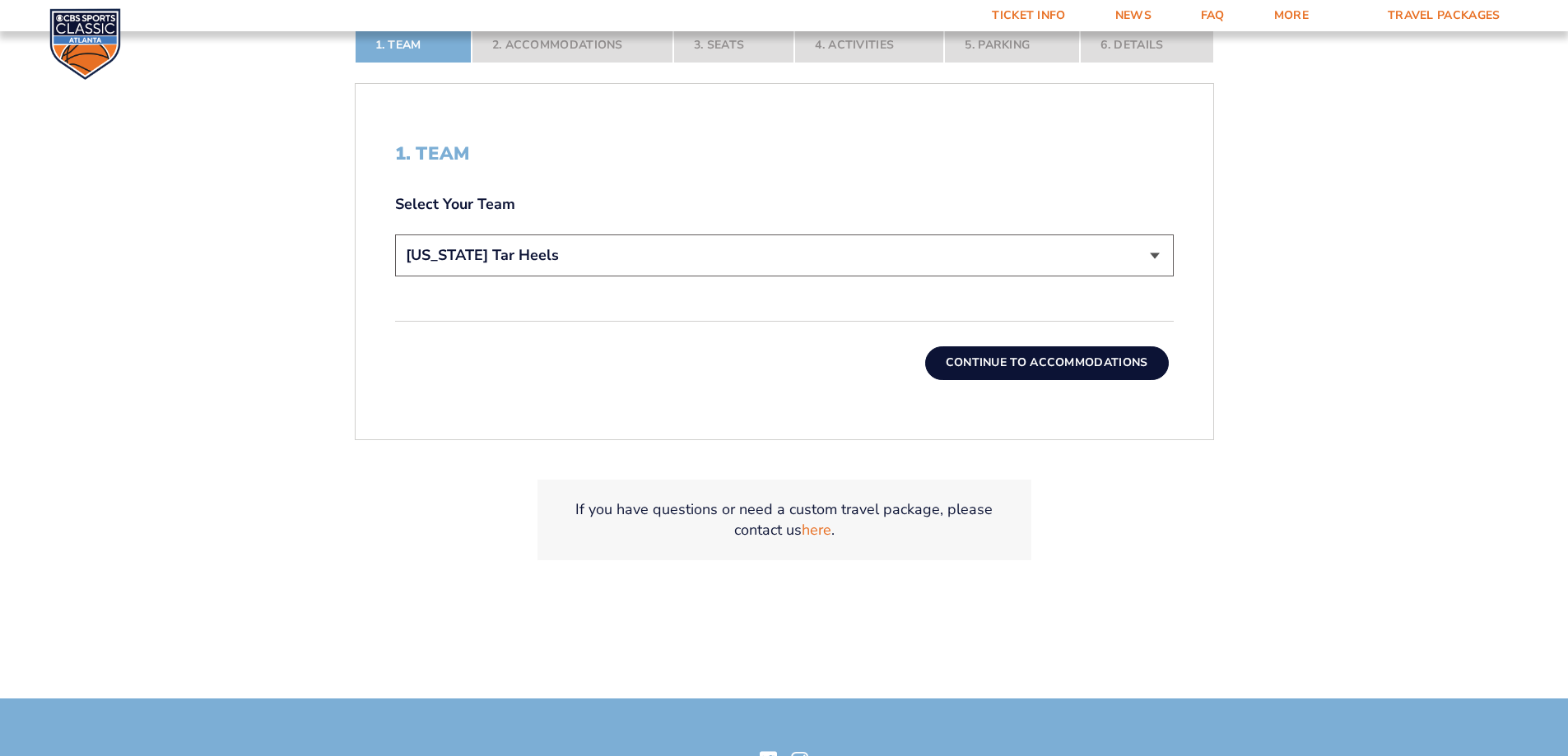
click at [1089, 372] on button "Continue To Accommodations" at bounding box center [1047, 363] width 244 height 33
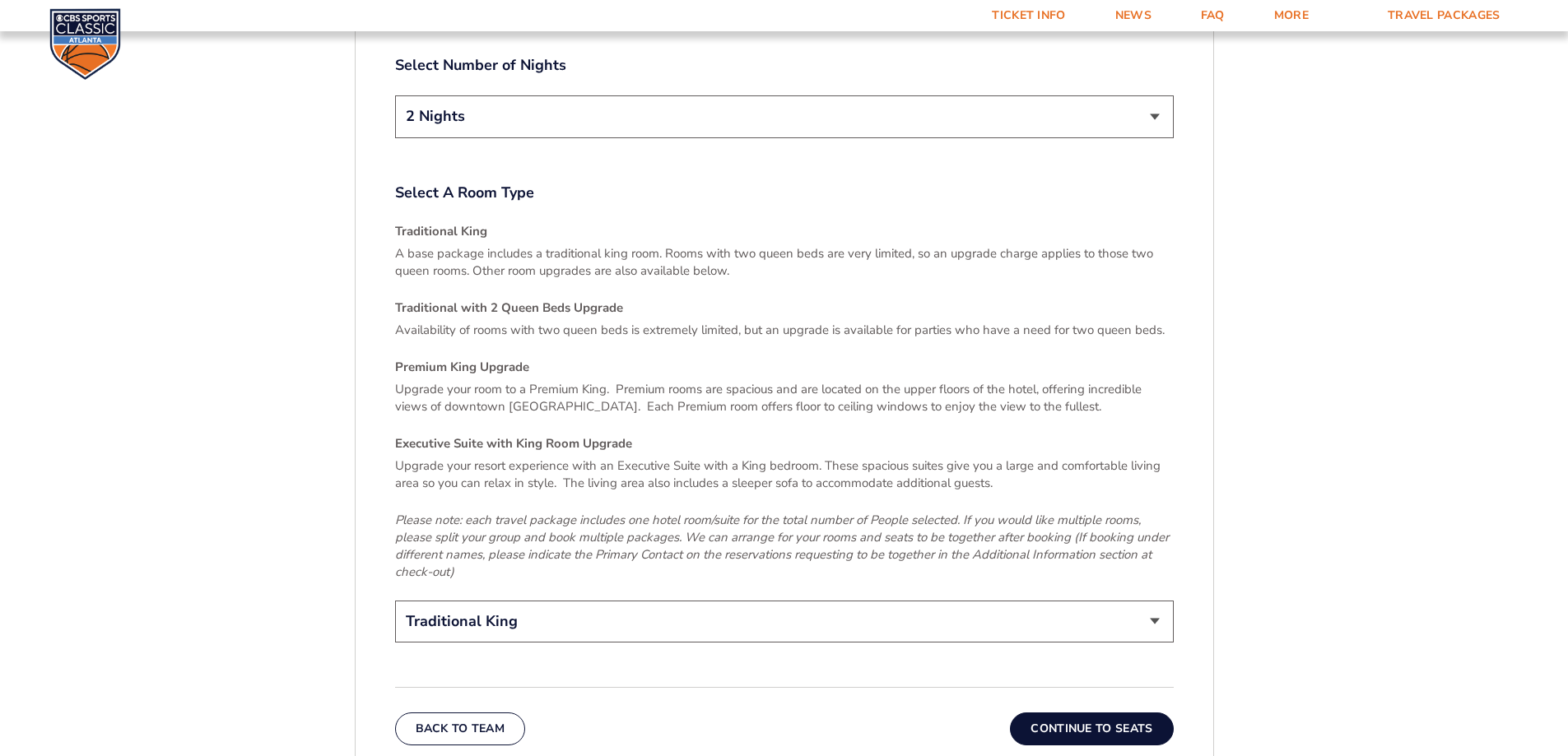
scroll to position [2663, 0]
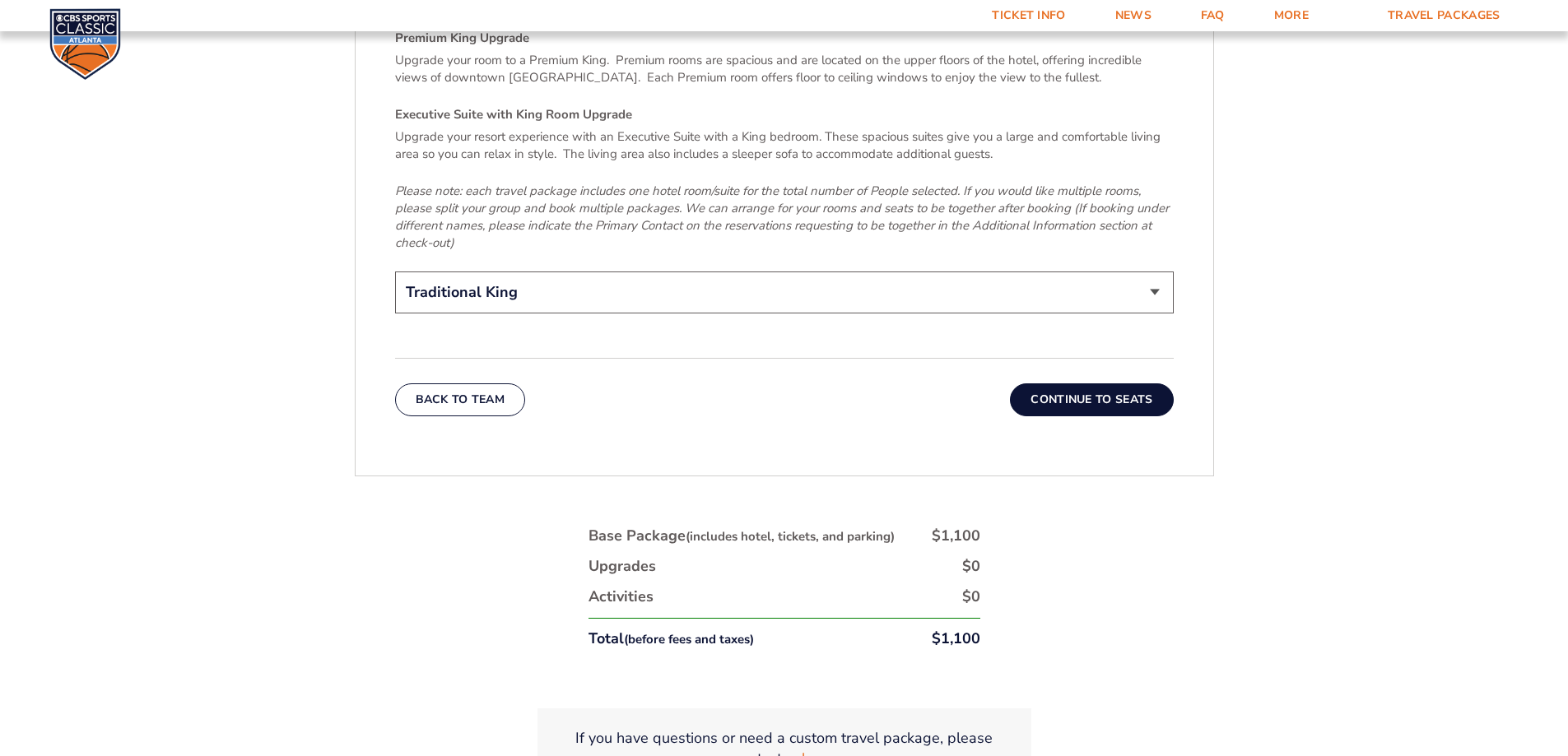
click at [1137, 279] on select "Traditional King Traditional with 2 Queen Beds Upgrade (+$45 per night) Premium…" at bounding box center [784, 293] width 778 height 42
click at [395, 272] on select "Traditional King Traditional with 2 Queen Beds Upgrade (+$45 per night) Premium…" at bounding box center [784, 293] width 778 height 42
click at [1144, 275] on select "Traditional King Traditional with 2 Queen Beds Upgrade (+$45 per night) Premium…" at bounding box center [784, 293] width 778 height 42
select select "Traditional King"
click at [395, 272] on select "Traditional King Traditional with 2 Queen Beds Upgrade (+$45 per night) Premium…" at bounding box center [784, 293] width 778 height 42
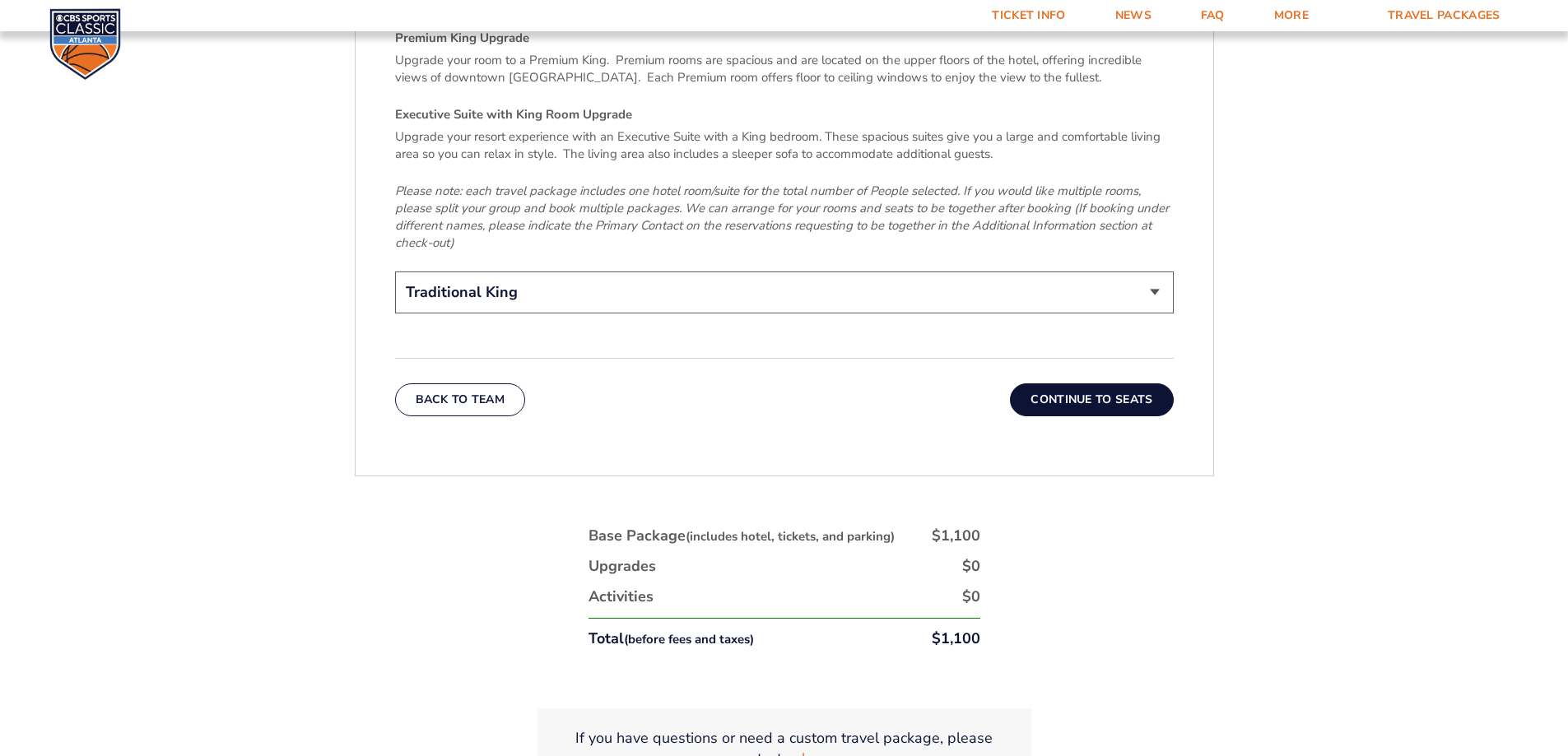
click at [1124, 383] on button "Continue To Seats" at bounding box center [1091, 400] width 163 height 33
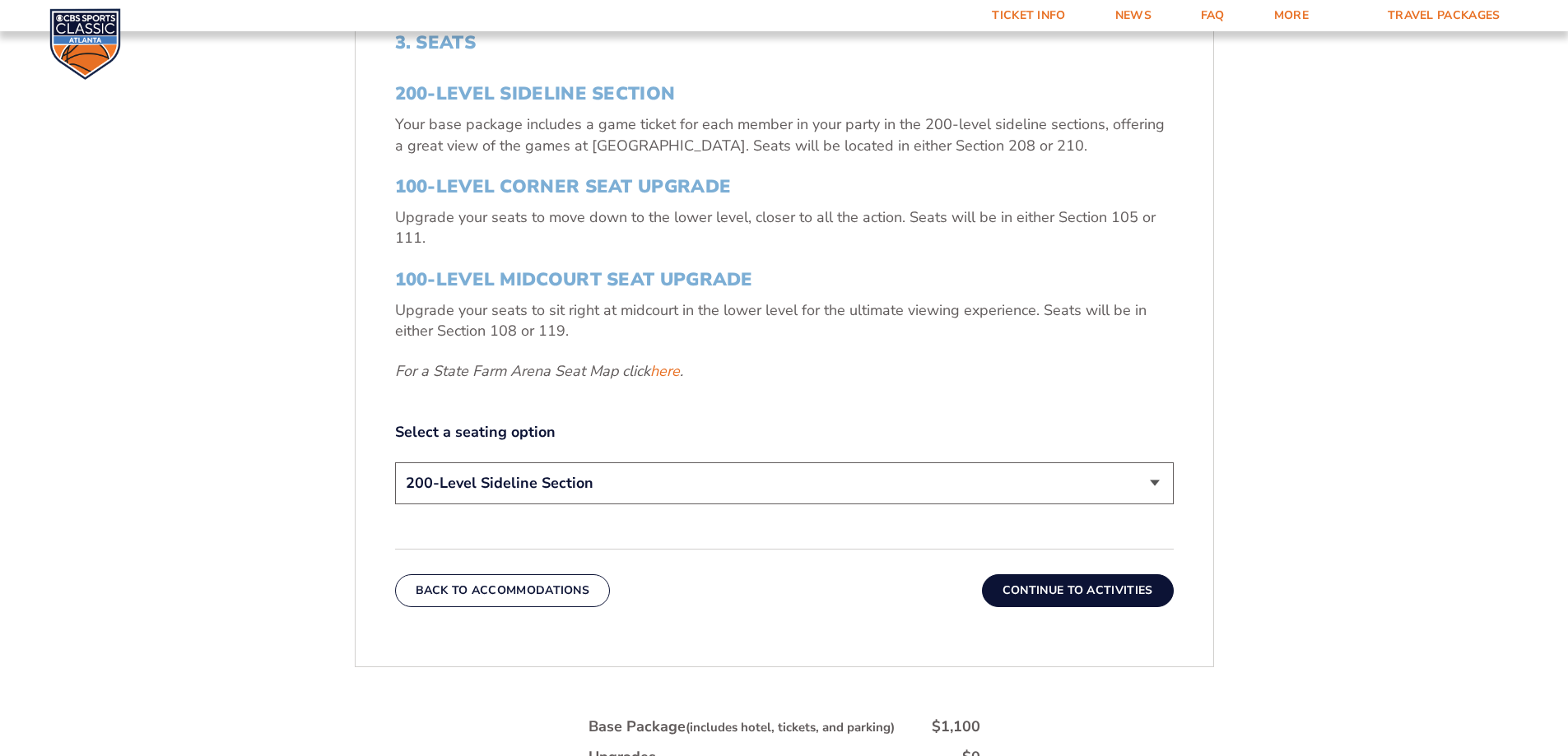
scroll to position [852, 0]
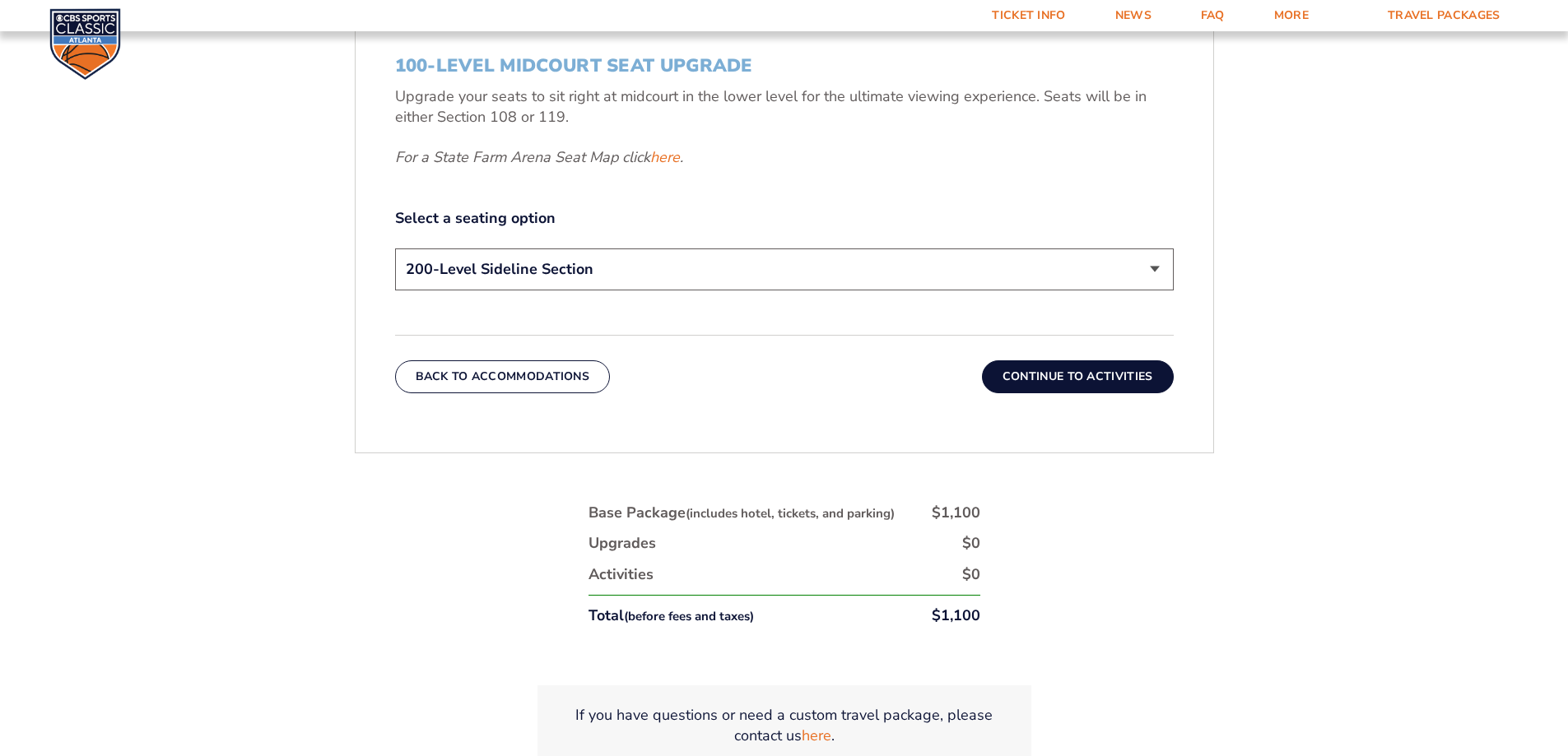
click at [1071, 282] on select "200-Level Sideline Section 100-Level Corner Seat Upgrade (+$120 per person) 100…" at bounding box center [784, 270] width 778 height 42
click at [395, 248] on select "200-Level Sideline Section 100-Level Corner Seat Upgrade (+$120 per person) 100…" at bounding box center [784, 270] width 778 height 42
click at [1067, 268] on select "200-Level Sideline Section 100-Level Corner Seat Upgrade (+$120 per person) 100…" at bounding box center [784, 270] width 778 height 42
click at [395, 248] on select "200-Level Sideline Section 100-Level Corner Seat Upgrade (+$120 per person) 100…" at bounding box center [784, 270] width 778 height 42
click at [1065, 269] on select "200-Level Sideline Section 100-Level Corner Seat Upgrade (+$120 per person) 100…" at bounding box center [784, 270] width 778 height 42
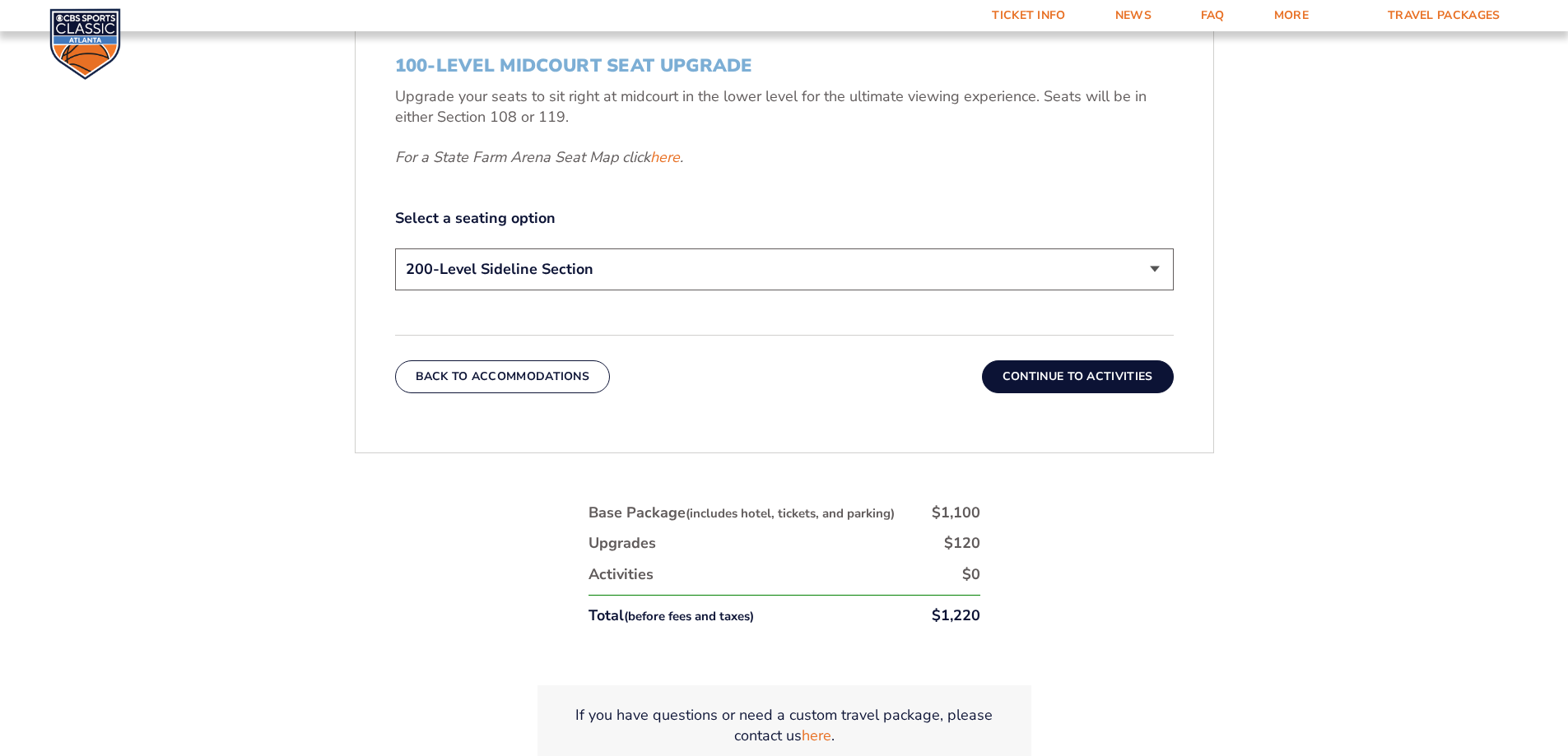
click at [395, 248] on select "200-Level Sideline Section 100-Level Corner Seat Upgrade (+$120 per person) 100…" at bounding box center [784, 270] width 778 height 42
click at [1056, 274] on select "200-Level Sideline Section 100-Level Corner Seat Upgrade (+$120 per person) 100…" at bounding box center [784, 270] width 778 height 42
select select "100-Level Midcourt Seat Upgrade"
click at [395, 248] on select "200-Level Sideline Section 100-Level Corner Seat Upgrade (+$120 per person) 100…" at bounding box center [784, 270] width 778 height 42
click at [1087, 377] on button "Continue To Activities" at bounding box center [1078, 377] width 192 height 33
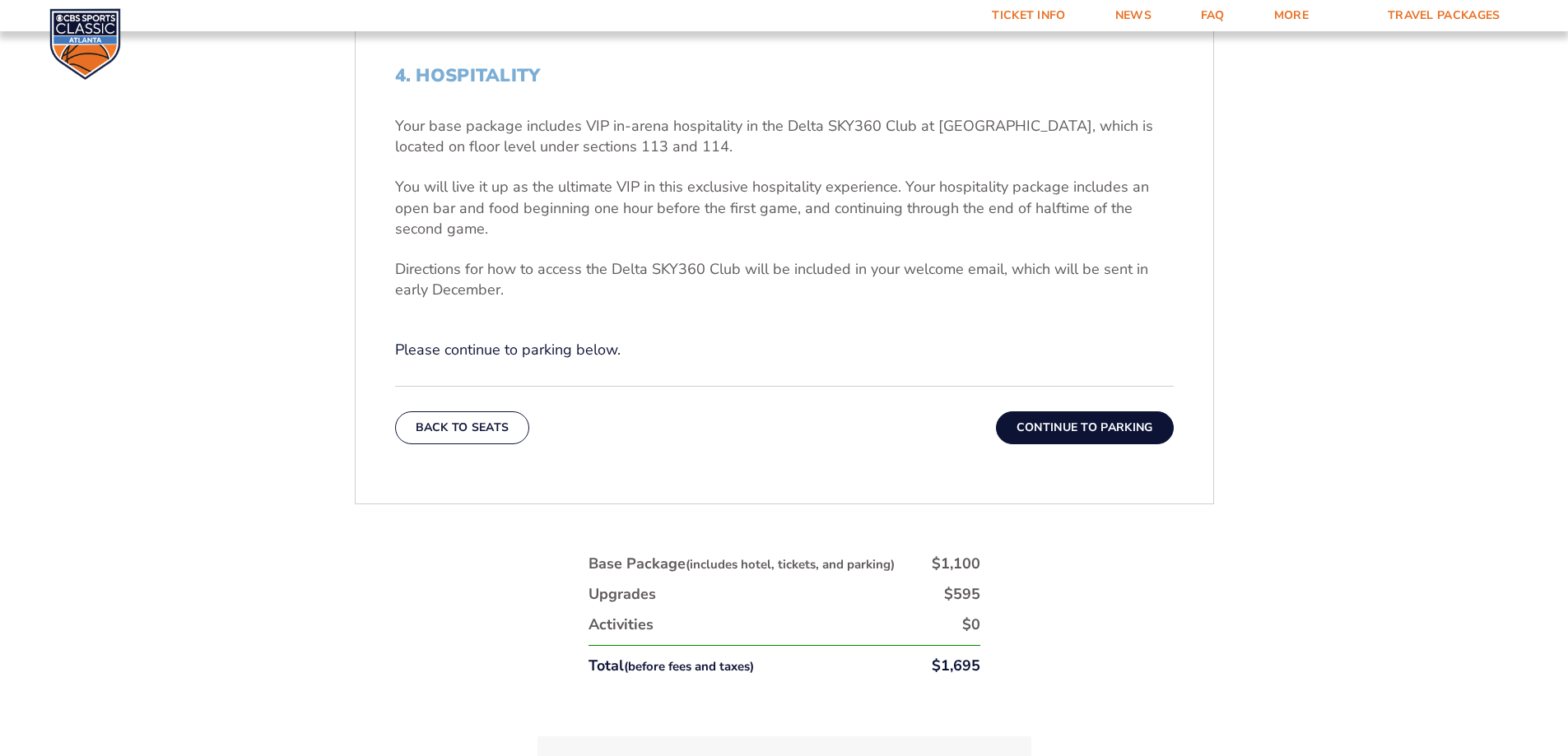
click at [1096, 416] on button "Continue To Parking" at bounding box center [1085, 428] width 178 height 33
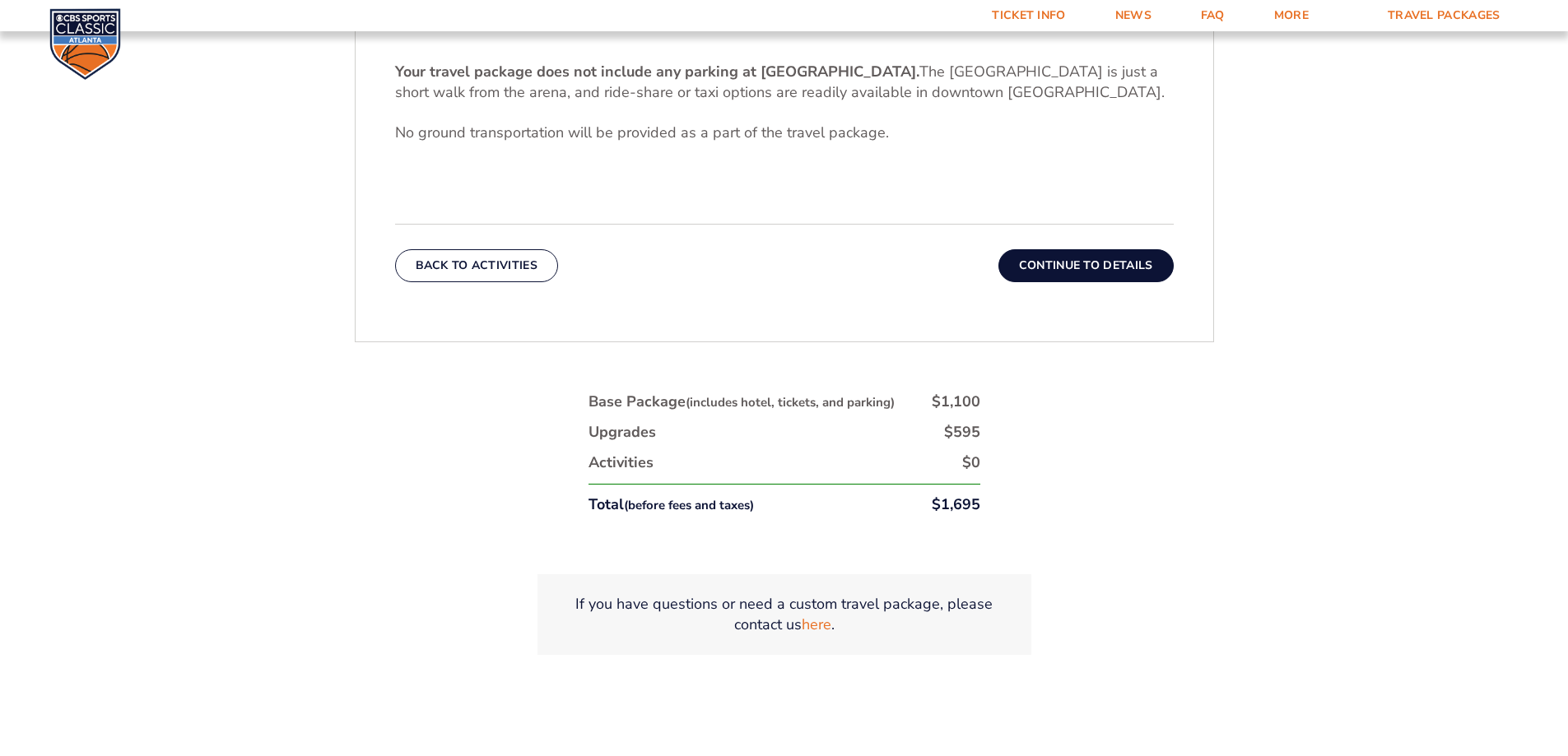
scroll to position [605, 0]
